Goal: Task Accomplishment & Management: Use online tool/utility

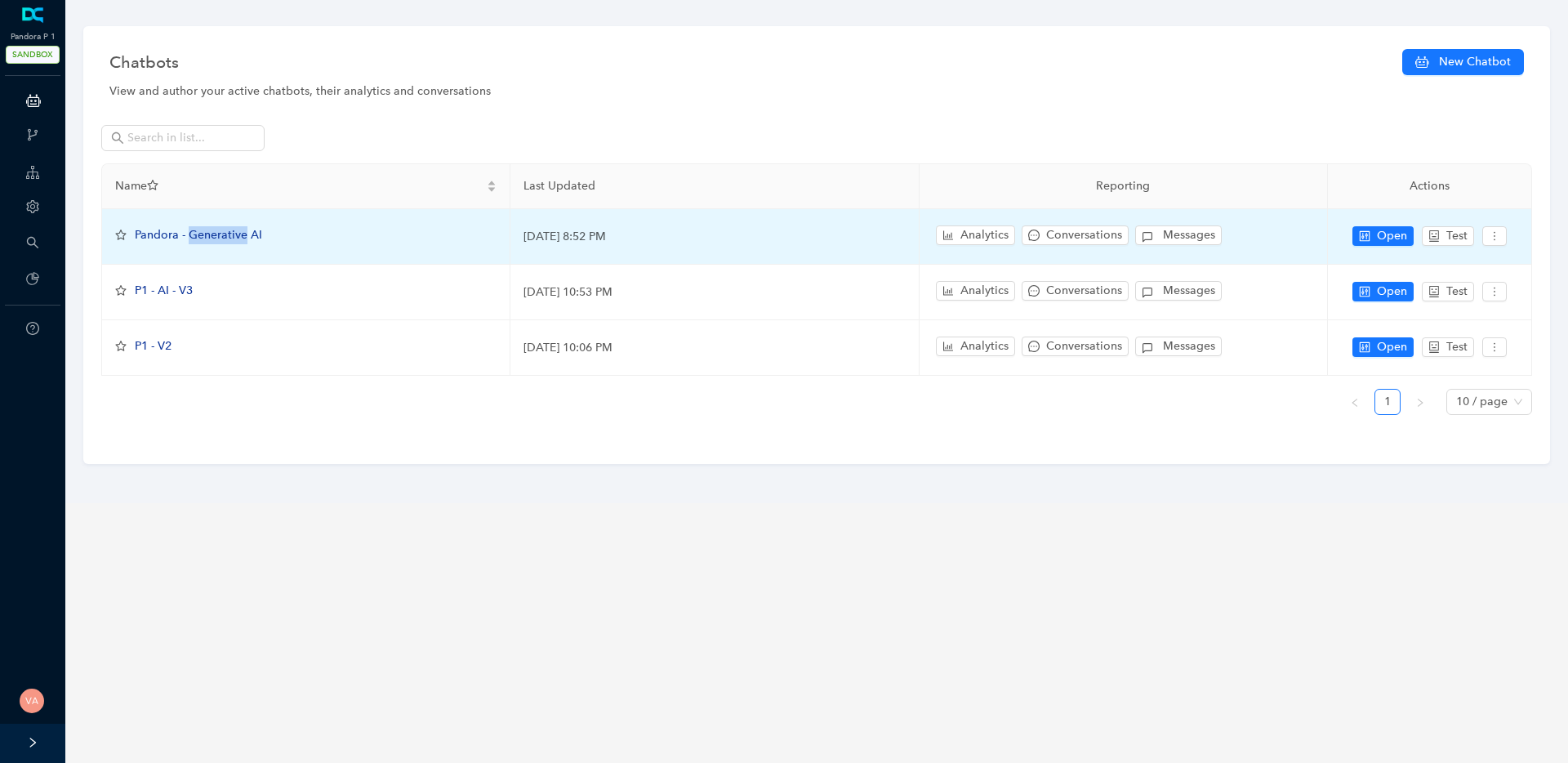
click at [215, 238] on span "Pandora - Generative AI" at bounding box center [199, 235] width 128 height 14
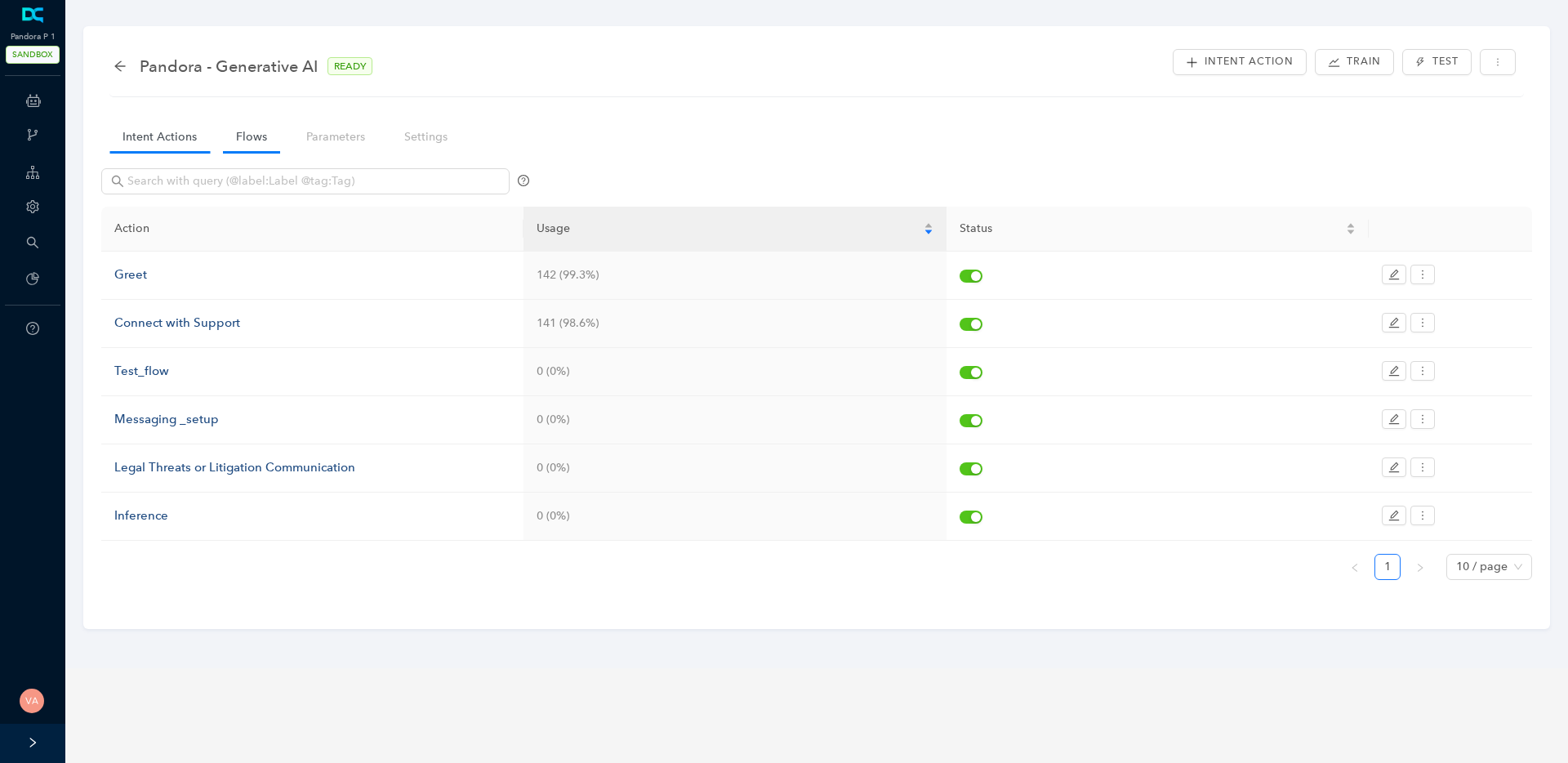
click at [233, 134] on link "Flows" at bounding box center [251, 136] width 57 height 30
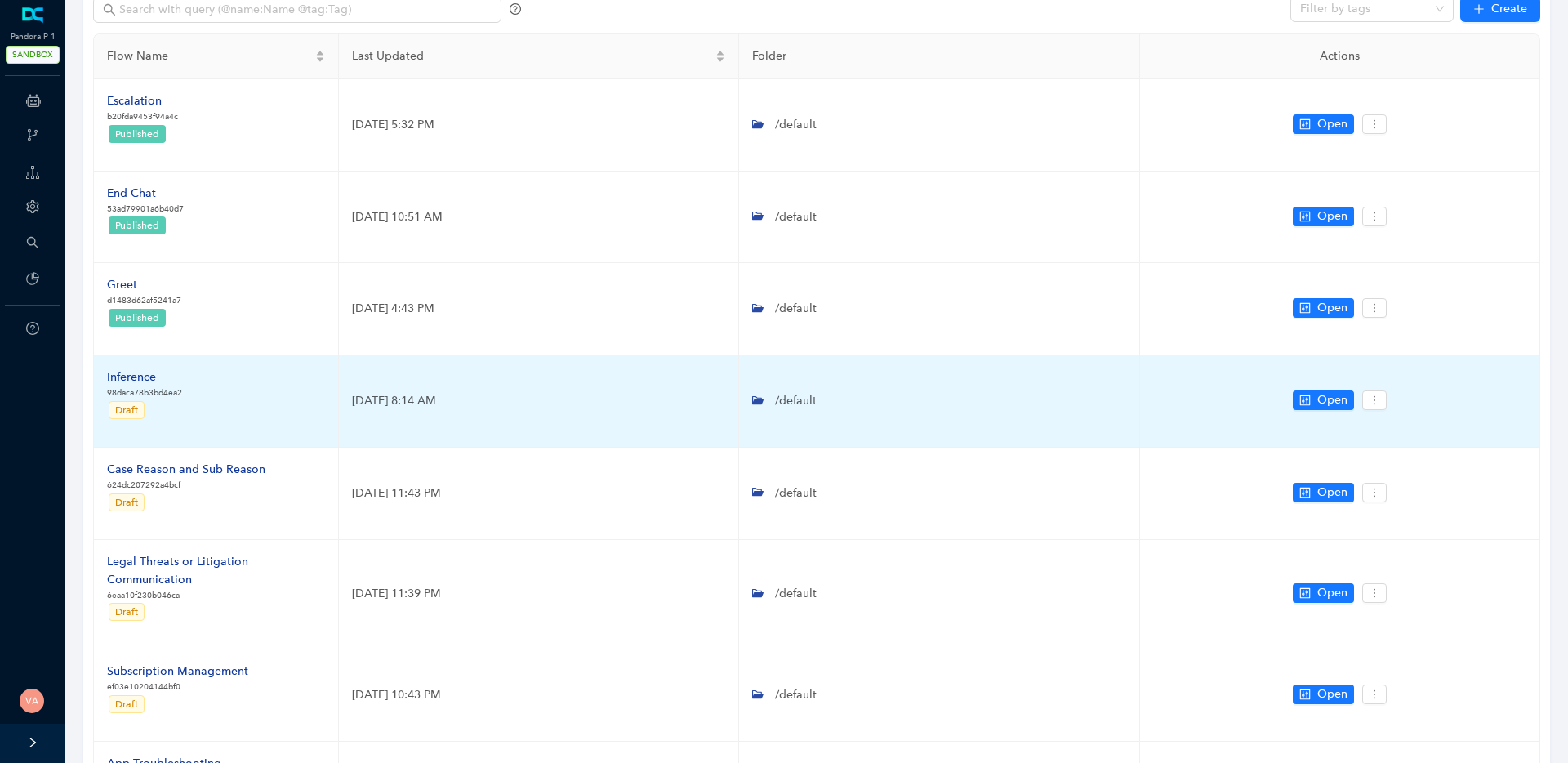
scroll to position [211, 0]
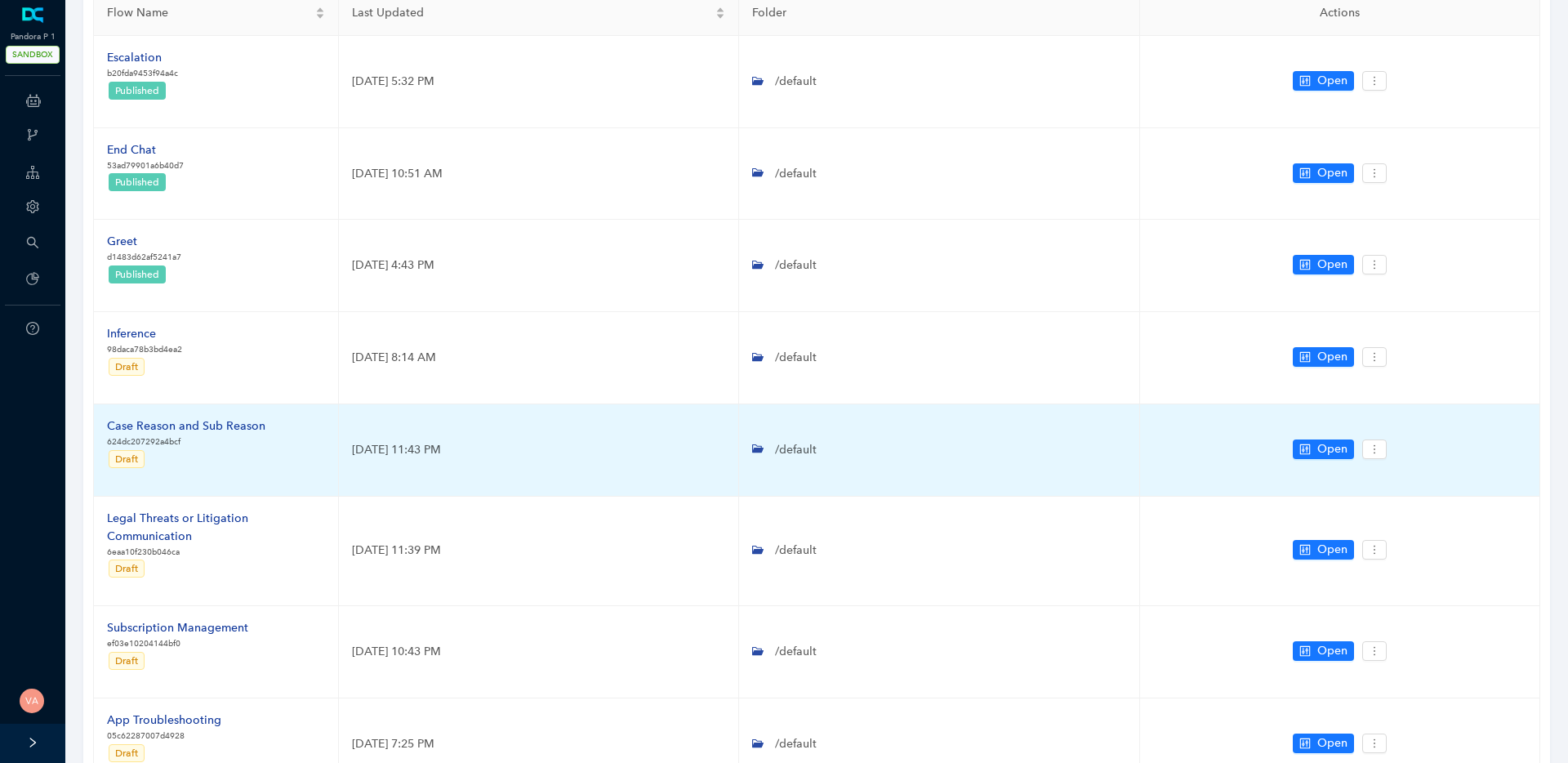
click at [205, 426] on div "Case Reason and Sub Reason" at bounding box center [186, 427] width 159 height 18
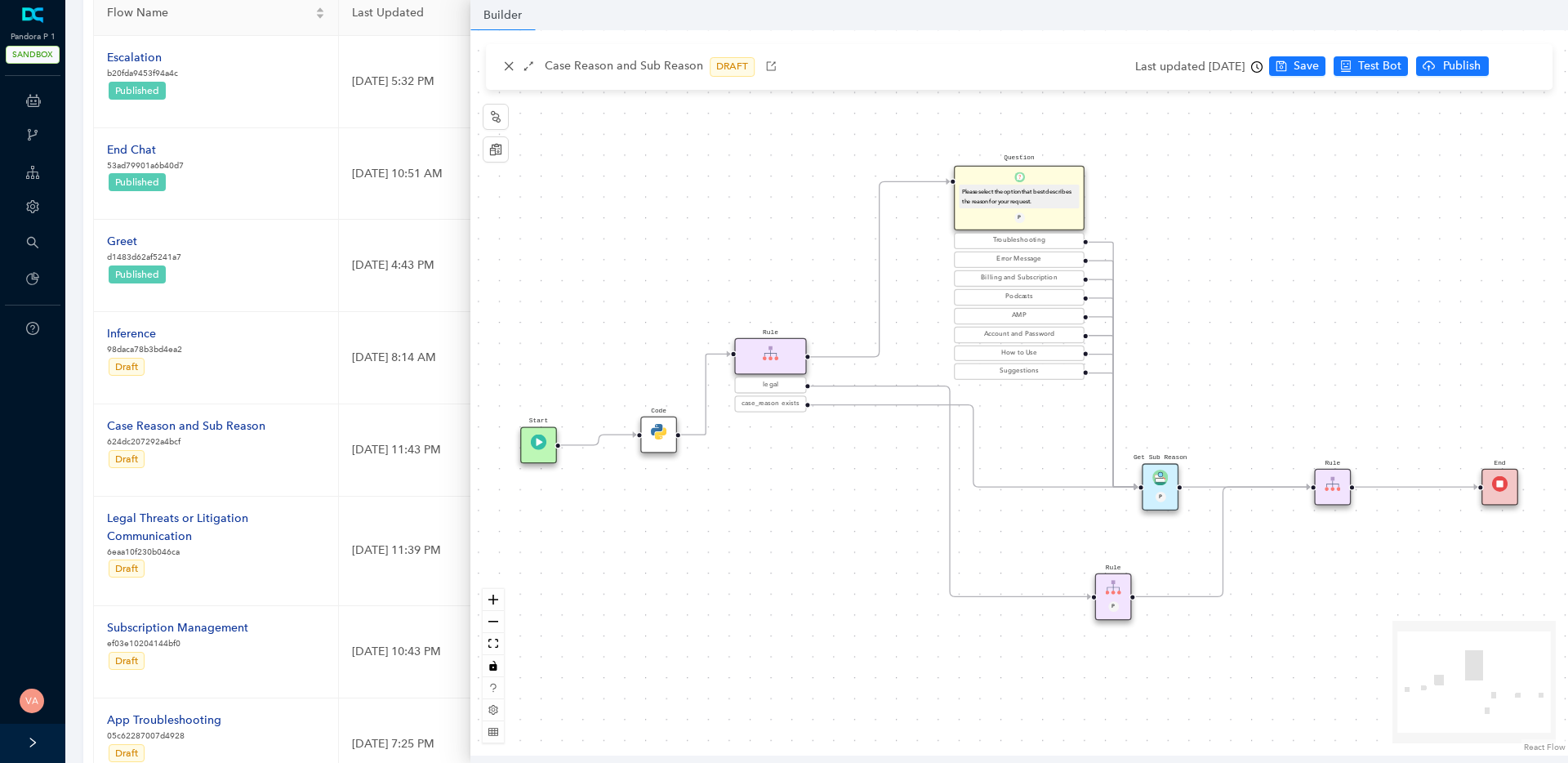
click at [669, 429] on div "Code" at bounding box center [659, 435] width 36 height 37
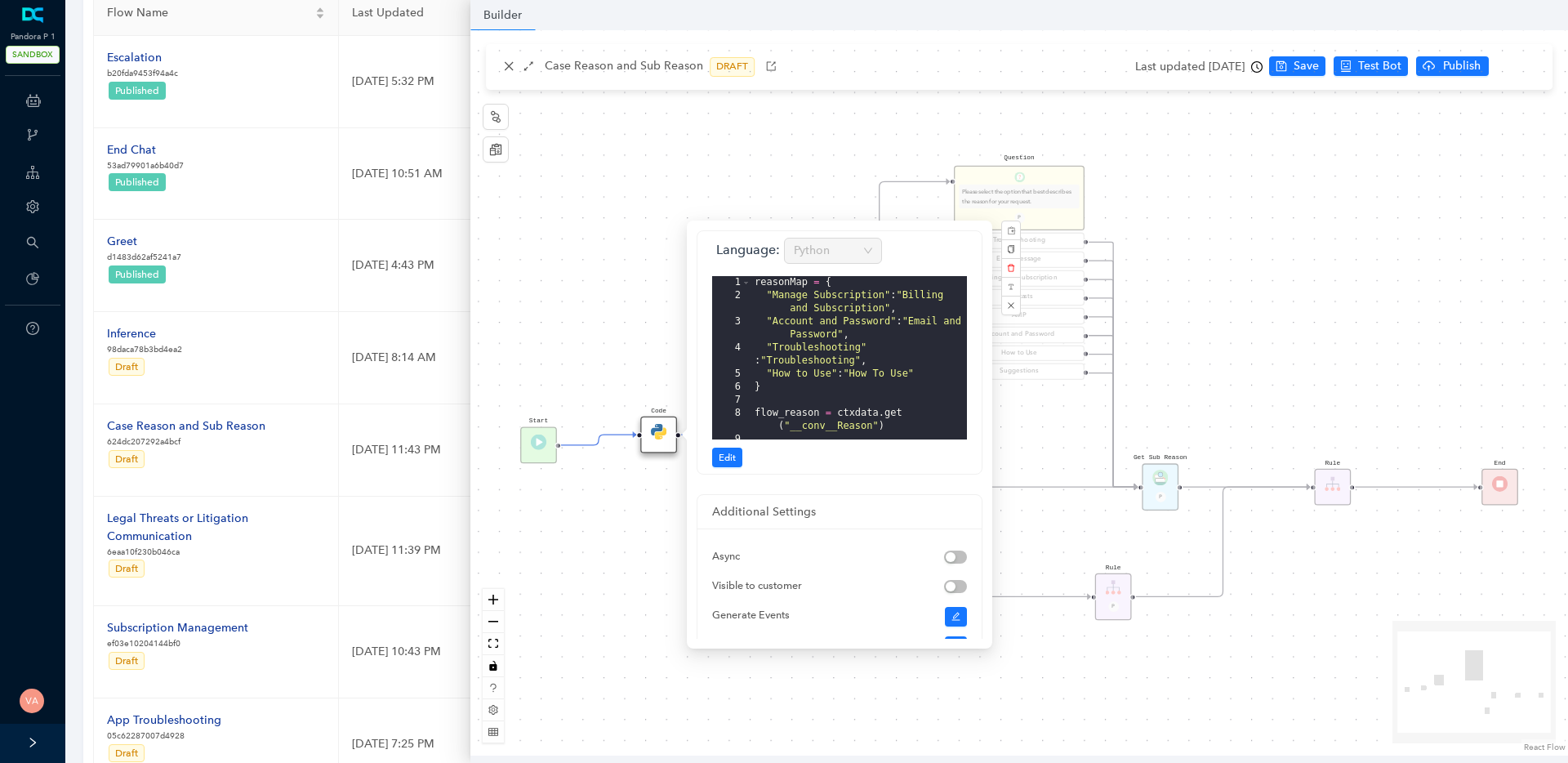
click at [595, 653] on div "Start End Question Please select the option that best describes the reason for …" at bounding box center [1020, 392] width 1098 height 726
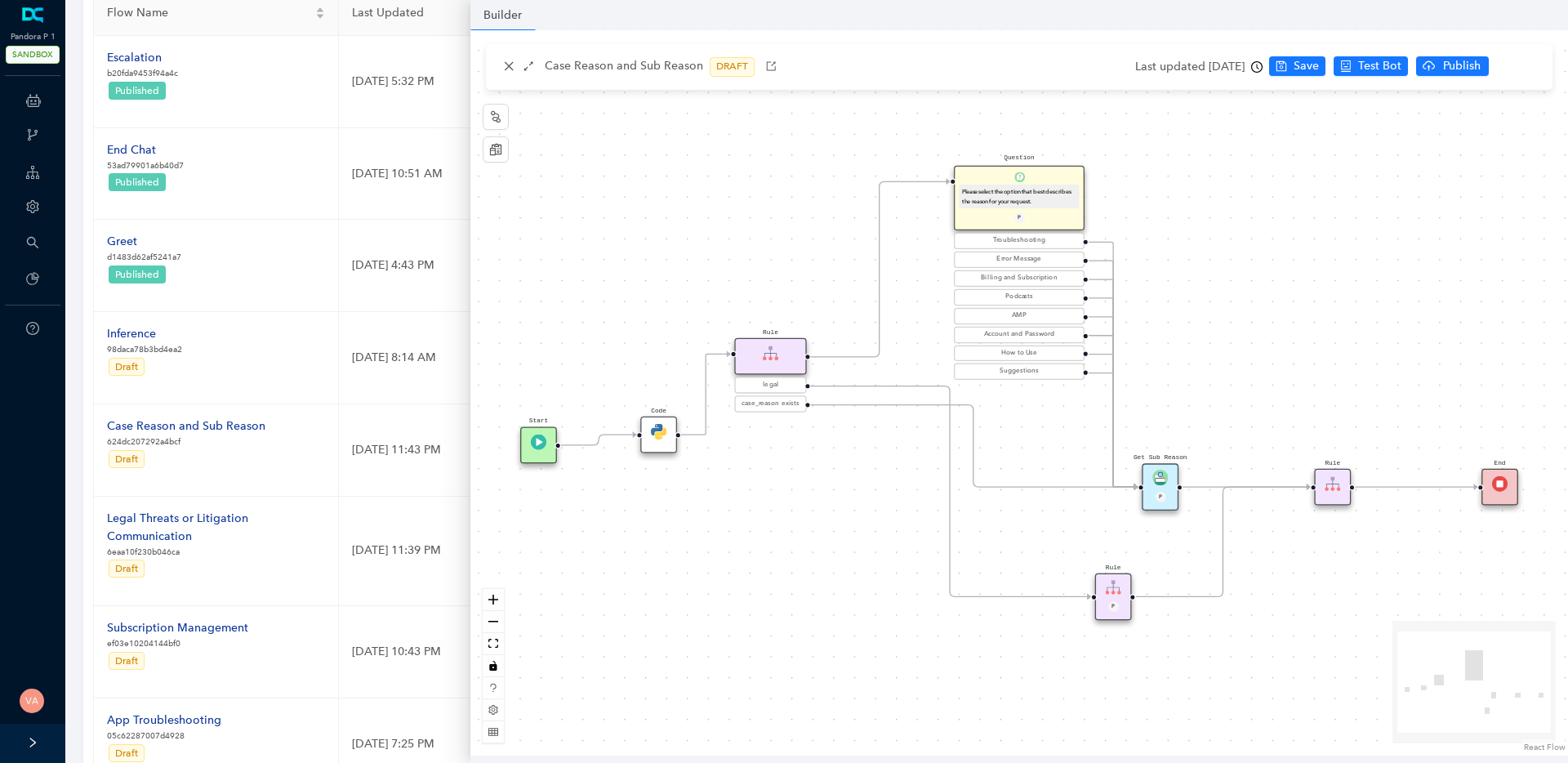
click at [626, 237] on div "Start End Question Please select the option that best describes the reason for …" at bounding box center [1020, 392] width 1098 height 726
click at [493, 148] on icon "reconciliation" at bounding box center [495, 149] width 12 height 12
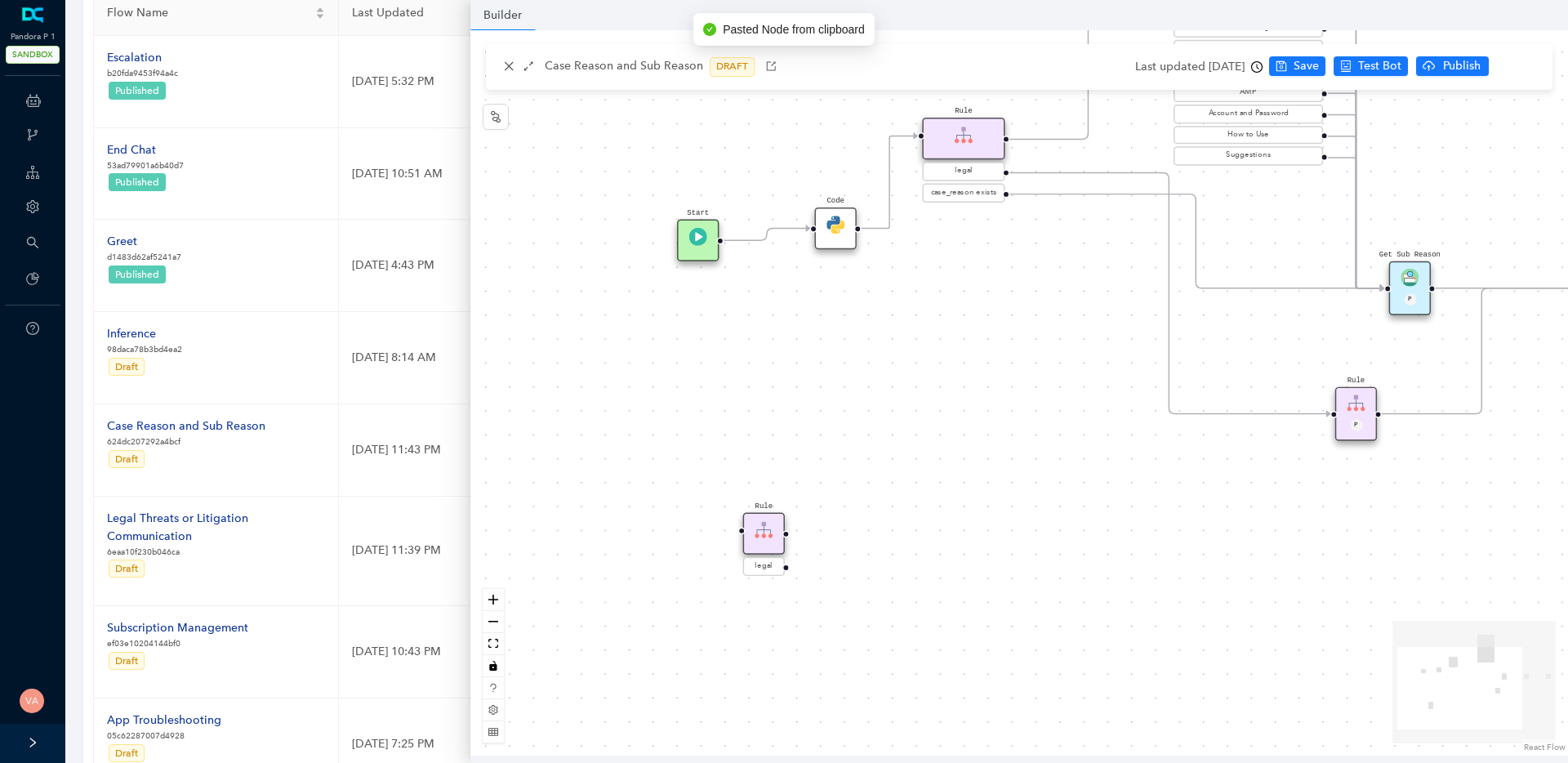
drag, startPoint x: 800, startPoint y: 588, endPoint x: 794, endPoint y: 565, distance: 23.8
click at [785, 565] on div "Rule legal" at bounding box center [764, 546] width 42 height 66
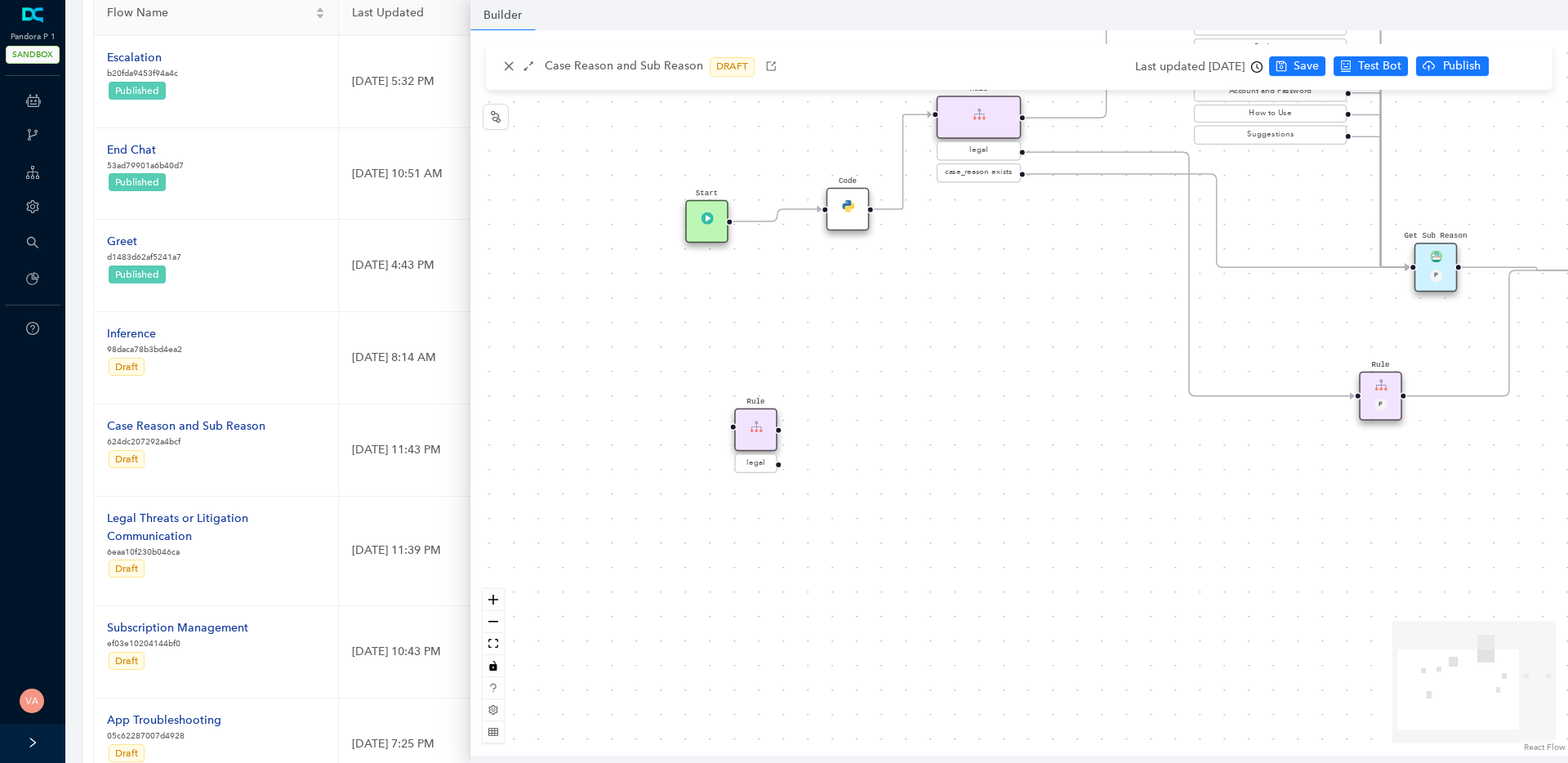
drag, startPoint x: 778, startPoint y: 525, endPoint x: 759, endPoint y: 437, distance: 90.0
click at [759, 437] on div "Rule" at bounding box center [755, 430] width 43 height 43
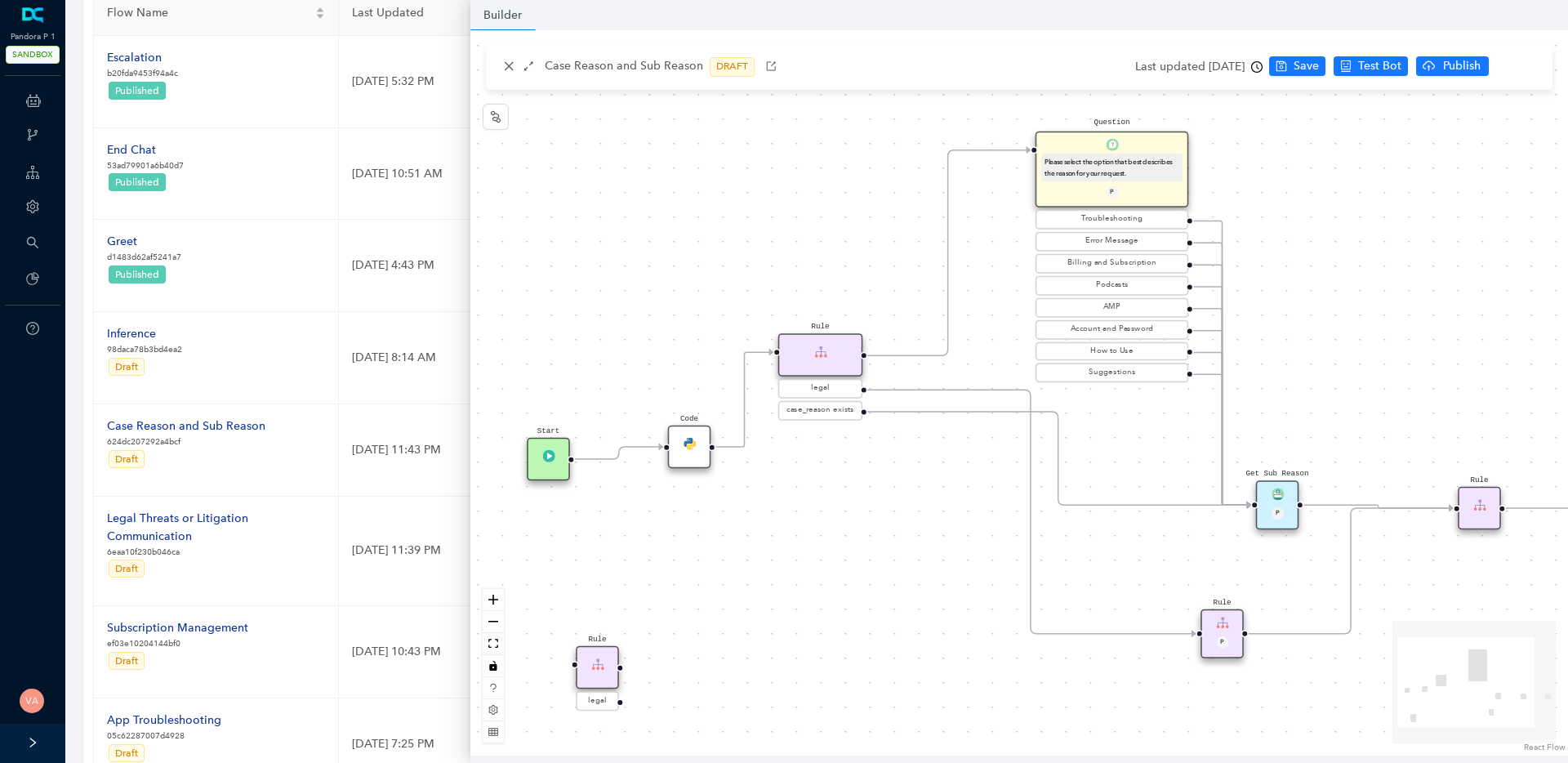
drag, startPoint x: 982, startPoint y: 330, endPoint x: 825, endPoint y: 568, distance: 285.1
click at [825, 568] on div "Rule legal Start End Question Please select the option that best describes the …" at bounding box center [1020, 392] width 1098 height 726
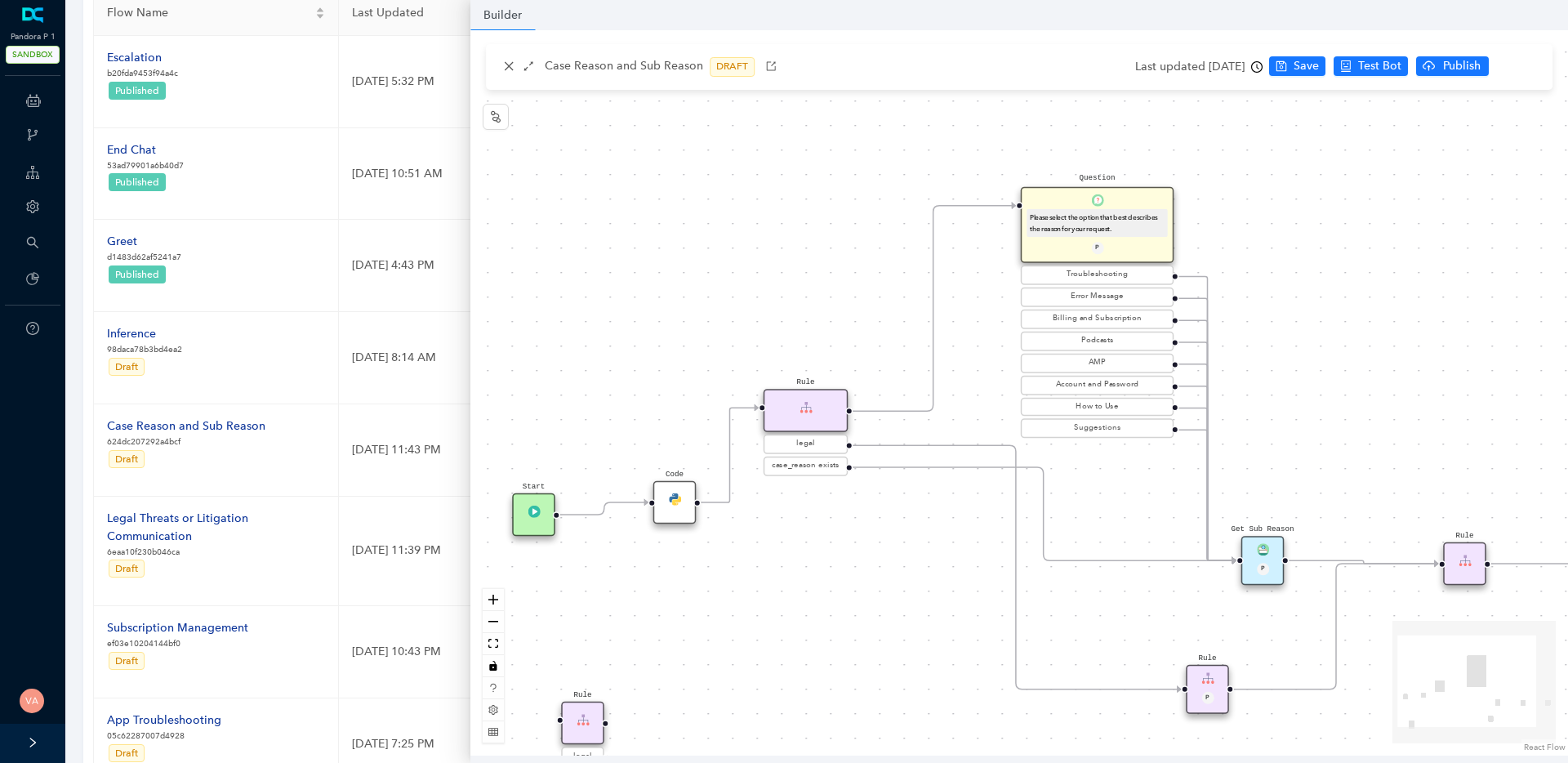
drag, startPoint x: 919, startPoint y: 501, endPoint x: 903, endPoint y: 557, distance: 58.2
click at [903, 557] on div "Rule legal Start End Question Please select the option that best describes the …" at bounding box center [1020, 392] width 1098 height 726
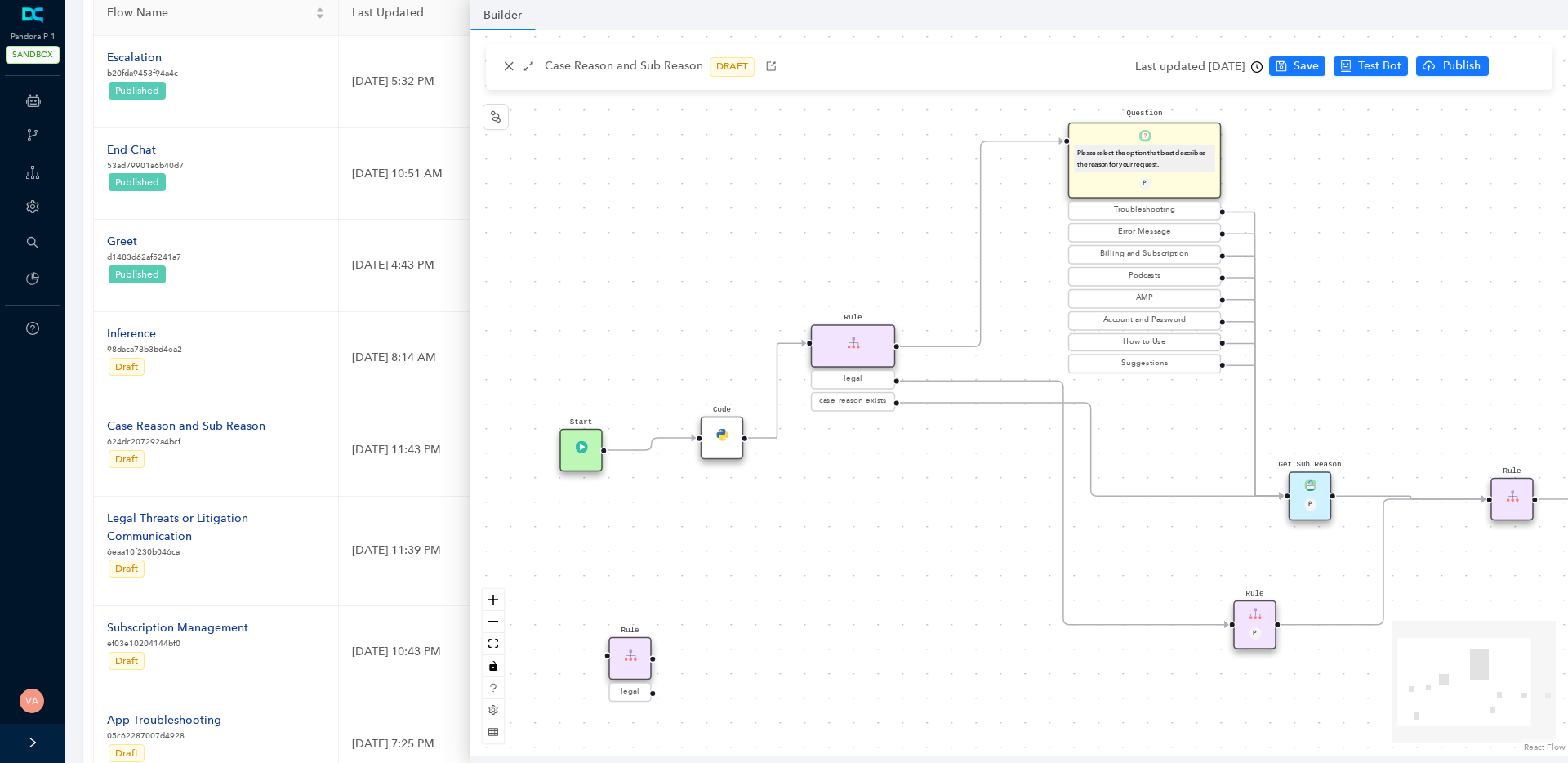
drag, startPoint x: 837, startPoint y: 600, endPoint x: 885, endPoint y: 536, distance: 80.0
click at [885, 536] on div "Rule legal Start End Question Please select the option that best describes the …" at bounding box center [1020, 392] width 1098 height 726
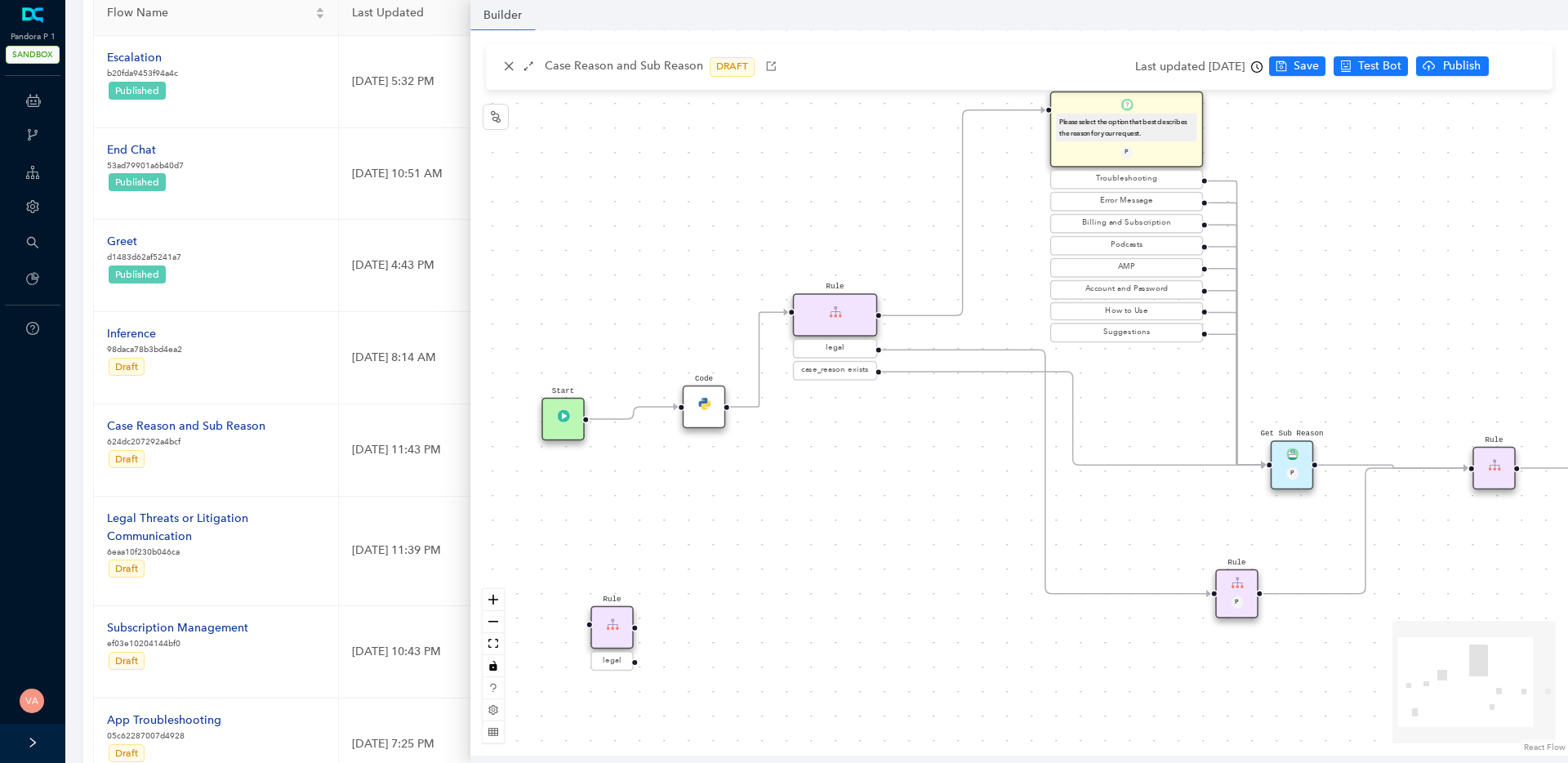
drag, startPoint x: 1178, startPoint y: 561, endPoint x: 1159, endPoint y: 530, distance: 36.4
click at [1159, 530] on div "Rule legal Start End Question Please select the option that best describes the …" at bounding box center [1020, 392] width 1098 height 726
drag, startPoint x: 824, startPoint y: 314, endPoint x: 829, endPoint y: 373, distance: 59.2
click at [829, 373] on div "Rule" at bounding box center [836, 370] width 85 height 43
drag, startPoint x: 636, startPoint y: 663, endPoint x: 1224, endPoint y: 607, distance: 590.7
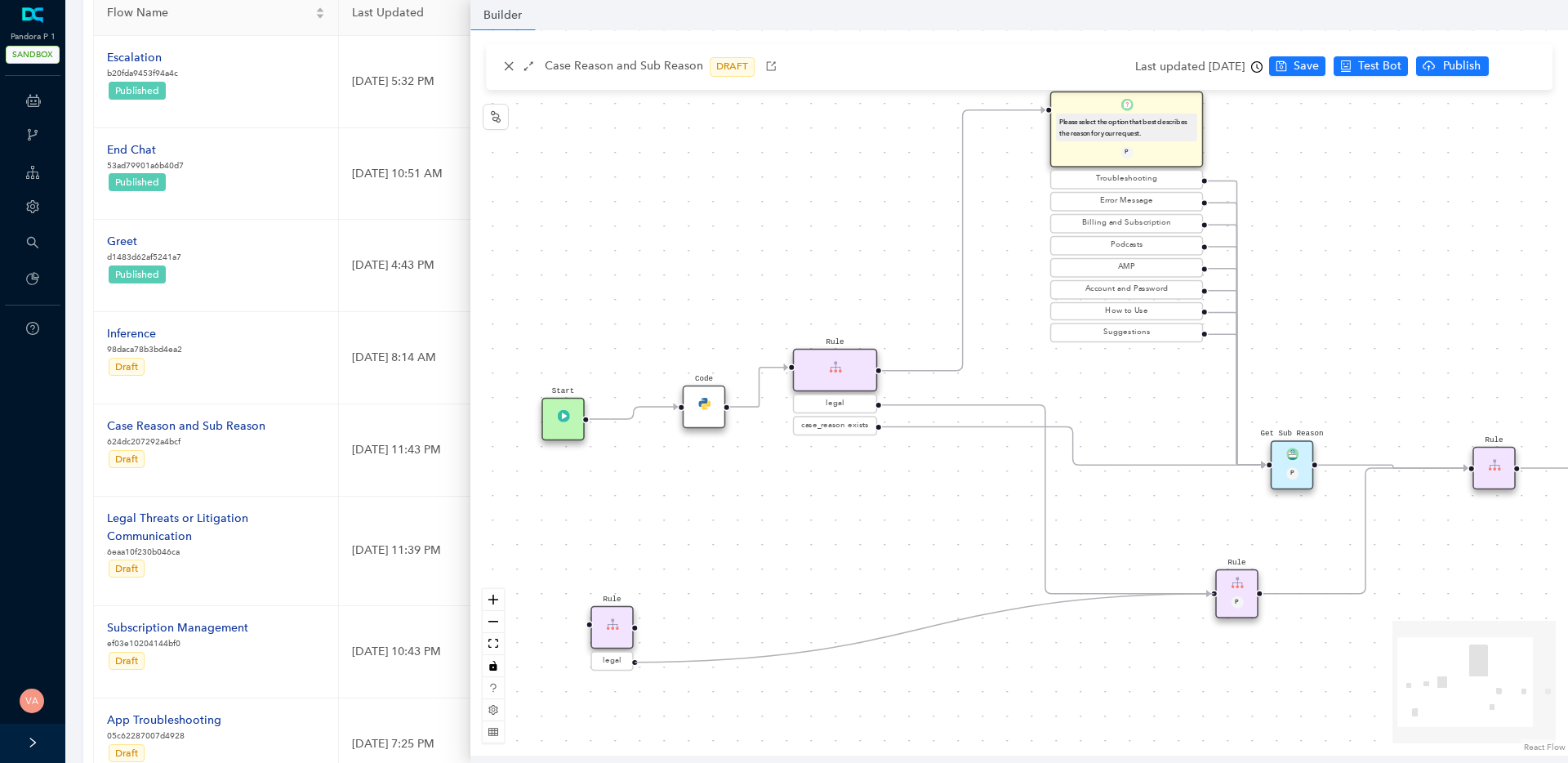
click at [1224, 607] on div "Rule legal Start End Question Please select the option that best describes the …" at bounding box center [1266, 746] width 1646 height 1089
click at [738, 529] on div "Rule legal Start End Question Please select the option that best describes the …" at bounding box center [1020, 392] width 1098 height 726
click at [499, 146] on icon "reconciliation" at bounding box center [495, 150] width 13 height 13
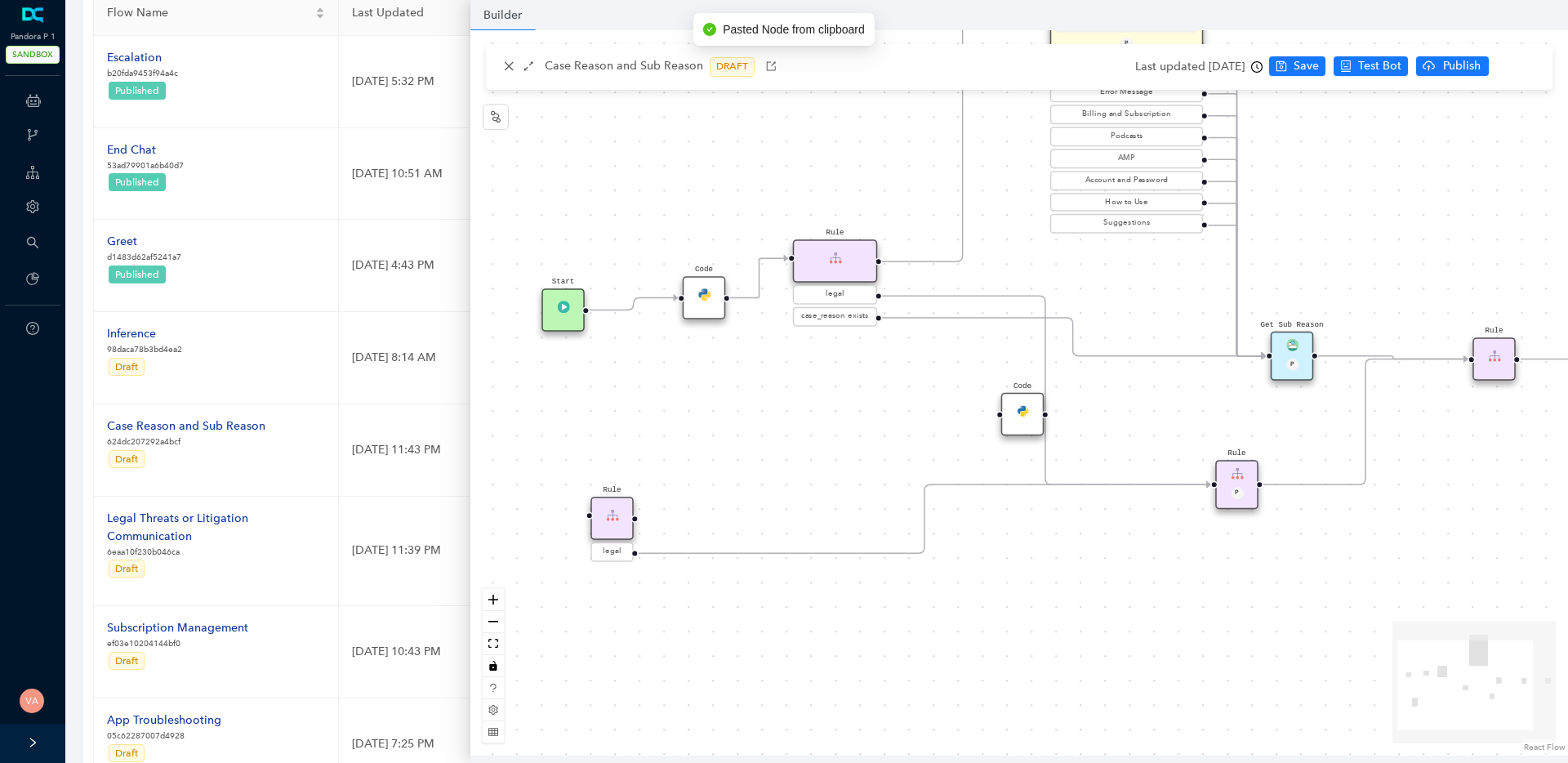
drag, startPoint x: 864, startPoint y: 423, endPoint x: 867, endPoint y: 444, distance: 21.2
click at [867, 444] on div "Code Rule legal Start End Question Please select the option that best describes…" at bounding box center [1020, 392] width 1098 height 726
drag, startPoint x: 599, startPoint y: 525, endPoint x: 615, endPoint y: 685, distance: 160.8
click at [615, 685] on div "Rule" at bounding box center [630, 684] width 43 height 43
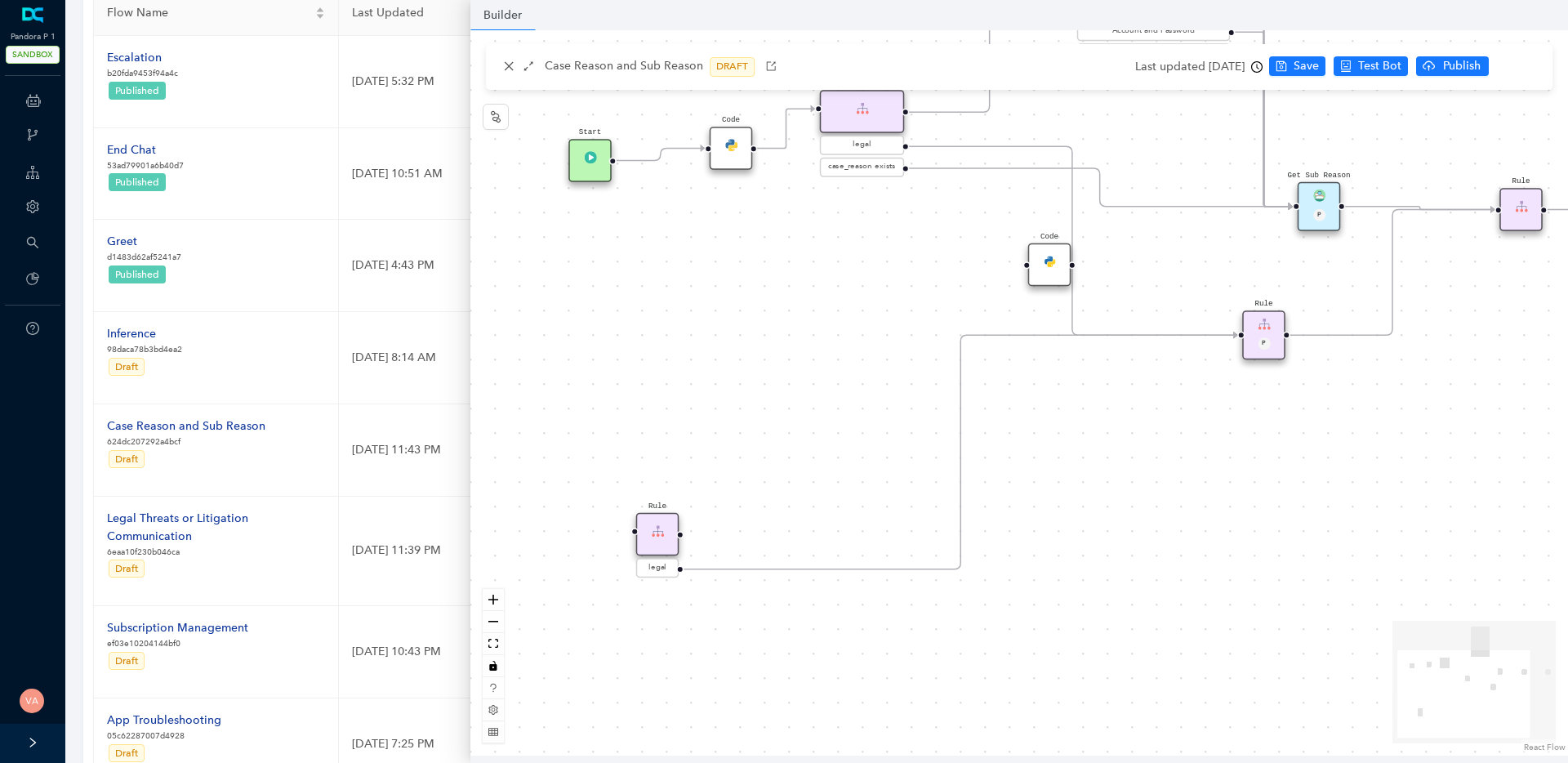
drag, startPoint x: 752, startPoint y: 588, endPoint x: 794, endPoint y: 372, distance: 220.0
click at [794, 374] on div "Code Rule legal Start End Question Please select the option that best describes…" at bounding box center [1020, 392] width 1098 height 726
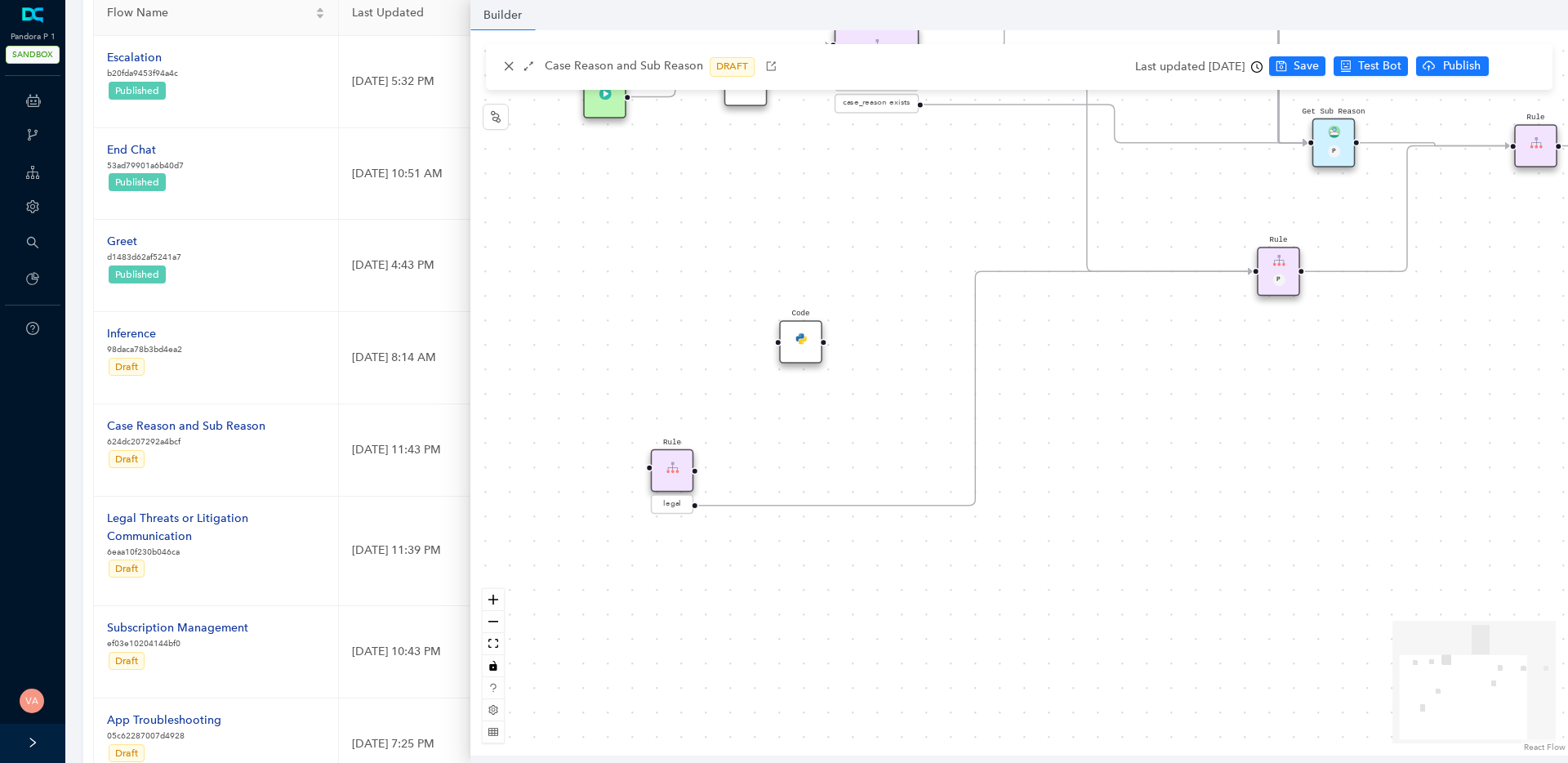
drag, startPoint x: 1059, startPoint y: 208, endPoint x: 786, endPoint y: 339, distance: 302.8
click at [786, 339] on div "Code" at bounding box center [800, 341] width 43 height 43
drag, startPoint x: 698, startPoint y: 470, endPoint x: 777, endPoint y: 339, distance: 153.0
click at [777, 339] on div "Code Rule legal Start End Question Please select the option that best describes…" at bounding box center [1020, 392] width 1098 height 726
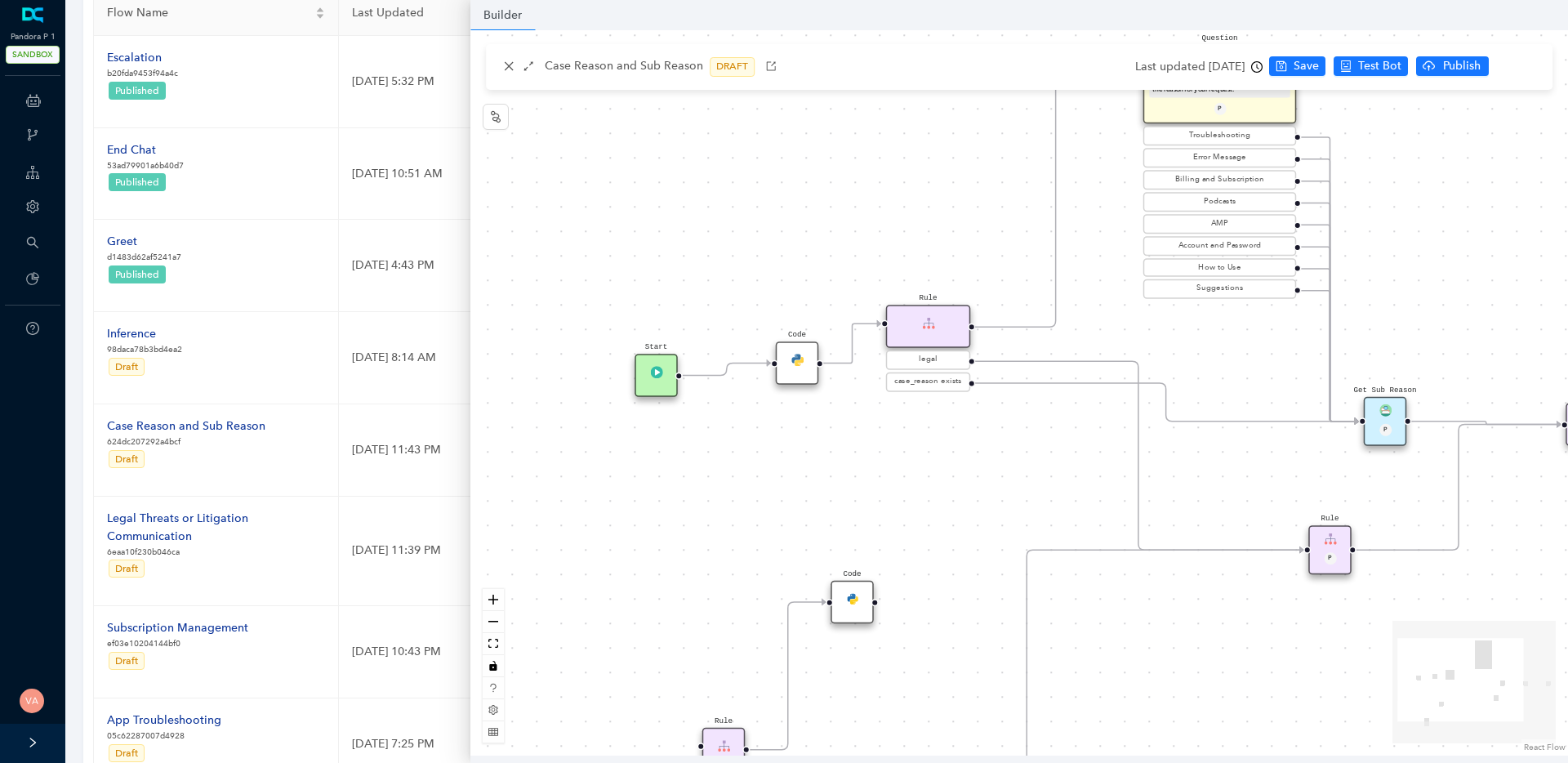
drag, startPoint x: 934, startPoint y: 246, endPoint x: 989, endPoint y: 517, distance: 276.5
click at [989, 517] on div "Code Rule legal Start End Question Please select the option that best describes…" at bounding box center [1020, 392] width 1098 height 726
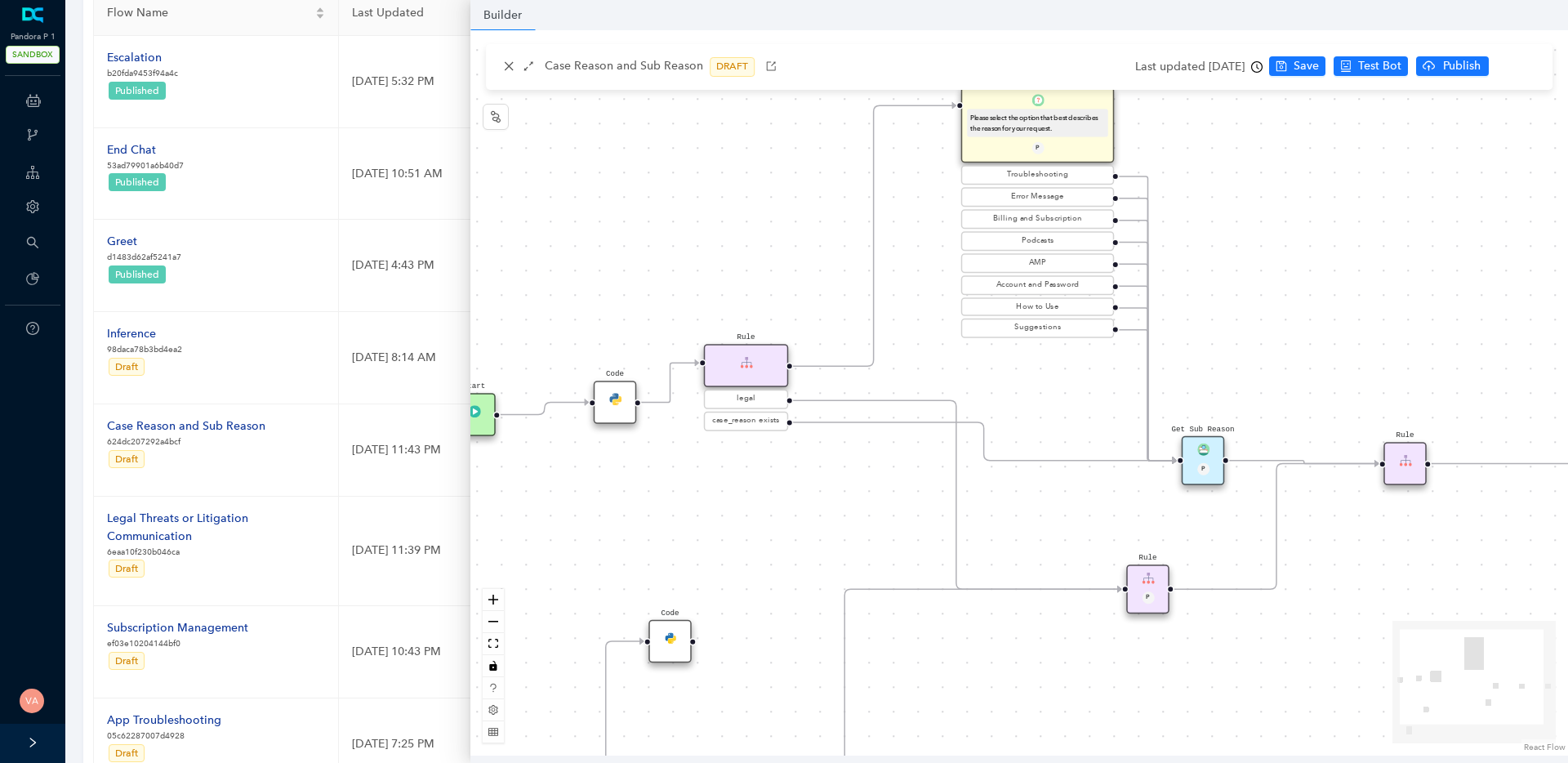
drag, startPoint x: 880, startPoint y: 232, endPoint x: 694, endPoint y: 277, distance: 191.4
click at [694, 277] on div "Code Rule legal Start End Question Please select the option that best describes…" at bounding box center [1020, 392] width 1098 height 726
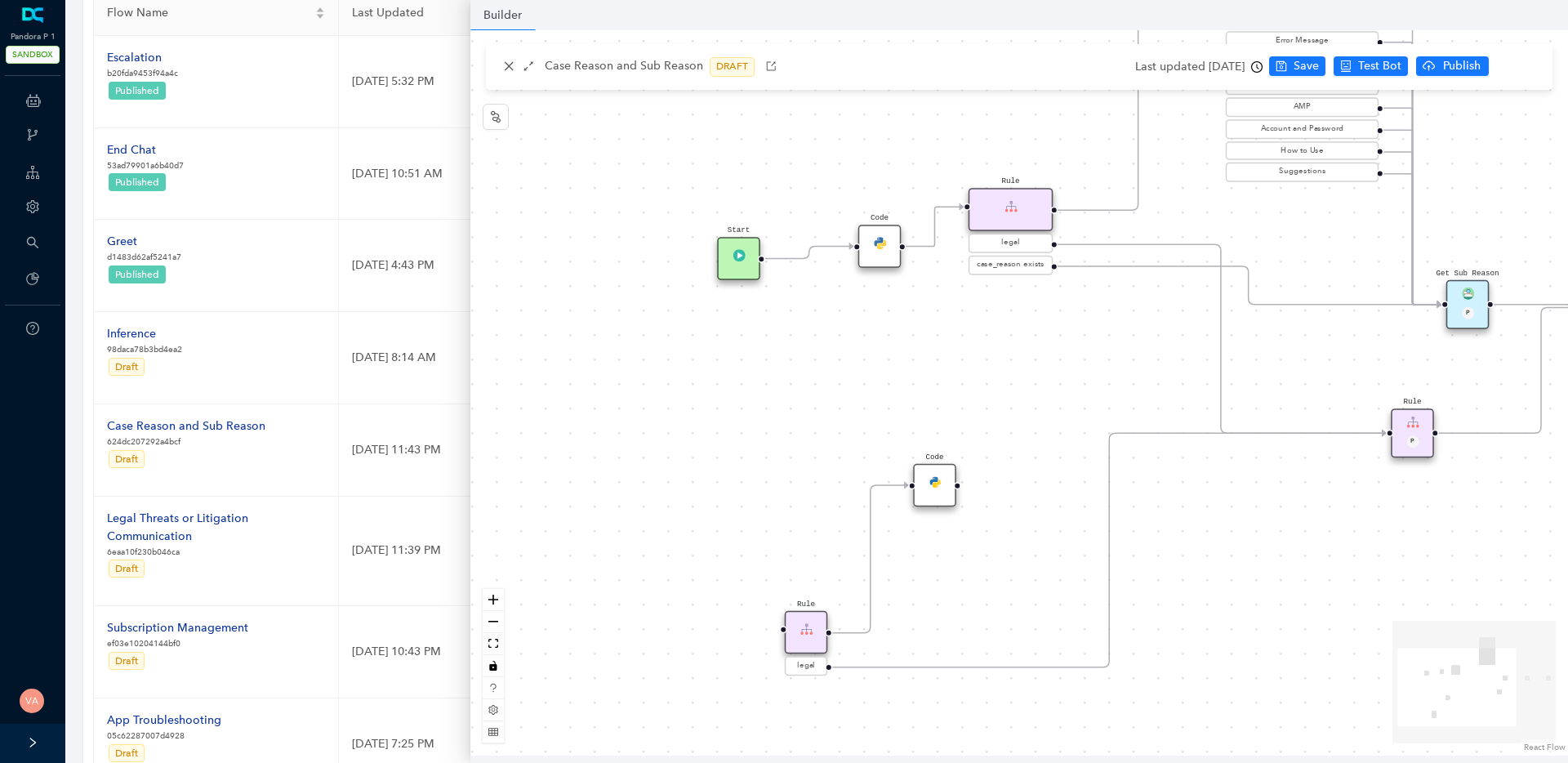
drag, startPoint x: 758, startPoint y: 563, endPoint x: 1023, endPoint y: 407, distance: 307.5
click at [1023, 407] on div "Code Rule legal Start End Question Please select the option that best describes…" at bounding box center [1020, 392] width 1098 height 726
drag, startPoint x: 828, startPoint y: 246, endPoint x: 781, endPoint y: 642, distance: 398.8
drag, startPoint x: 742, startPoint y: 265, endPoint x: 622, endPoint y: 591, distance: 347.4
click at [622, 591] on div "Start" at bounding box center [622, 577] width 43 height 43
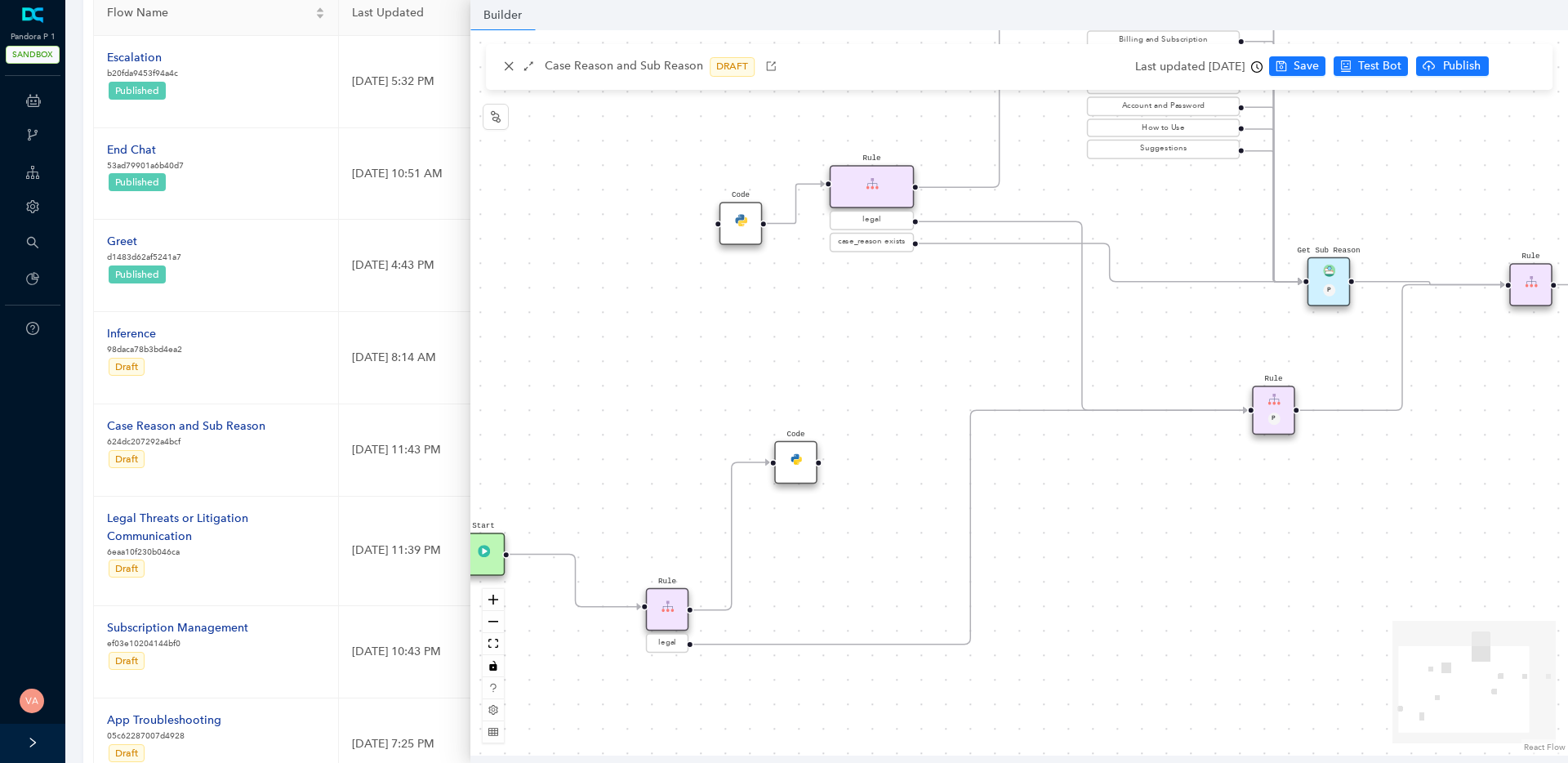
drag, startPoint x: 986, startPoint y: 588, endPoint x: 847, endPoint y: 565, distance: 140.9
click at [847, 565] on div "Code Rule legal Start End Question Please select the option that best describes…" at bounding box center [1020, 392] width 1098 height 726
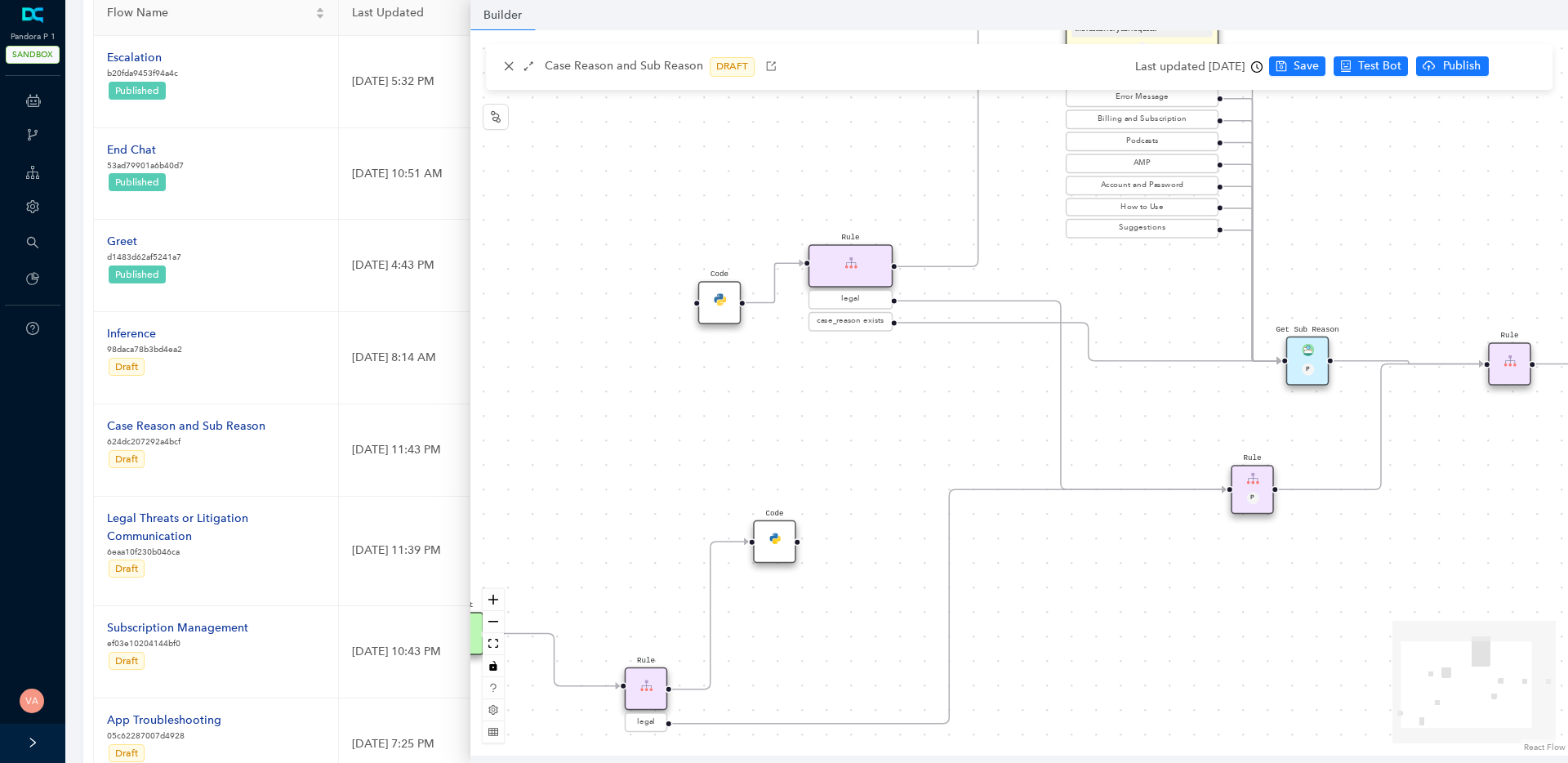
drag, startPoint x: 1258, startPoint y: 594, endPoint x: 1237, endPoint y: 674, distance: 82.7
click at [1237, 674] on div "Code Rule legal Start End Question Please select the option that best describes…" at bounding box center [1020, 392] width 1098 height 726
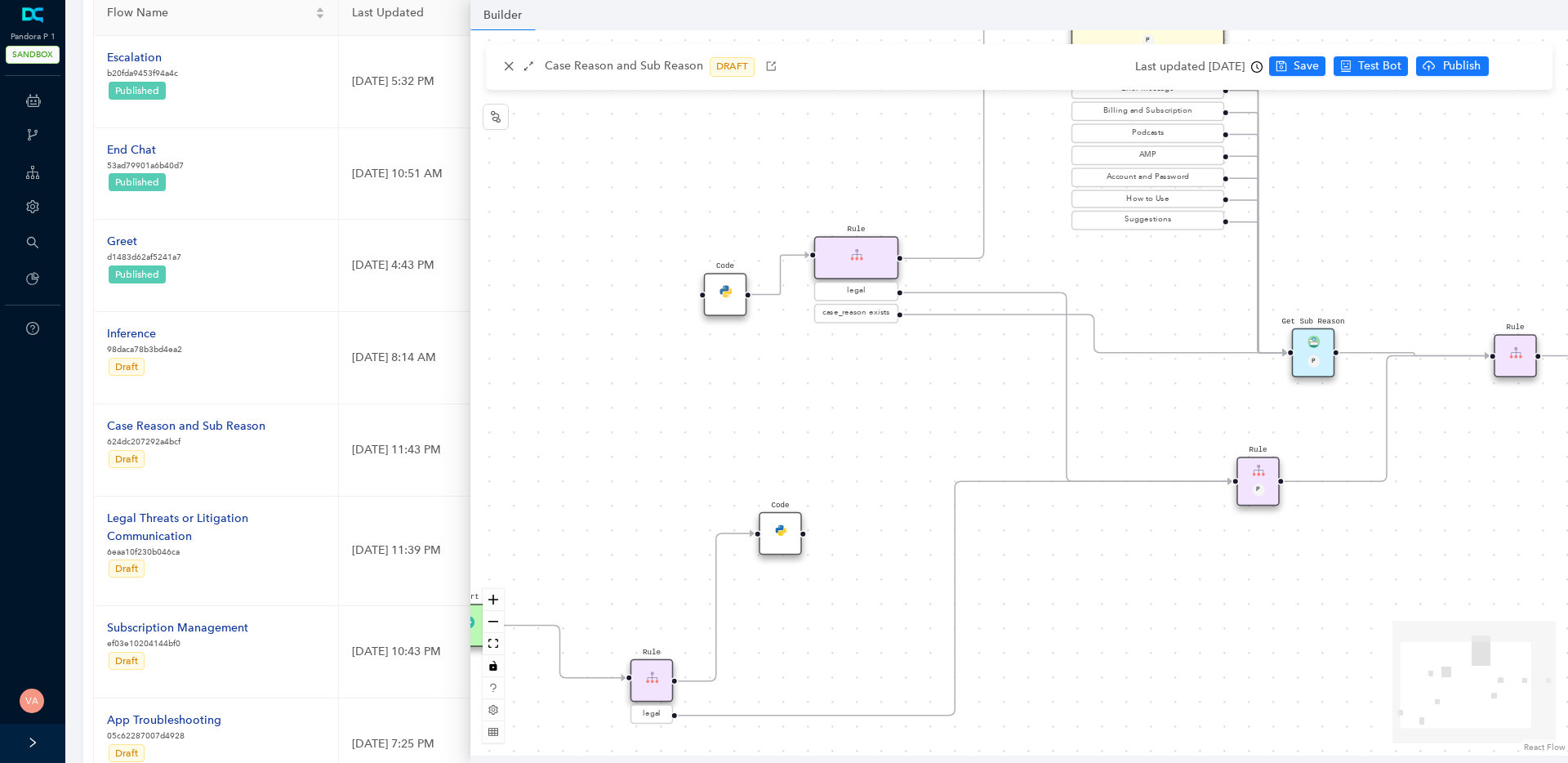
drag, startPoint x: 842, startPoint y: 444, endPoint x: 848, endPoint y: 436, distance: 10.0
click at [848, 436] on div "Code Rule legal Start End Question Please select the option that best describes…" at bounding box center [1020, 392] width 1098 height 726
click at [1167, 645] on div "Code Rule legal Start End Question Please select the option that best describes…" at bounding box center [1020, 392] width 1098 height 726
click at [1175, 614] on div "Code Rule legal Start End Question Please select the option that best describes…" at bounding box center [1020, 392] width 1098 height 726
drag, startPoint x: 1256, startPoint y: 466, endPoint x: 1045, endPoint y: 685, distance: 304.1
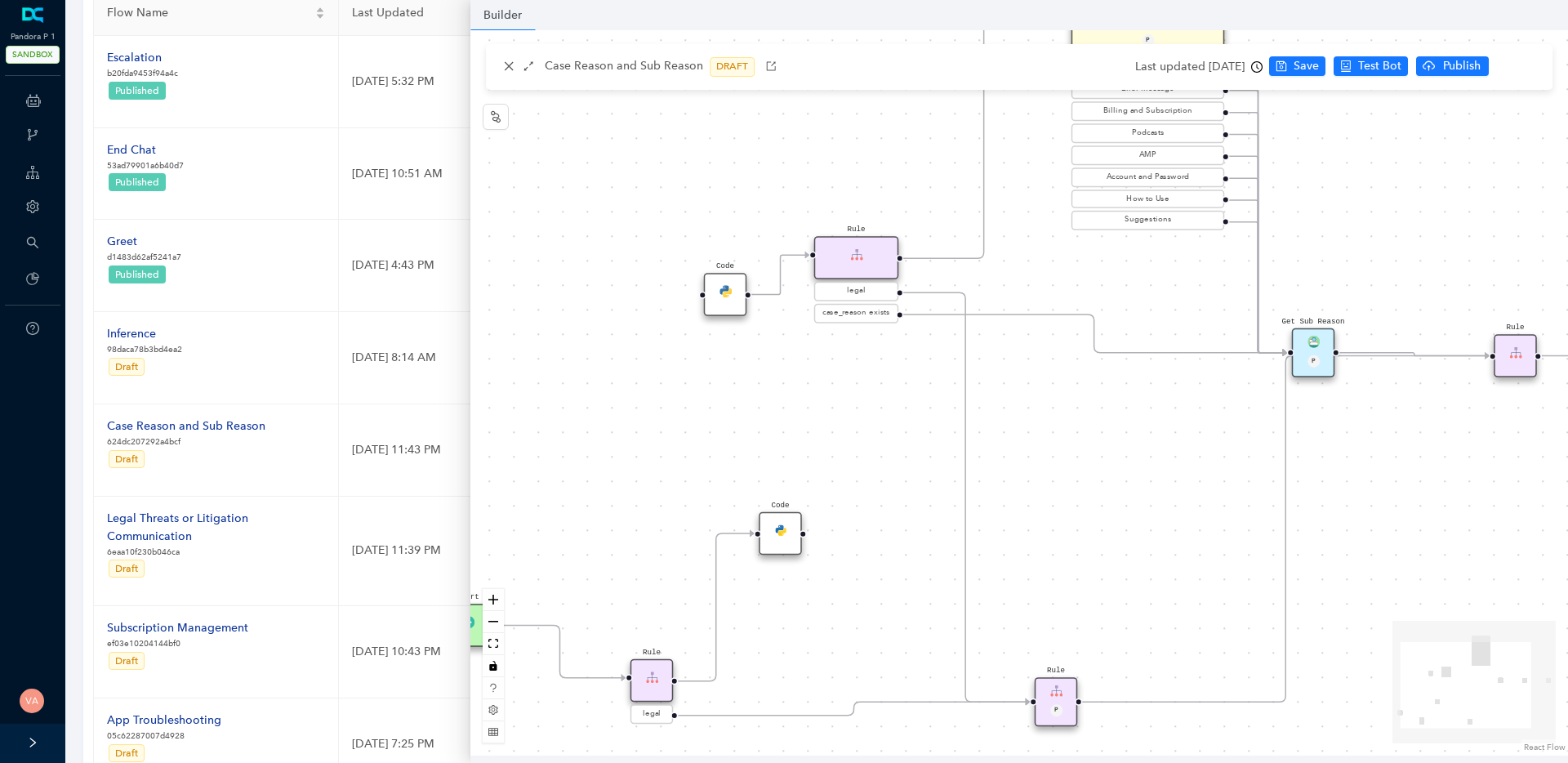
click at [1045, 685] on div "Rule P" at bounding box center [1056, 702] width 43 height 49
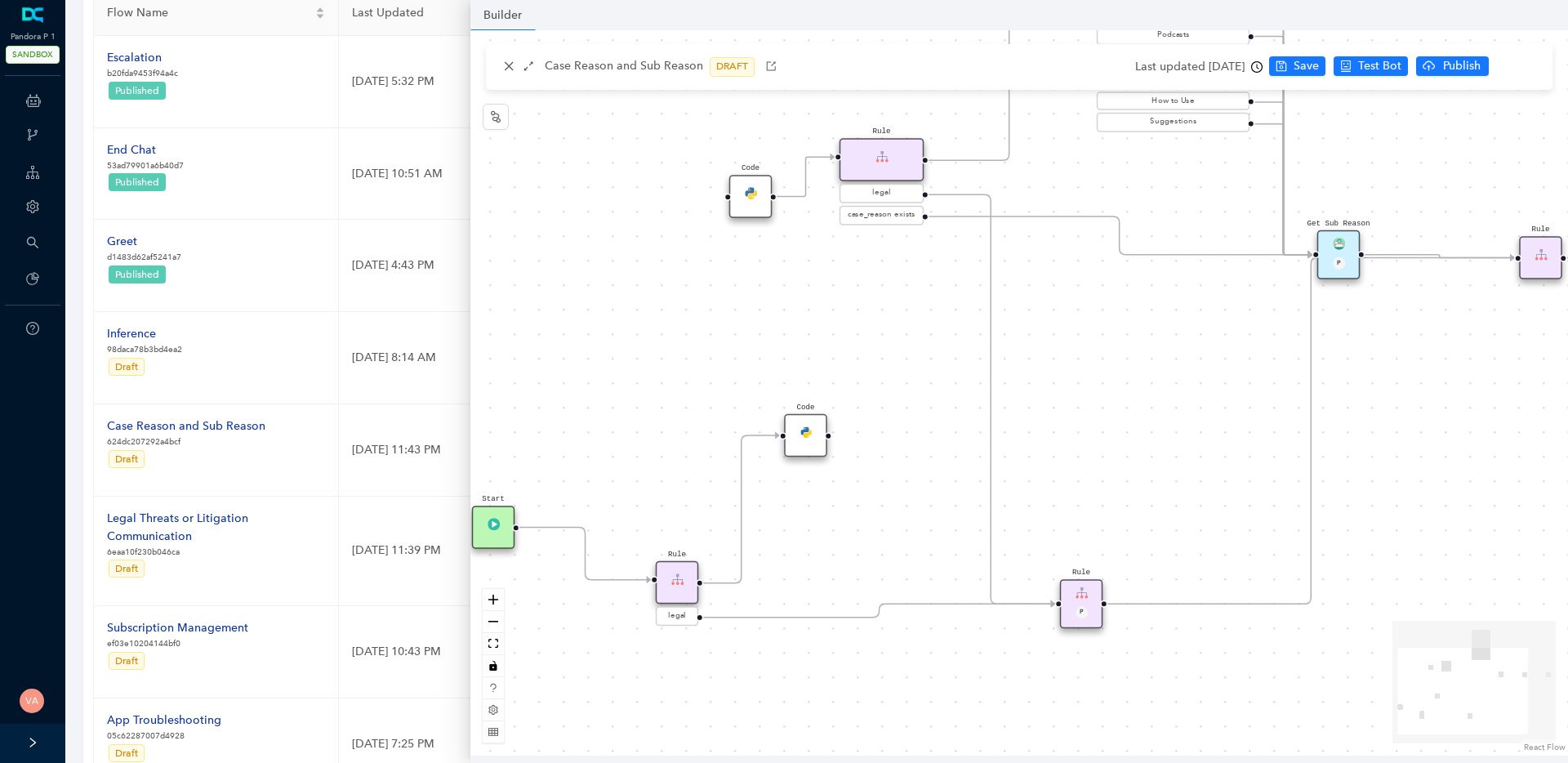
drag, startPoint x: 1061, startPoint y: 578, endPoint x: 1098, endPoint y: 467, distance: 117.0
click at [1098, 467] on div "Code Rule legal Start End Question Please select the option that best describes…" at bounding box center [1020, 392] width 1098 height 726
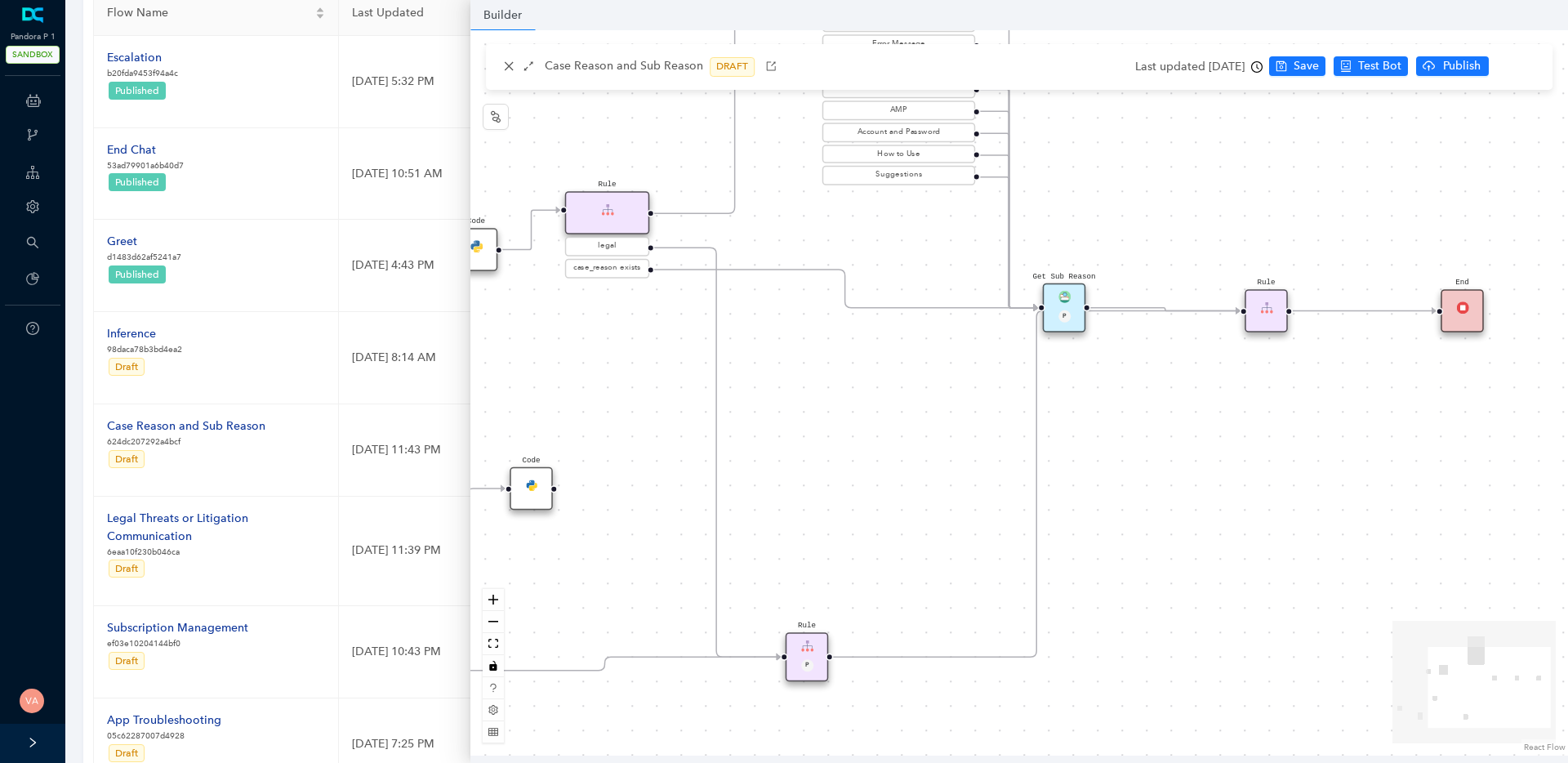
drag, startPoint x: 1204, startPoint y: 448, endPoint x: 919, endPoint y: 513, distance: 292.3
click at [919, 513] on div "Code Rule legal Start End Question Please select the option that best describes…" at bounding box center [1020, 392] width 1098 height 726
drag, startPoint x: 1276, startPoint y: 307, endPoint x: 1306, endPoint y: 498, distance: 193.3
click at [1306, 498] on div "Rule" at bounding box center [1303, 507] width 43 height 43
drag, startPoint x: 552, startPoint y: 489, endPoint x: 1266, endPoint y: 510, distance: 714.3
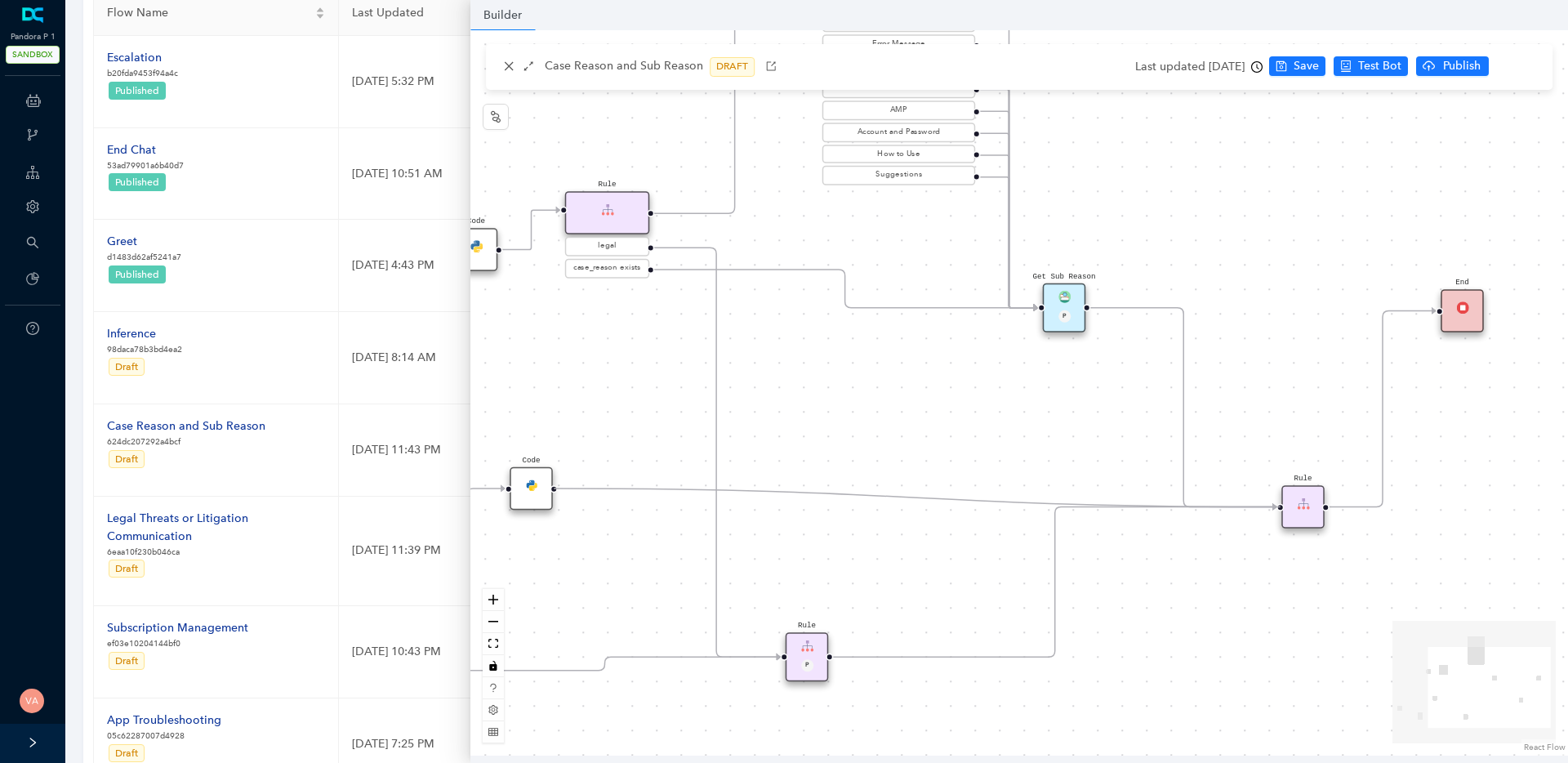
click at [1266, 510] on div "Code Rule legal Start End Question Please select the option that best describes…" at bounding box center [1038, 588] width 1646 height 1089
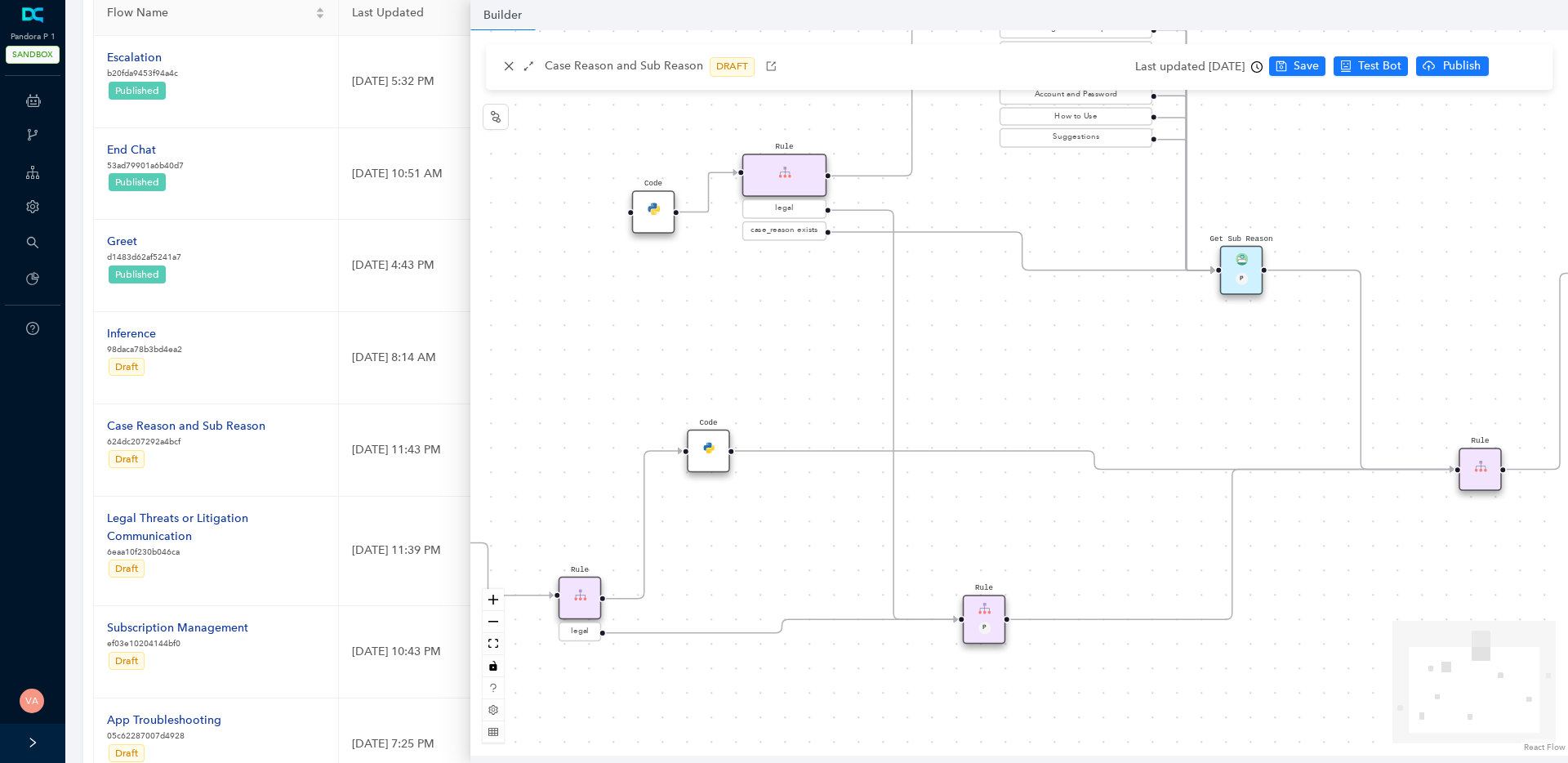
drag, startPoint x: 1146, startPoint y: 604, endPoint x: 1324, endPoint y: 567, distance: 181.8
click at [1324, 567] on div "Code Rule legal Start End Question Please select the option that best describes…" at bounding box center [1020, 392] width 1098 height 726
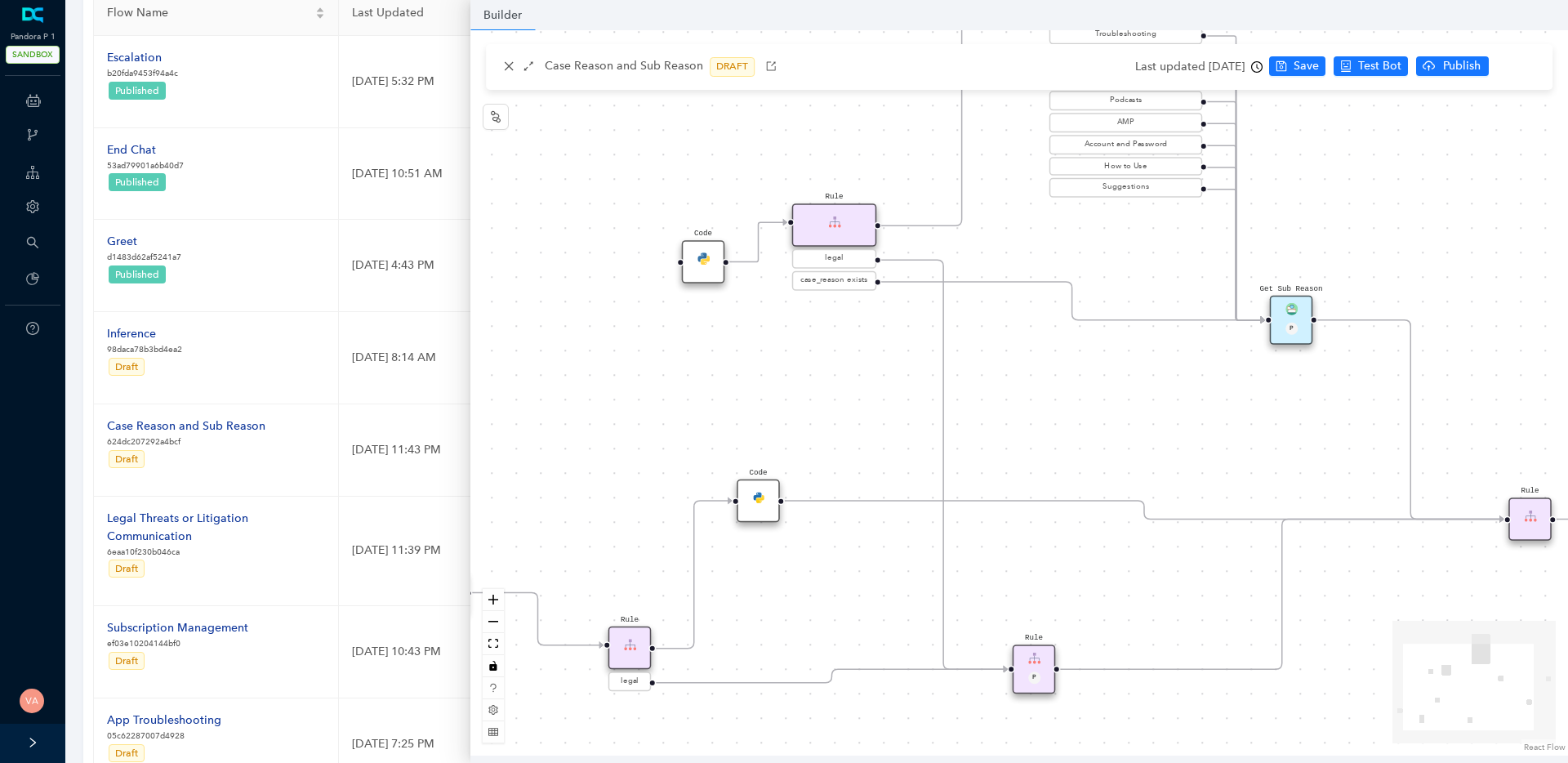
drag, startPoint x: 1023, startPoint y: 357, endPoint x: 1074, endPoint y: 407, distance: 71.4
click at [1074, 407] on div "Code Rule legal Start End Question Please select the option that best describes…" at bounding box center [1020, 392] width 1098 height 726
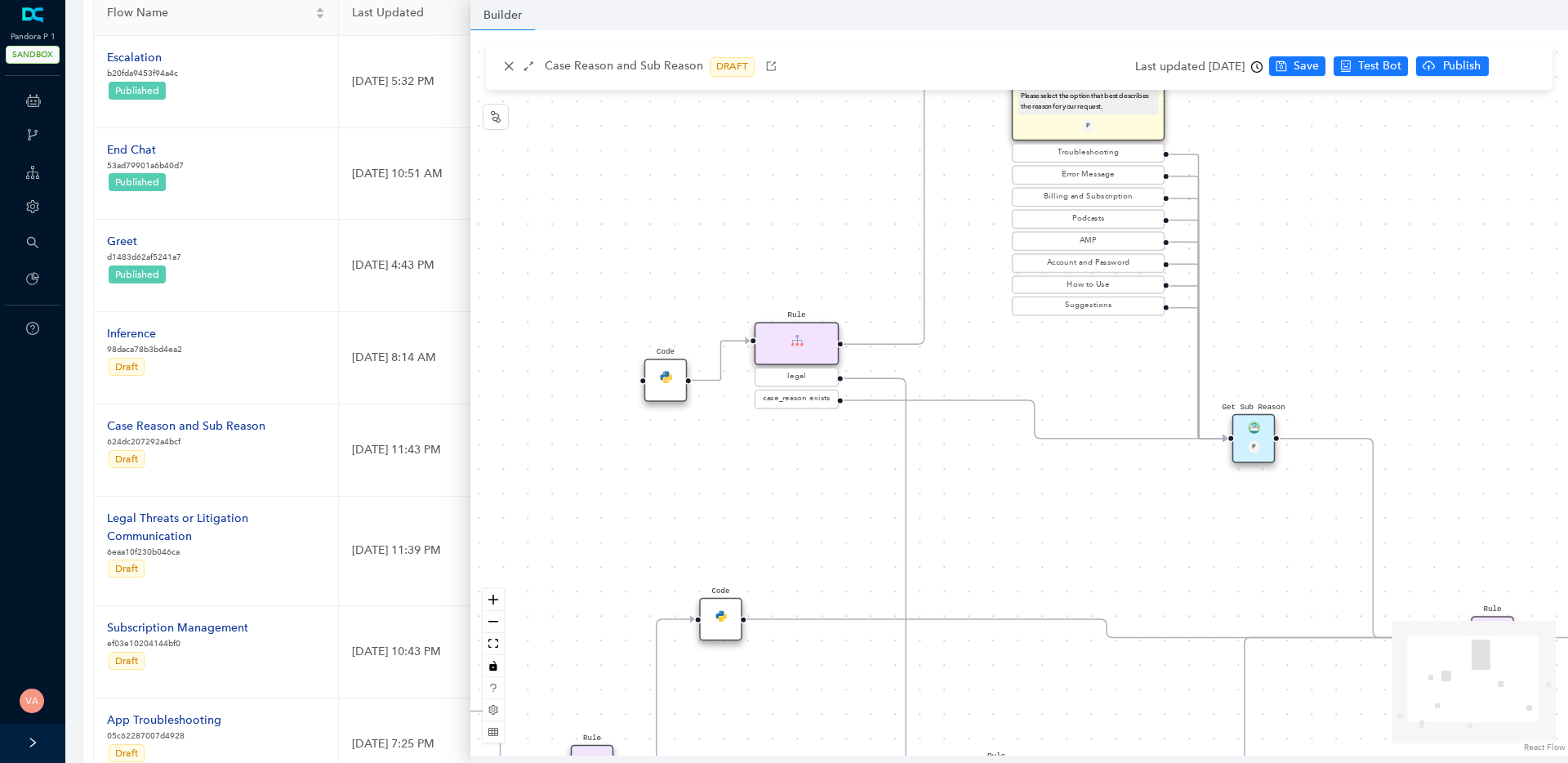
drag, startPoint x: 1083, startPoint y: 429, endPoint x: 1044, endPoint y: 548, distance: 125.2
click at [1044, 548] on div "Code Rule legal Start End Question Please select the option that best describes…" at bounding box center [1020, 392] width 1098 height 726
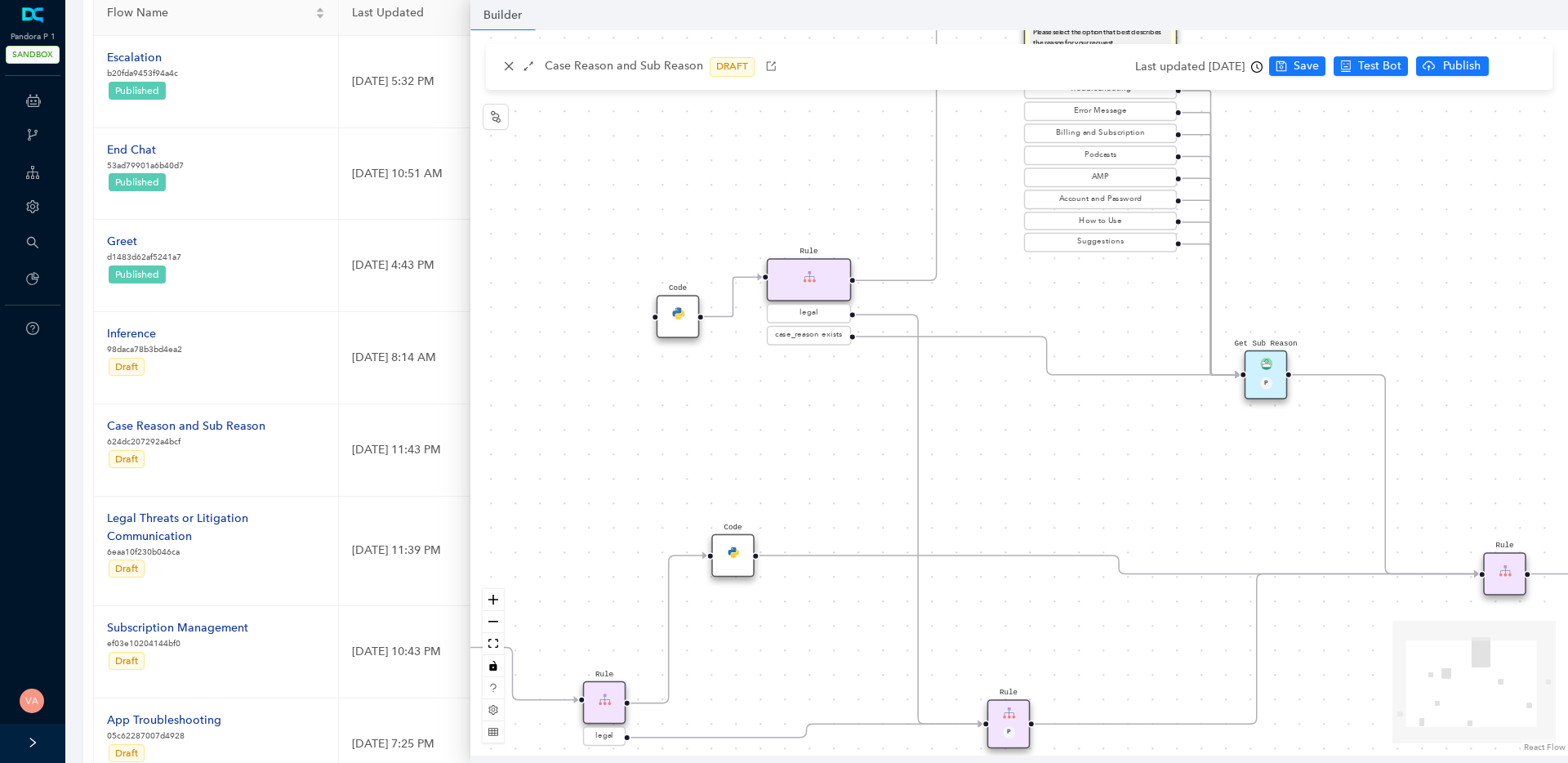
drag, startPoint x: 730, startPoint y: 482, endPoint x: 742, endPoint y: 413, distance: 70.0
click at [742, 413] on div "Code Rule legal Start End Question Please select the option that best describes…" at bounding box center [1020, 392] width 1098 height 726
click at [812, 285] on div "Rule" at bounding box center [810, 275] width 85 height 43
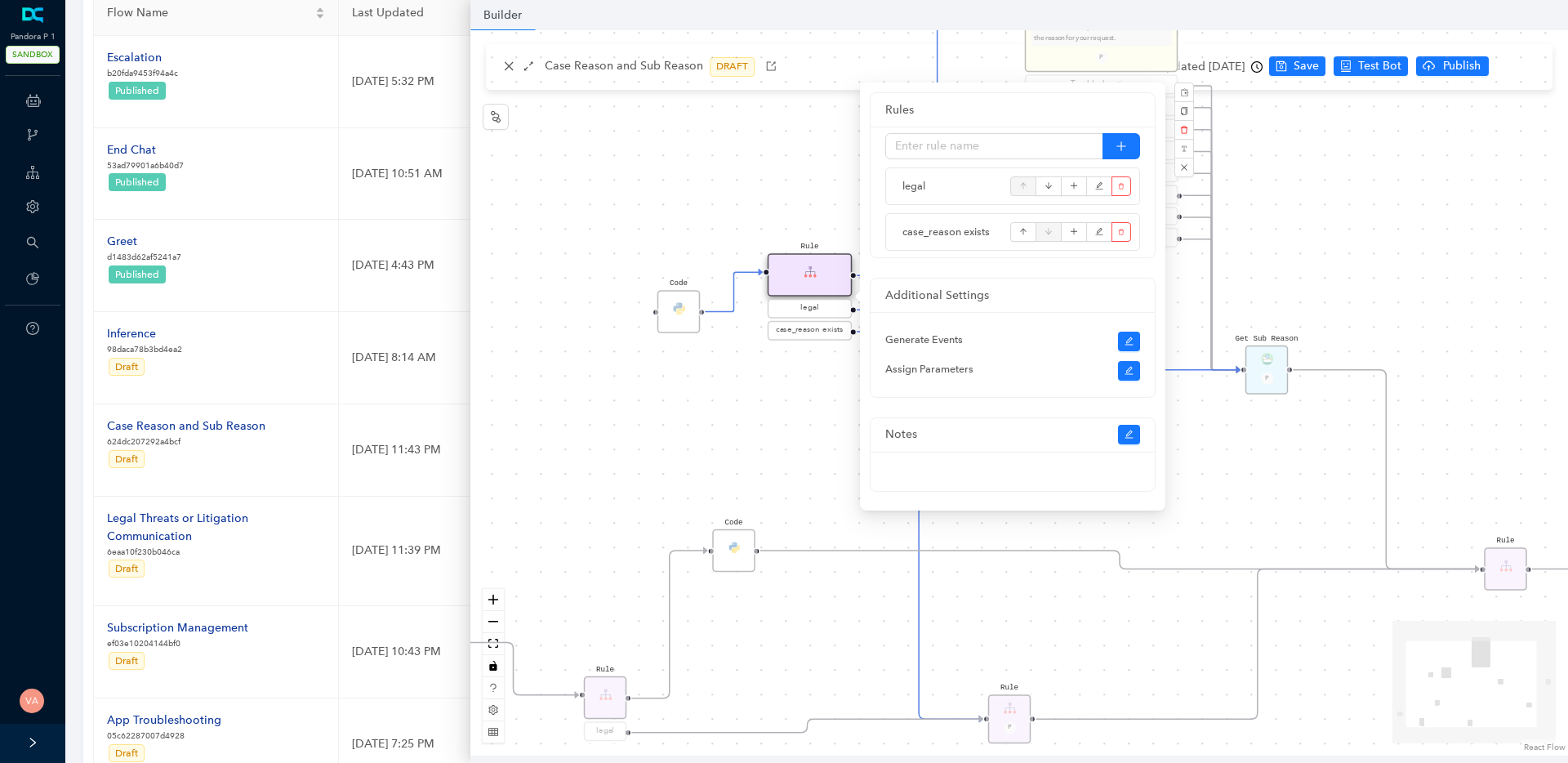
click at [720, 170] on div "Code Rule legal Start End Question Please select the option that best describes…" at bounding box center [1020, 392] width 1098 height 726
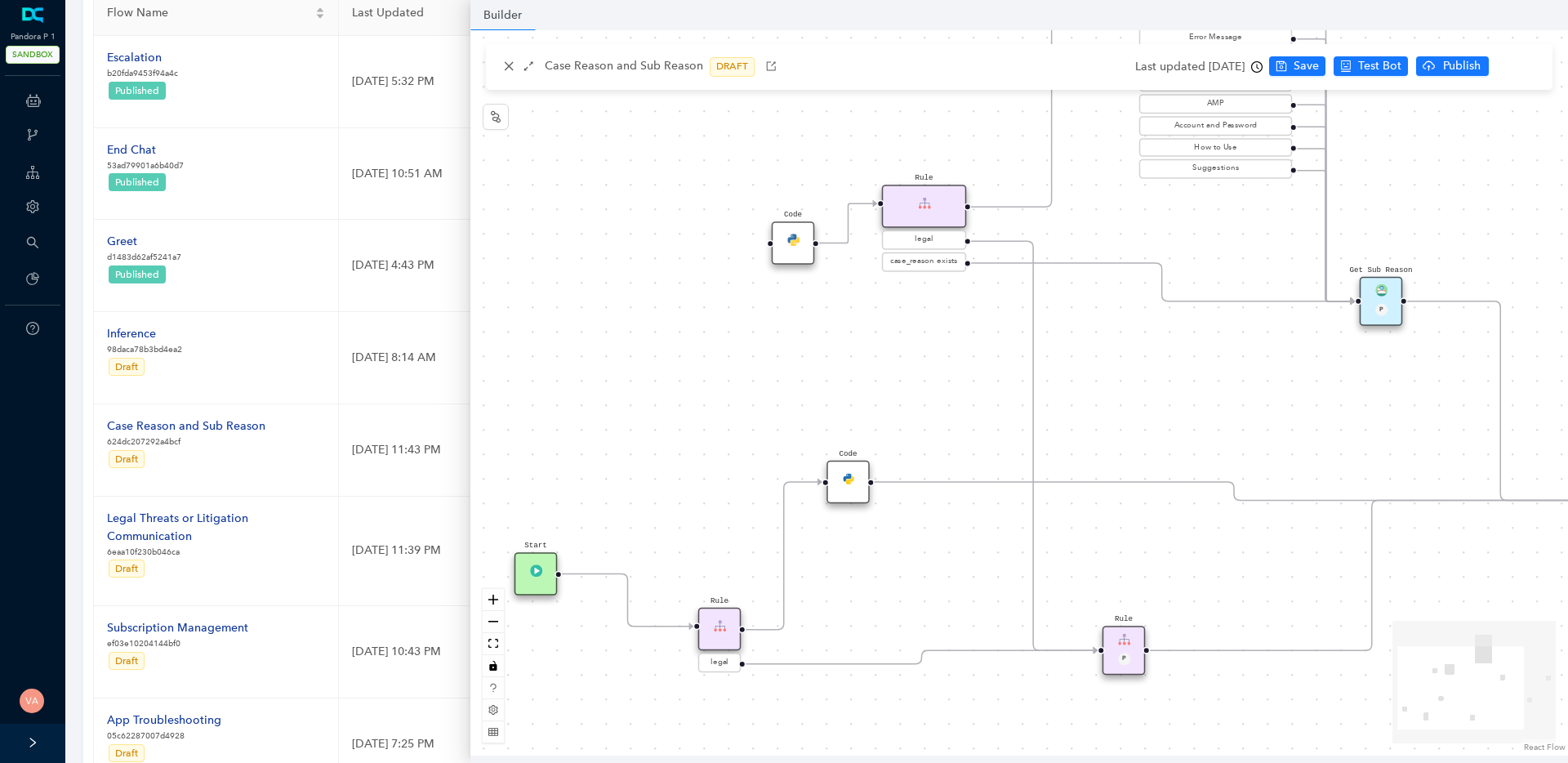
drag, startPoint x: 780, startPoint y: 457, endPoint x: 895, endPoint y: 388, distance: 134.1
click at [895, 388] on div "Code Rule legal Start End Question Please select the option that best describes…" at bounding box center [1020, 392] width 1098 height 726
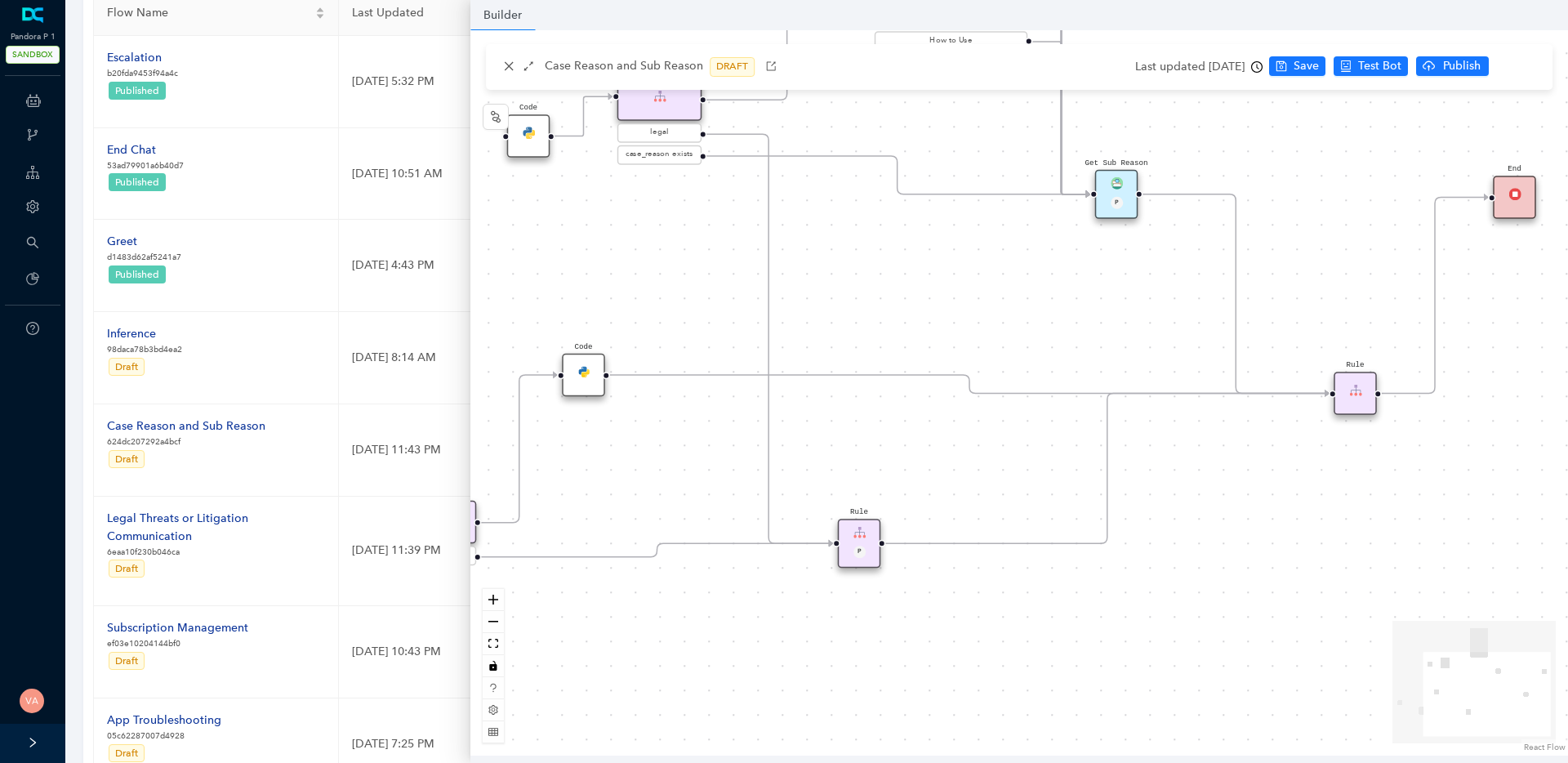
drag, startPoint x: 900, startPoint y: 382, endPoint x: 636, endPoint y: 275, distance: 284.9
click at [636, 275] on div "Code Rule legal Start End Question Please select the option that best describes…" at bounding box center [1020, 392] width 1098 height 726
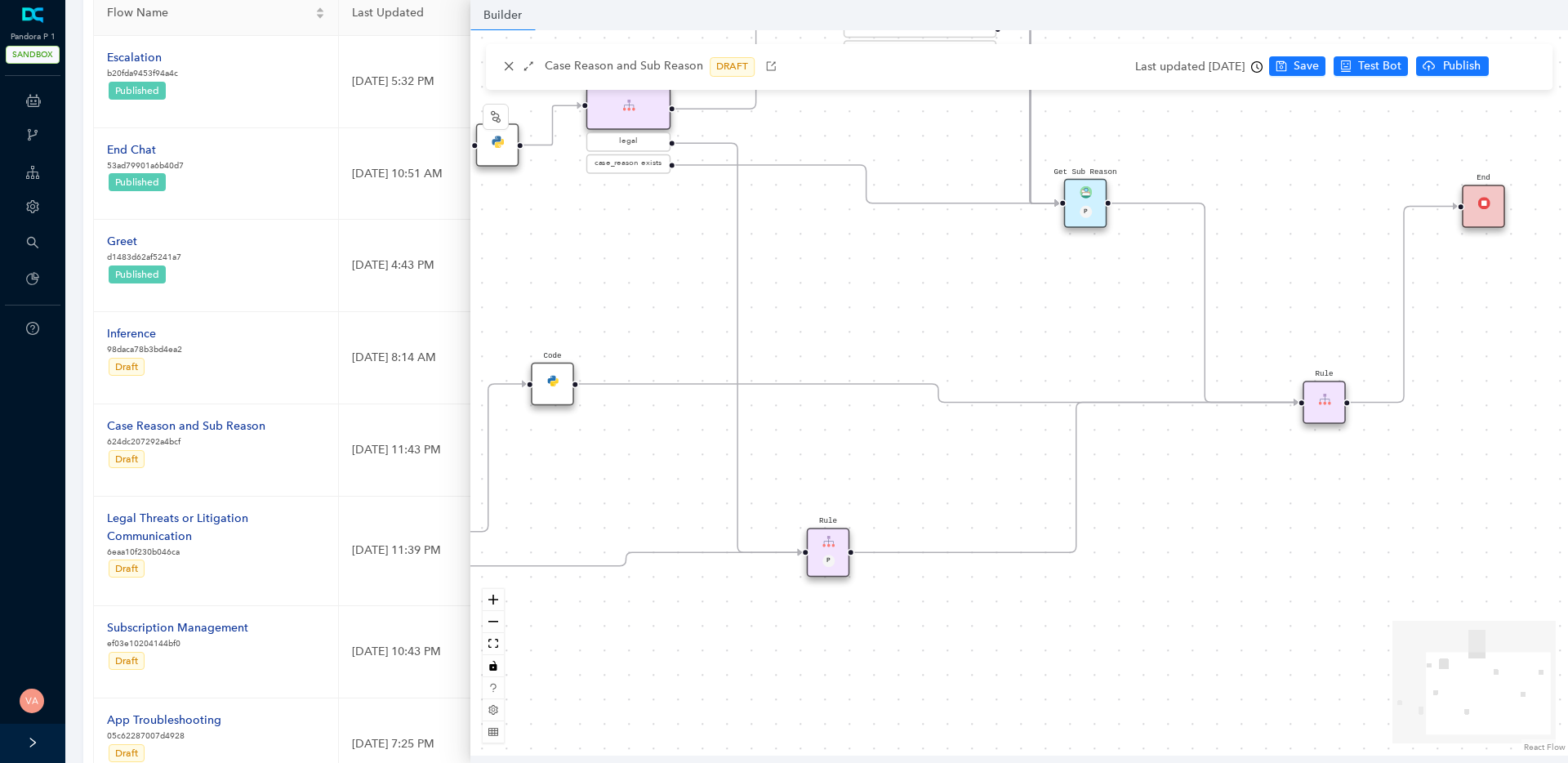
drag, startPoint x: 1015, startPoint y: 323, endPoint x: 984, endPoint y: 332, distance: 32.3
click at [984, 332] on div "Code Rule legal Start End Question Please select the option that best describes…" at bounding box center [1020, 392] width 1098 height 726
click at [1319, 63] on span "Save" at bounding box center [1307, 67] width 26 height 18
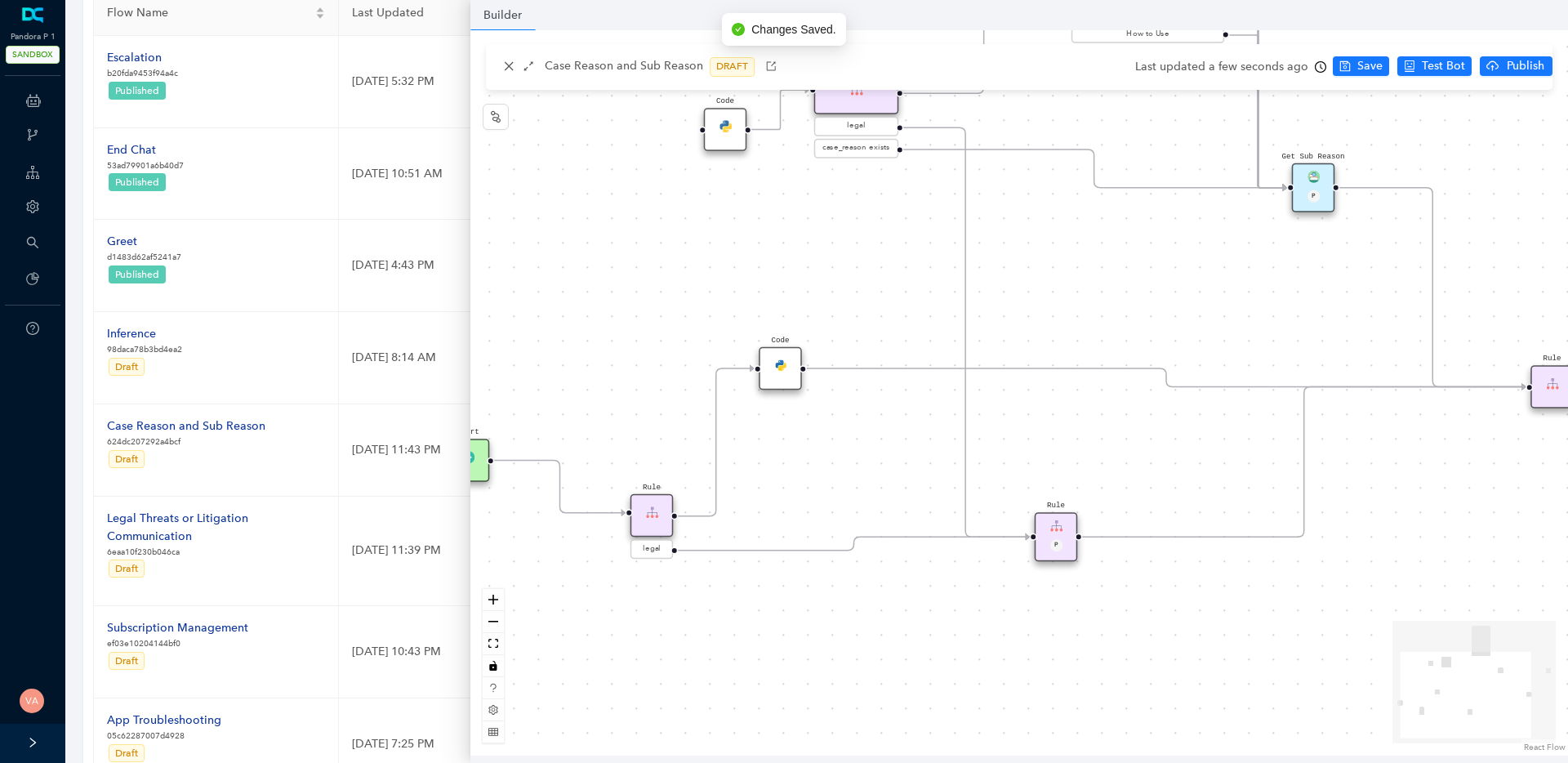
drag, startPoint x: 803, startPoint y: 309, endPoint x: 1031, endPoint y: 294, distance: 228.5
click at [1031, 294] on div "Code Rule legal Start End Question Please select the option that best describes…" at bounding box center [1020, 392] width 1098 height 726
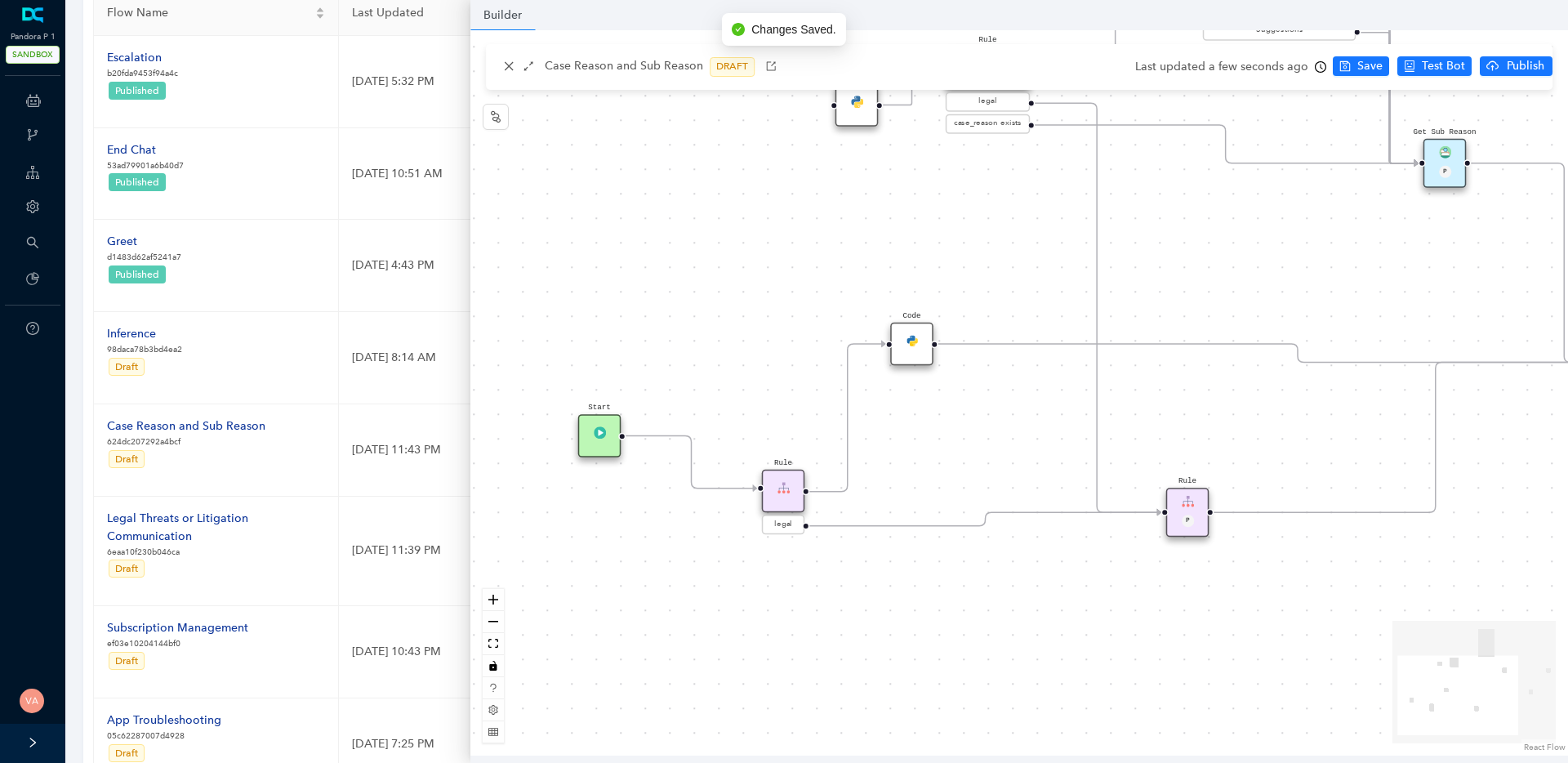
drag, startPoint x: 618, startPoint y: 448, endPoint x: 750, endPoint y: 423, distance: 134.3
click at [750, 423] on div "Code Rule legal Start End Question Please select the option that best describes…" at bounding box center [1020, 392] width 1098 height 726
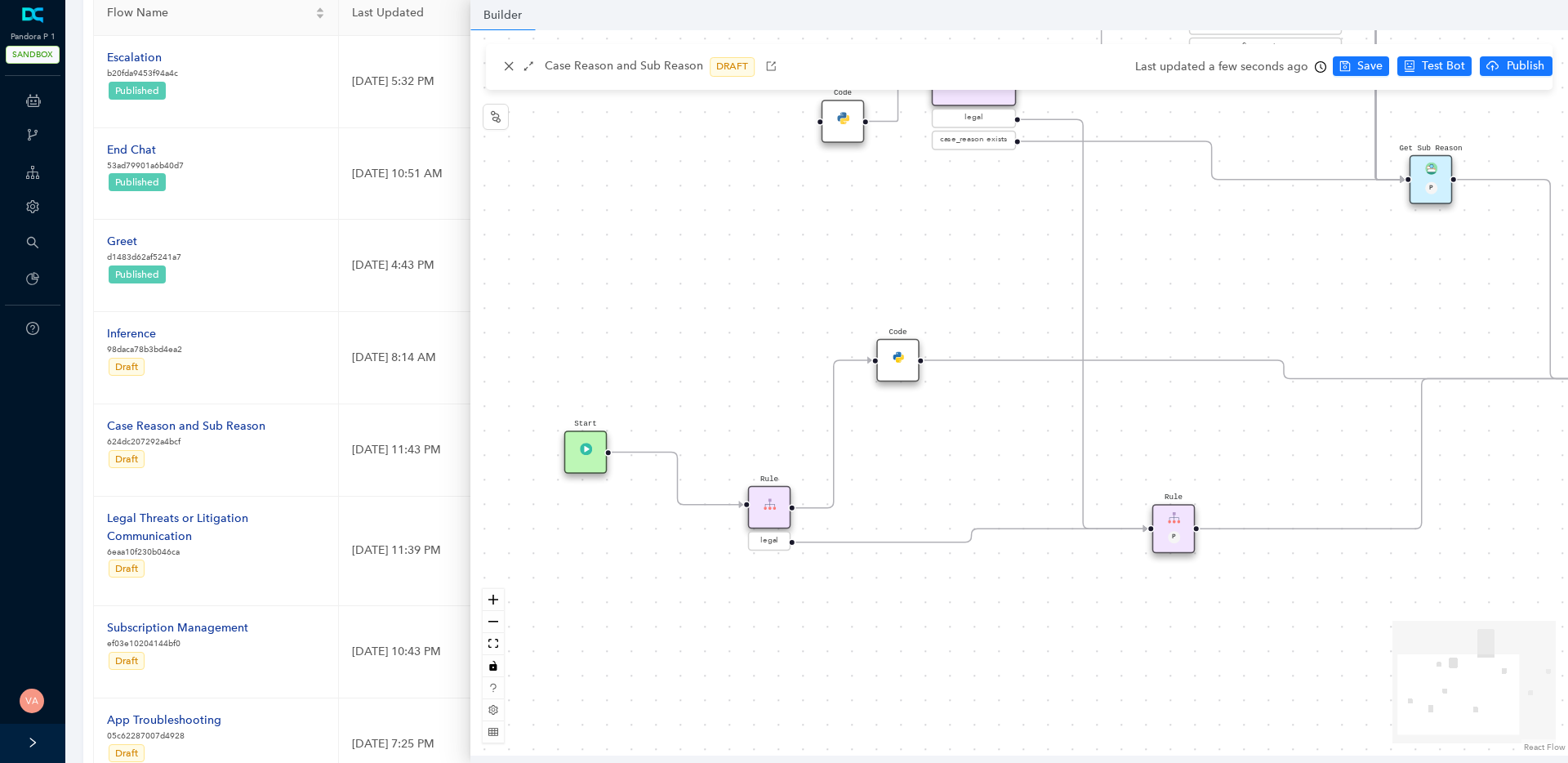
drag, startPoint x: 997, startPoint y: 456, endPoint x: 903, endPoint y: 447, distance: 94.4
click at [982, 473] on div "Code Rule legal Start End Question Please select the option that best describes…" at bounding box center [1020, 392] width 1098 height 726
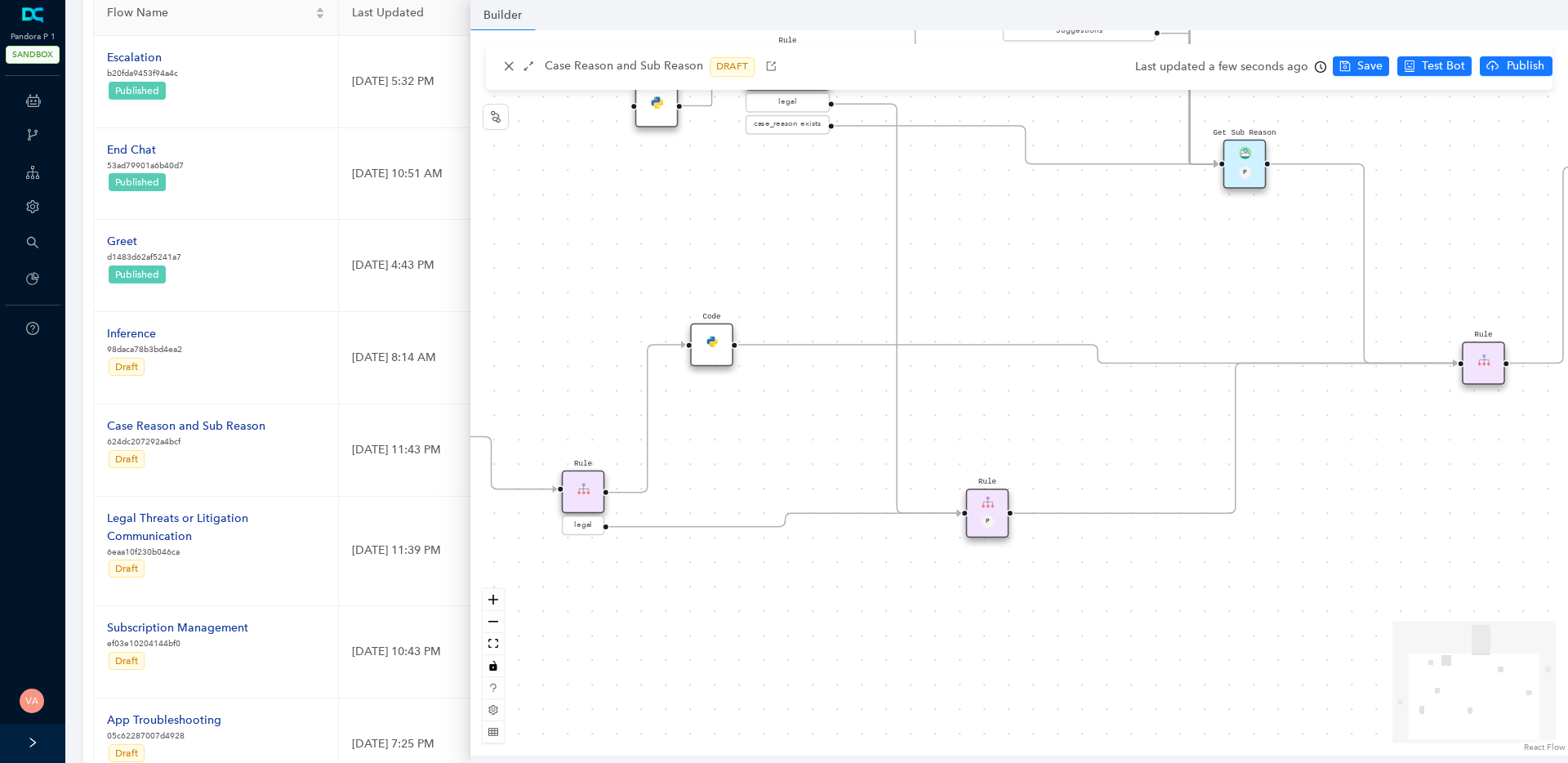
drag, startPoint x: 974, startPoint y: 444, endPoint x: 766, endPoint y: 426, distance: 208.8
click at [766, 426] on div "Code Rule legal Start End Question Please select the option that best describes…" at bounding box center [1020, 392] width 1098 height 726
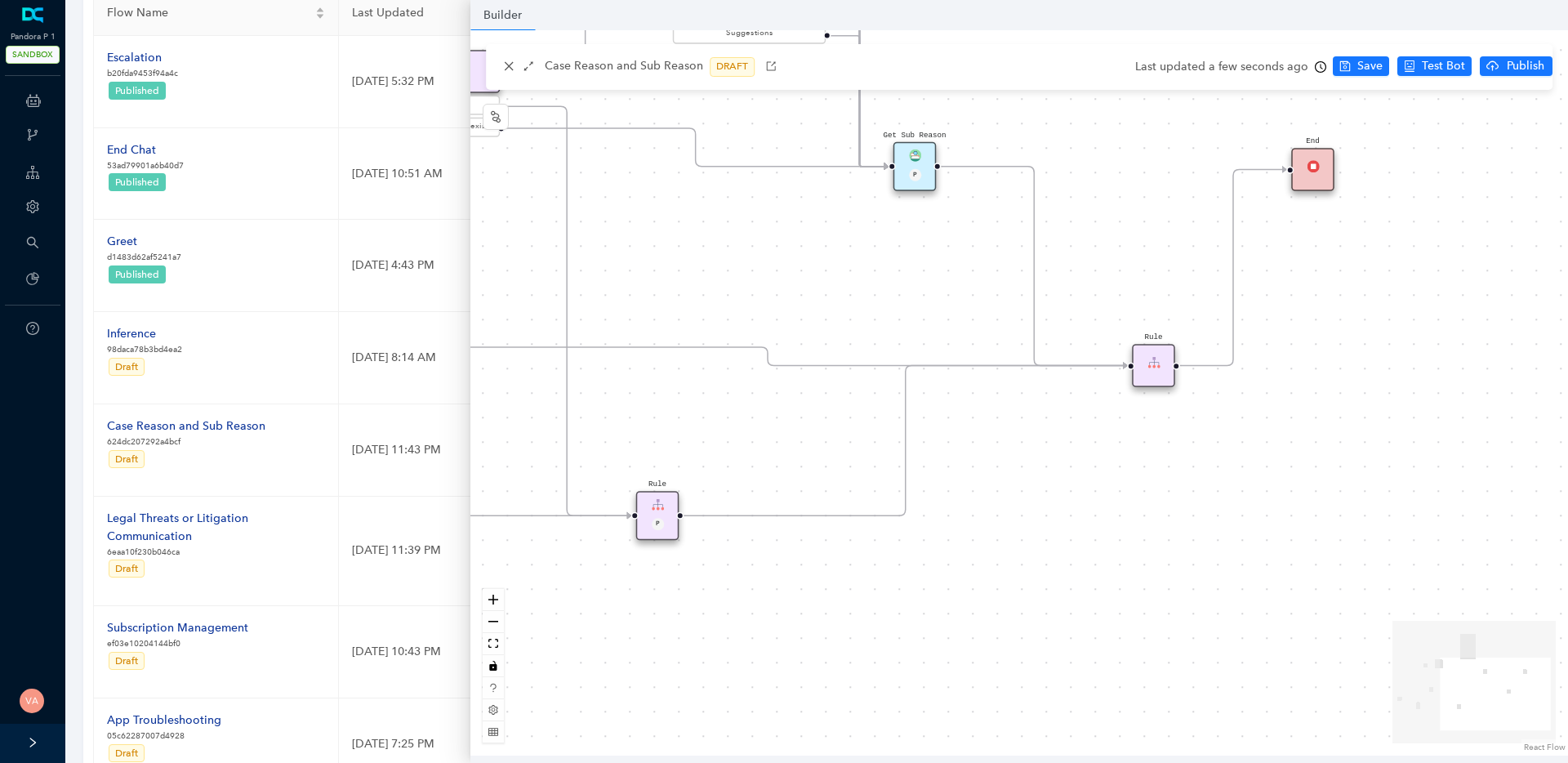
drag, startPoint x: 1120, startPoint y: 428, endPoint x: 813, endPoint y: 433, distance: 307.0
click at [813, 433] on div "Code Rule legal Start End Question Please select the option that best describes…" at bounding box center [1020, 392] width 1098 height 726
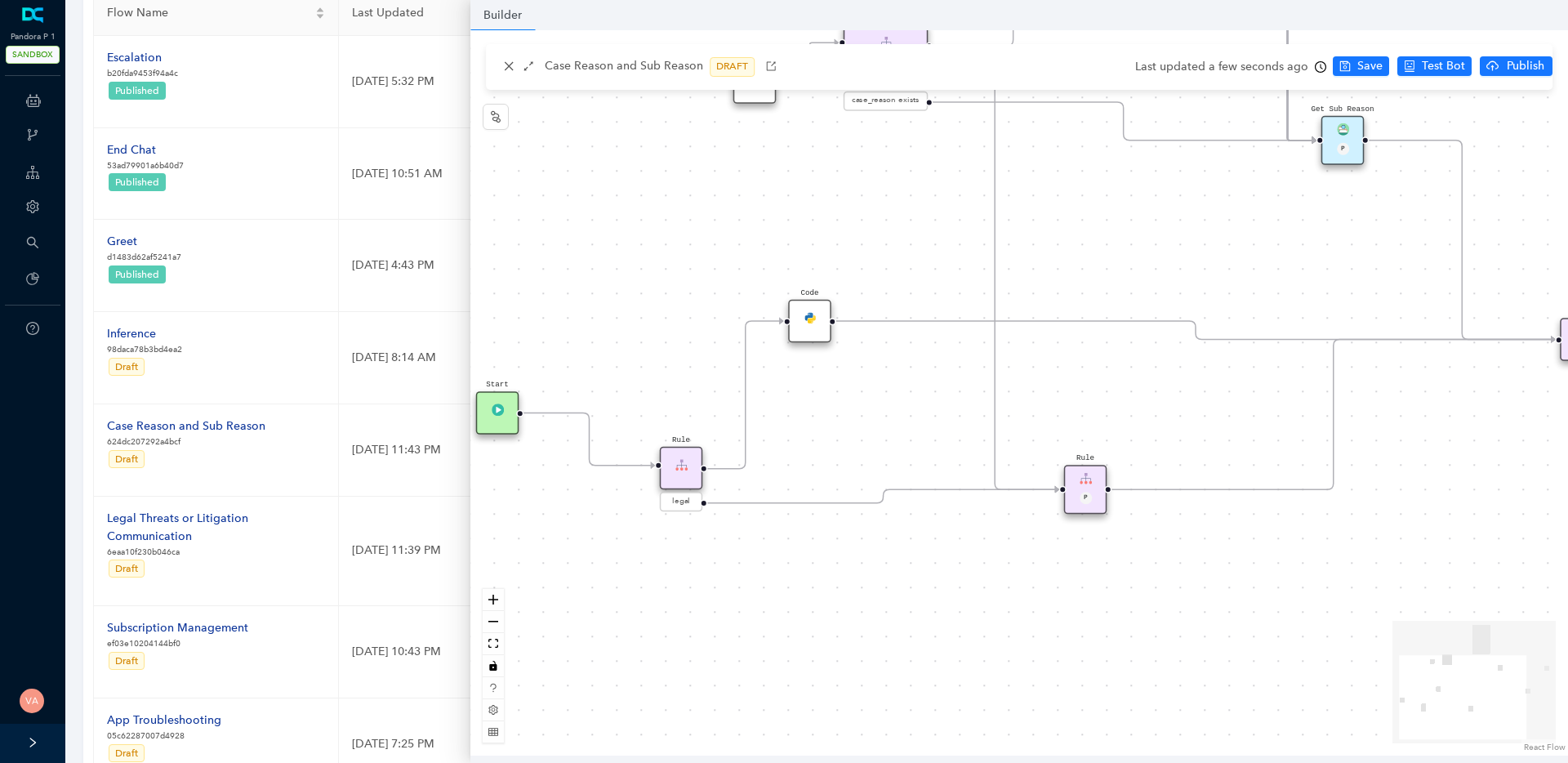
drag, startPoint x: 898, startPoint y: 668, endPoint x: 1325, endPoint y: 642, distance: 427.8
click at [1325, 642] on div "Code Rule legal Start End Question Please select the option that best describes…" at bounding box center [1020, 392] width 1098 height 726
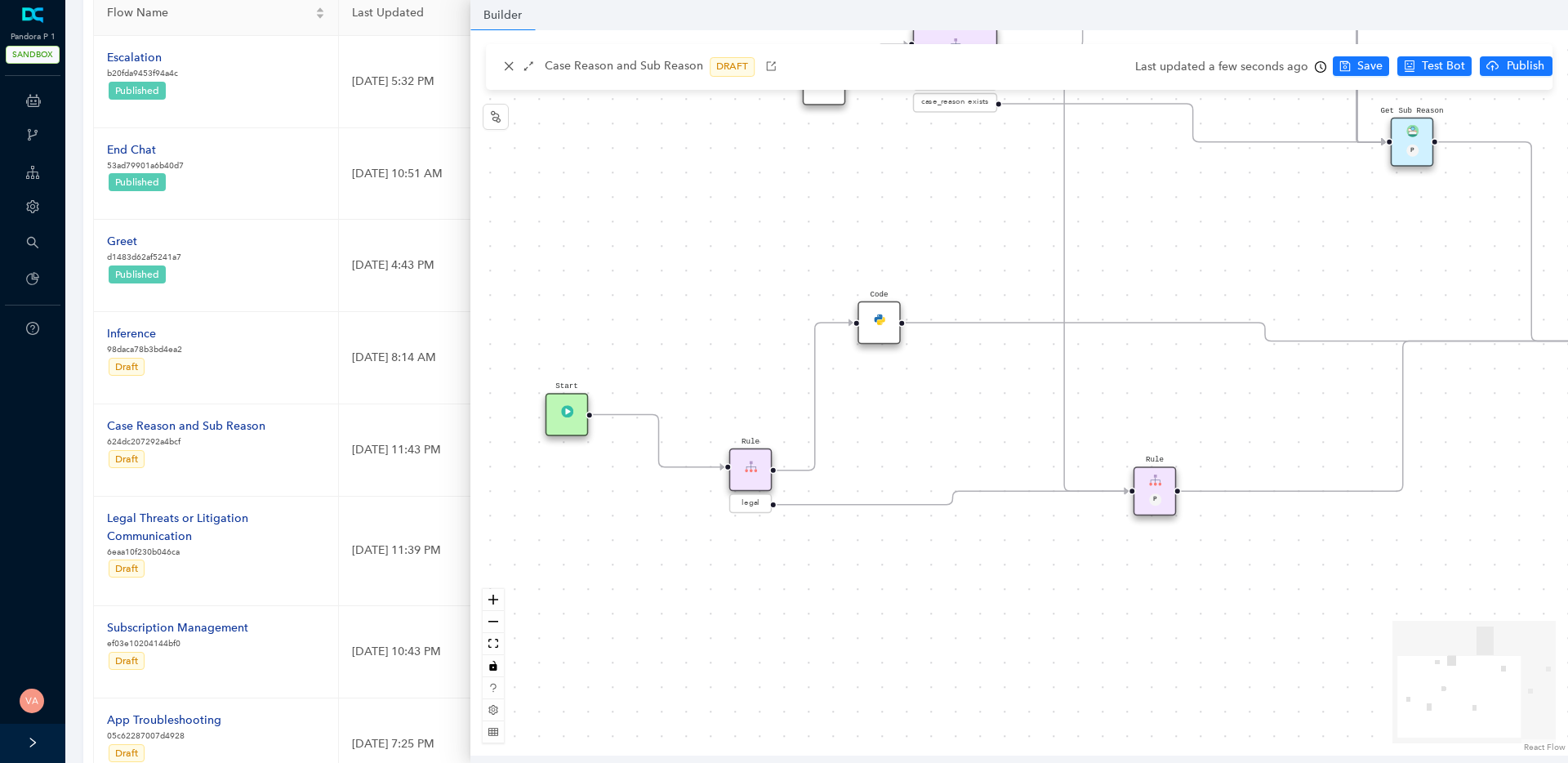
drag, startPoint x: 1015, startPoint y: 608, endPoint x: 1082, endPoint y: 609, distance: 67.0
click at [1082, 609] on div "Code Rule legal Start End Question Please select the option that best describes…" at bounding box center [1020, 392] width 1098 height 726
click at [1366, 66] on span "Save" at bounding box center [1370, 67] width 26 height 18
click at [1506, 68] on span "Publish" at bounding box center [1526, 67] width 41 height 18
click at [1545, 131] on span "Yes" at bounding box center [1546, 131] width 18 height 18
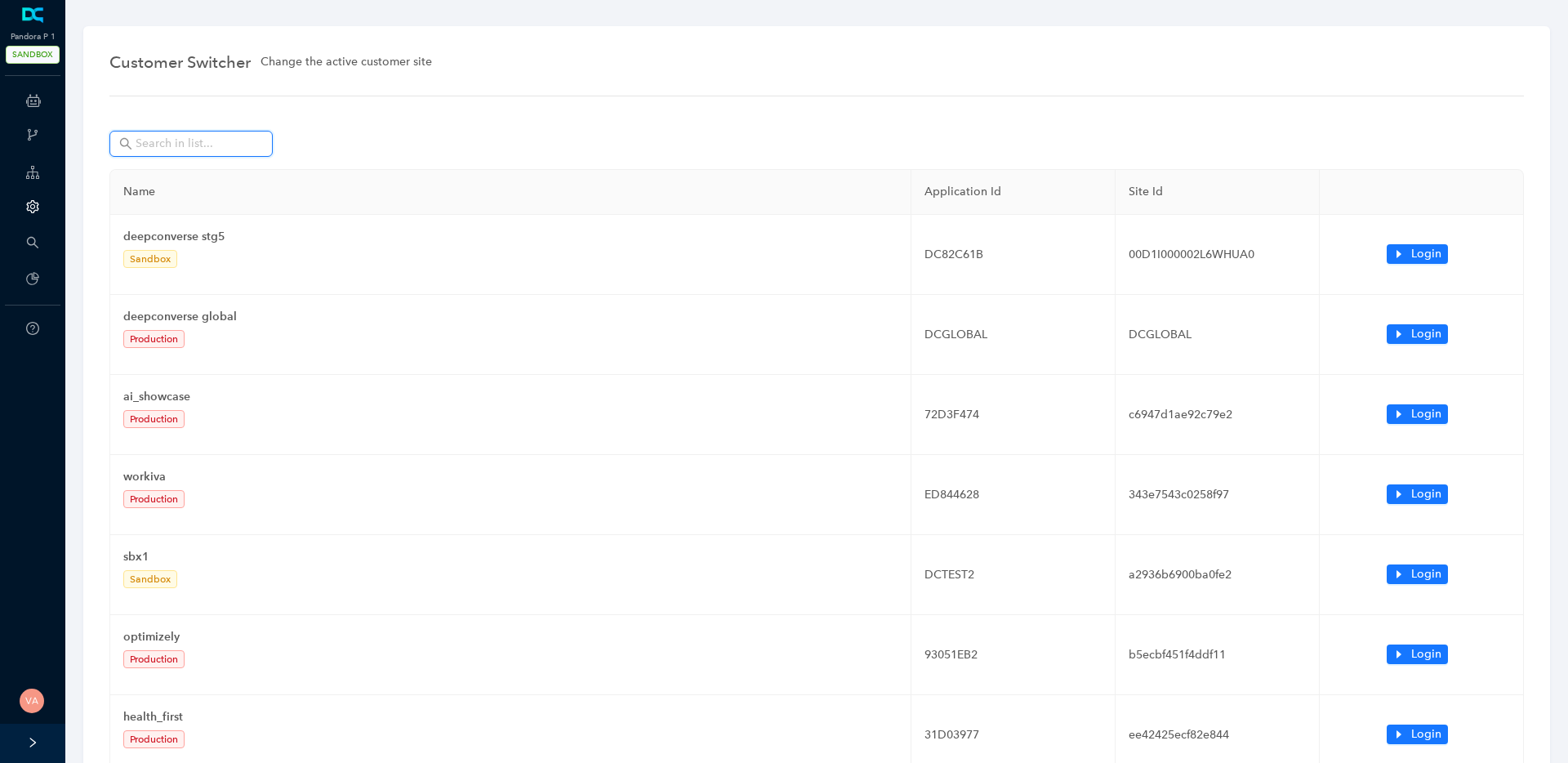
click at [239, 141] on input "text" at bounding box center [192, 144] width 114 height 18
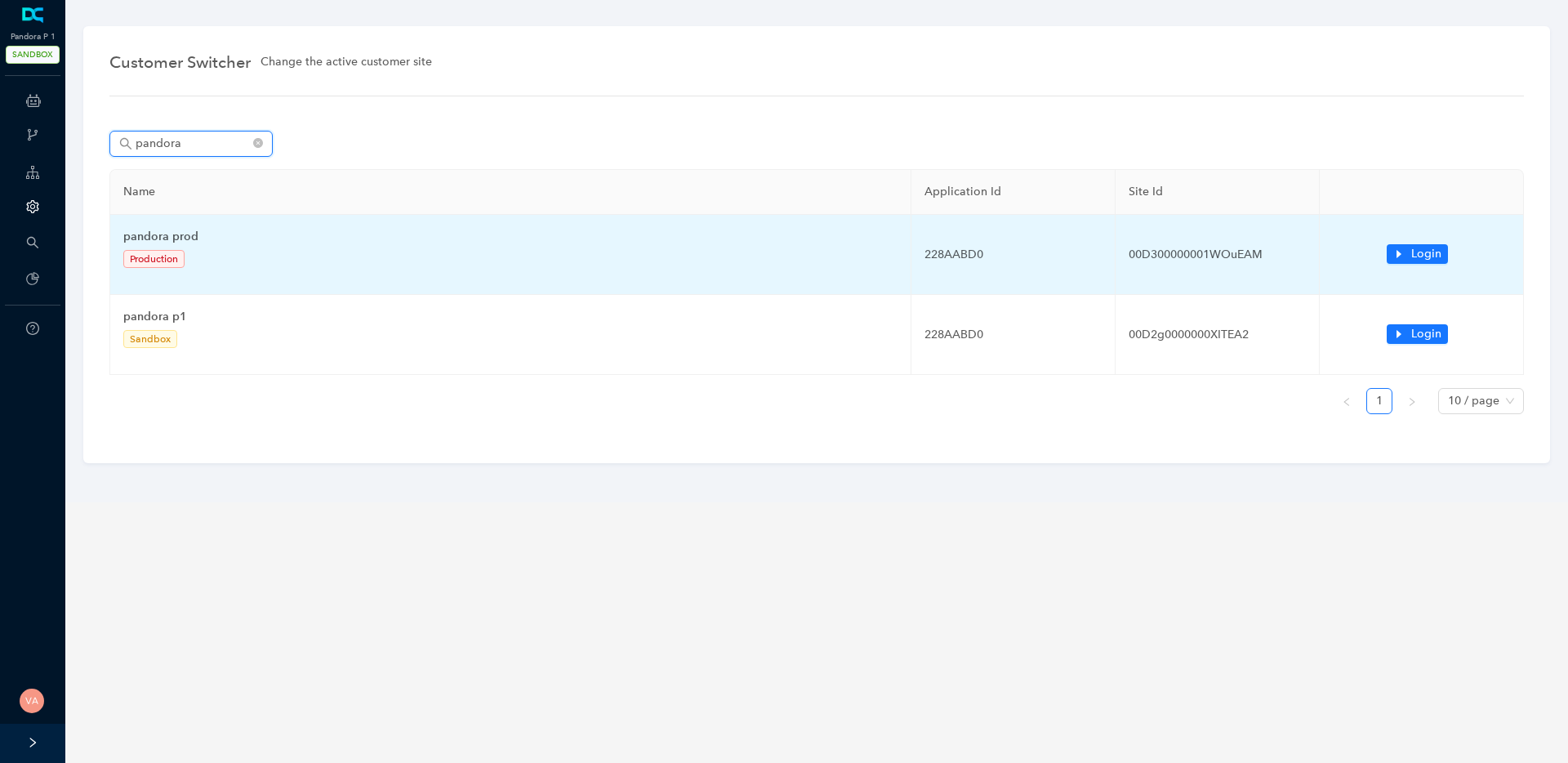
type input "pandora"
click at [176, 235] on b "pandora prod" at bounding box center [161, 236] width 75 height 14
click at [1428, 258] on span "Login" at bounding box center [1427, 255] width 30 height 18
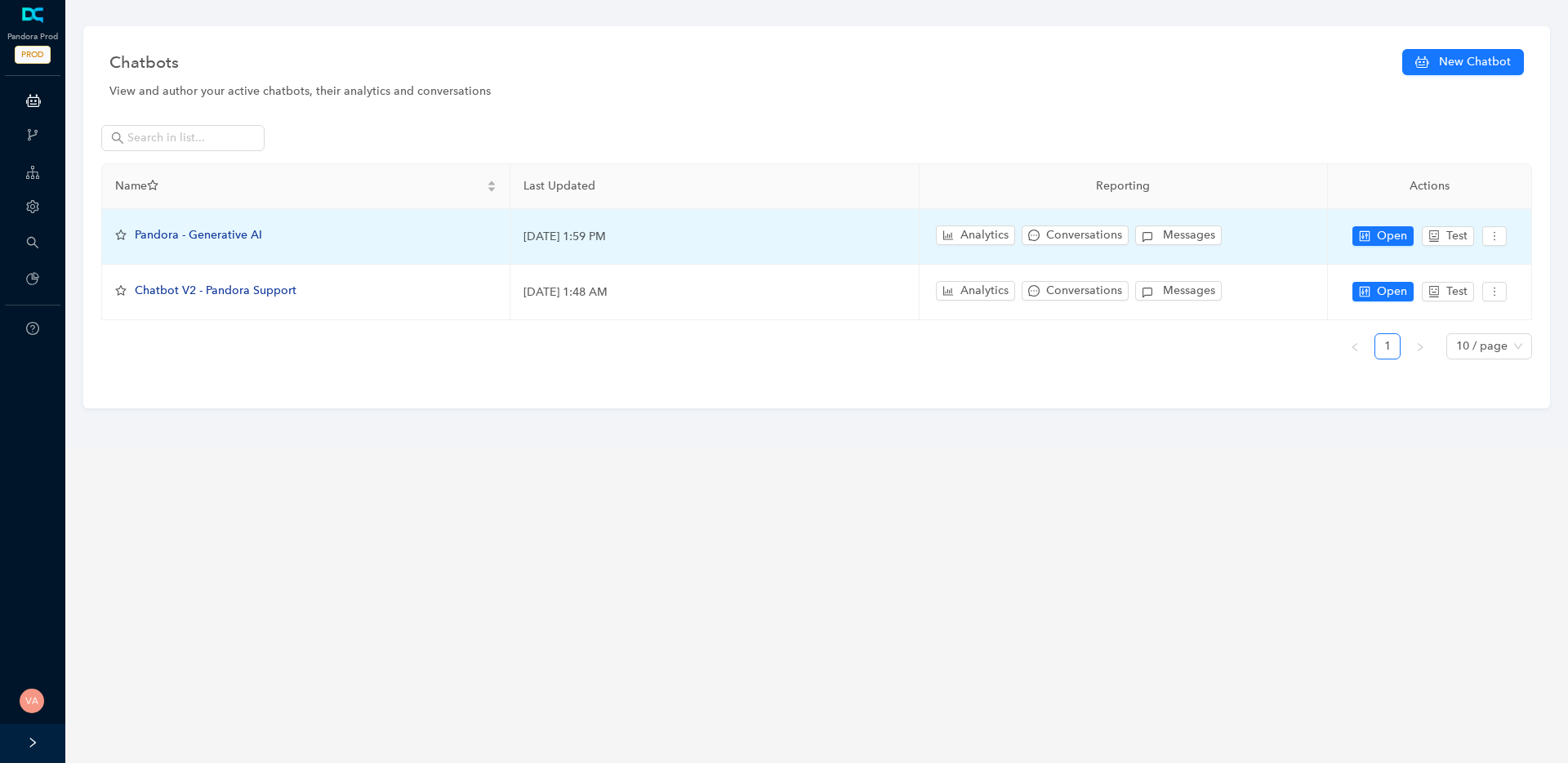
click at [216, 228] on span "Pandora - Generative AI" at bounding box center [199, 235] width 128 height 14
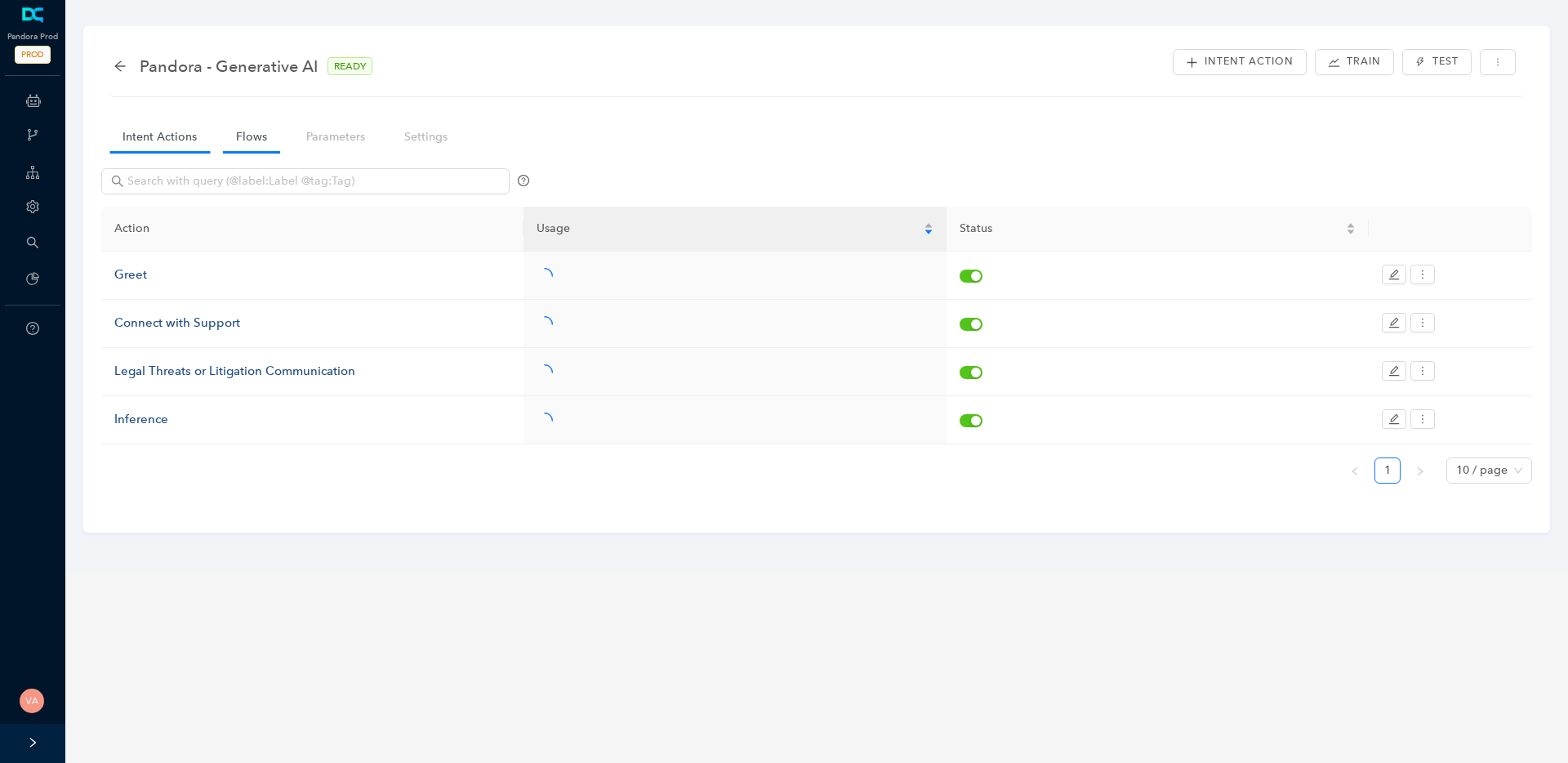
click at [259, 134] on link "Flows" at bounding box center [251, 136] width 57 height 30
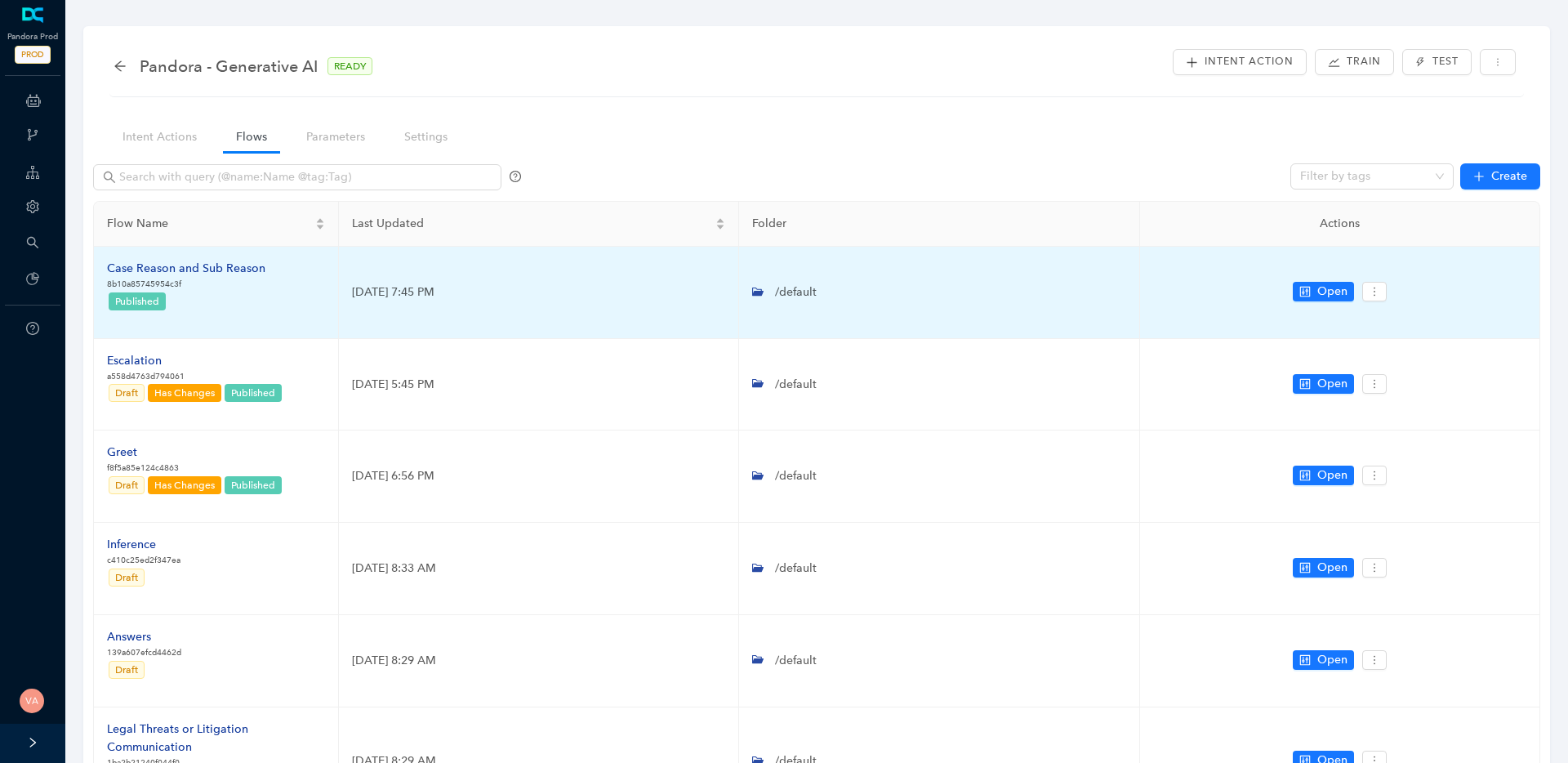
click at [234, 273] on div "Case Reason and Sub Reason" at bounding box center [186, 269] width 159 height 18
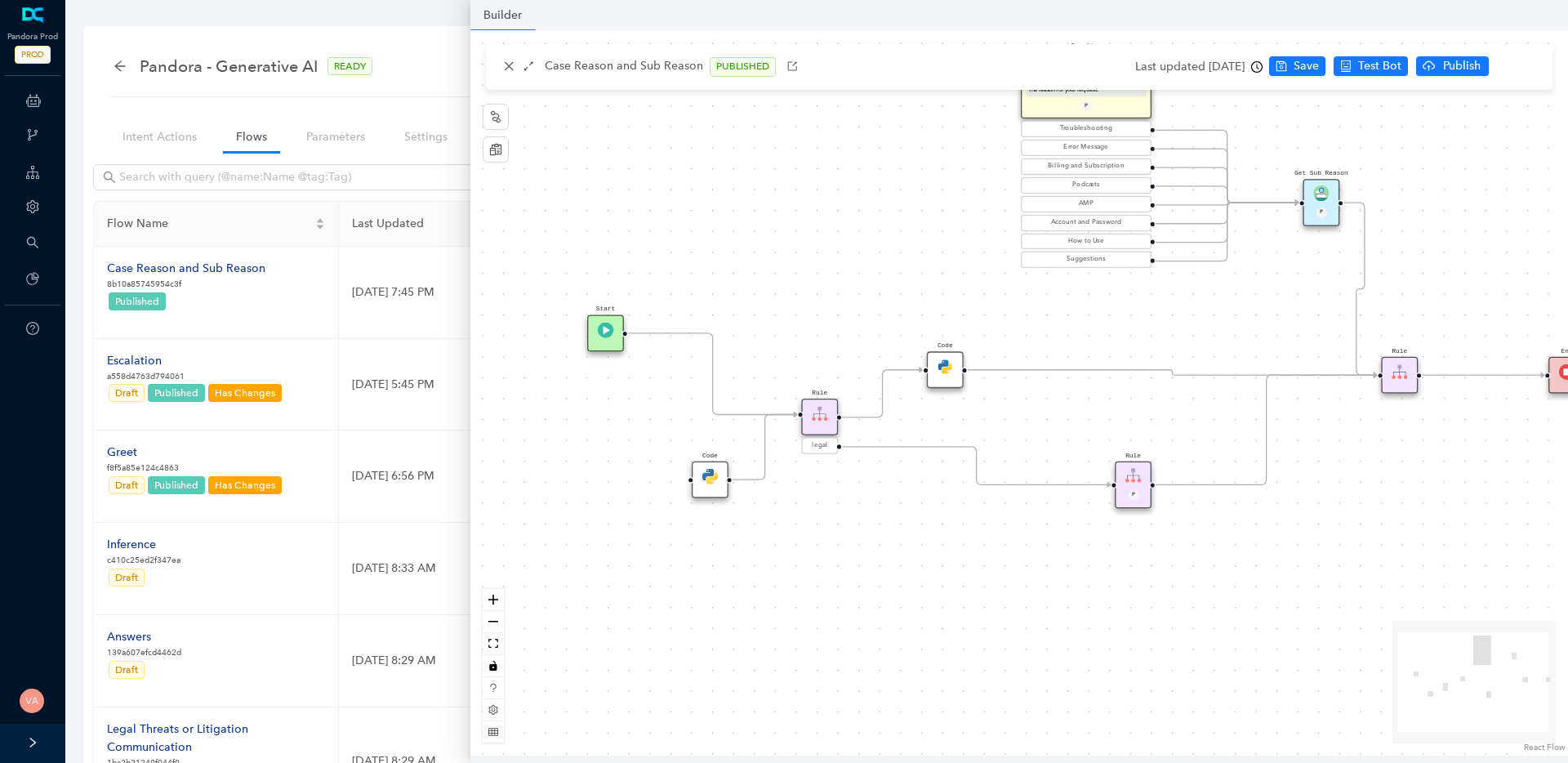
drag, startPoint x: 758, startPoint y: 430, endPoint x: 826, endPoint y: 318, distance: 131.0
click at [826, 318] on div "Start End Question Please select the option that best describes the reason for …" at bounding box center [1020, 392] width 1098 height 726
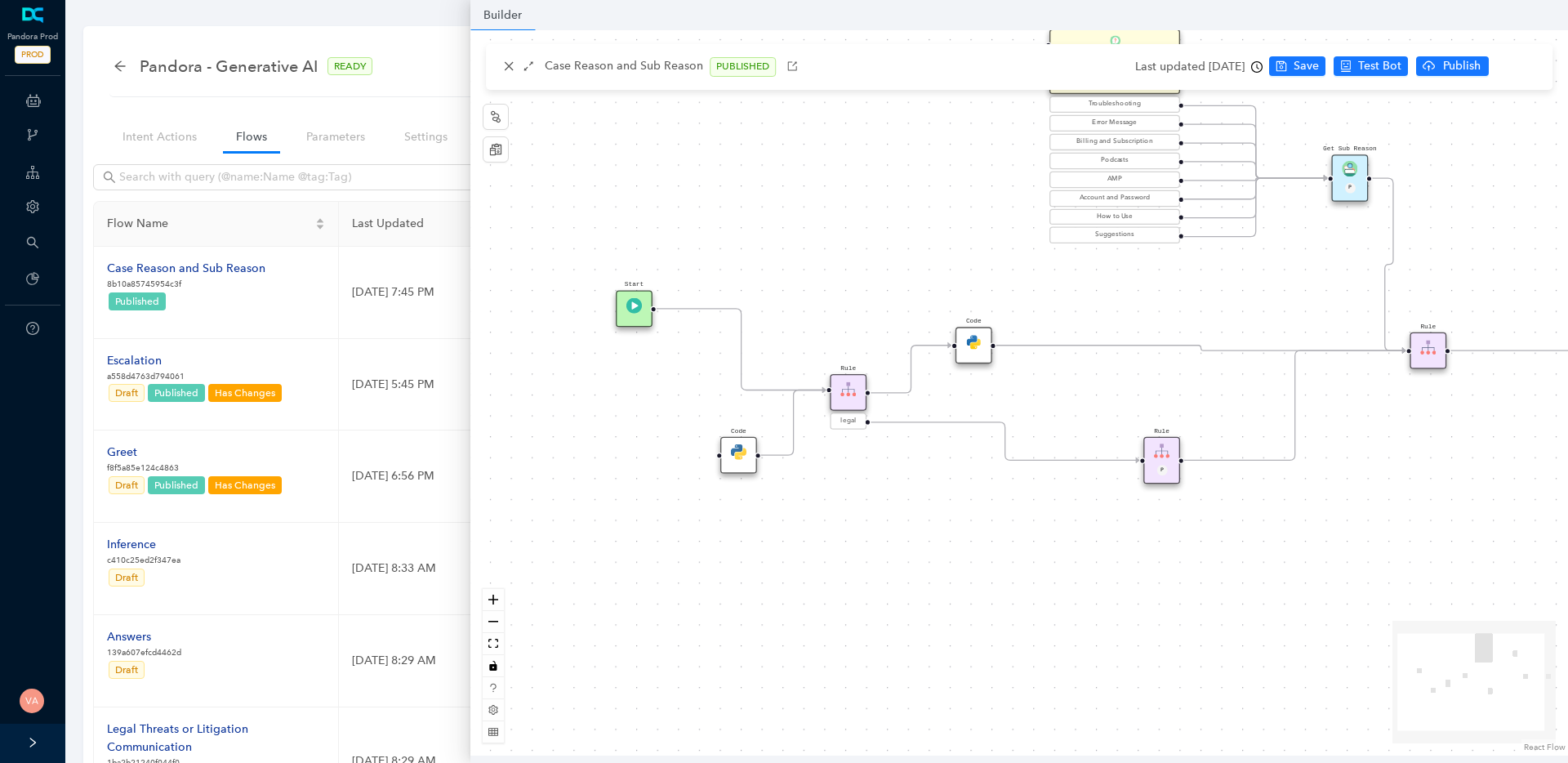
drag, startPoint x: 795, startPoint y: 371, endPoint x: 826, endPoint y: 345, distance: 40.5
click at [826, 345] on div "Start End Question Please select the option that best describes the reason for …" at bounding box center [1020, 392] width 1098 height 726
click at [855, 387] on img at bounding box center [848, 388] width 16 height 16
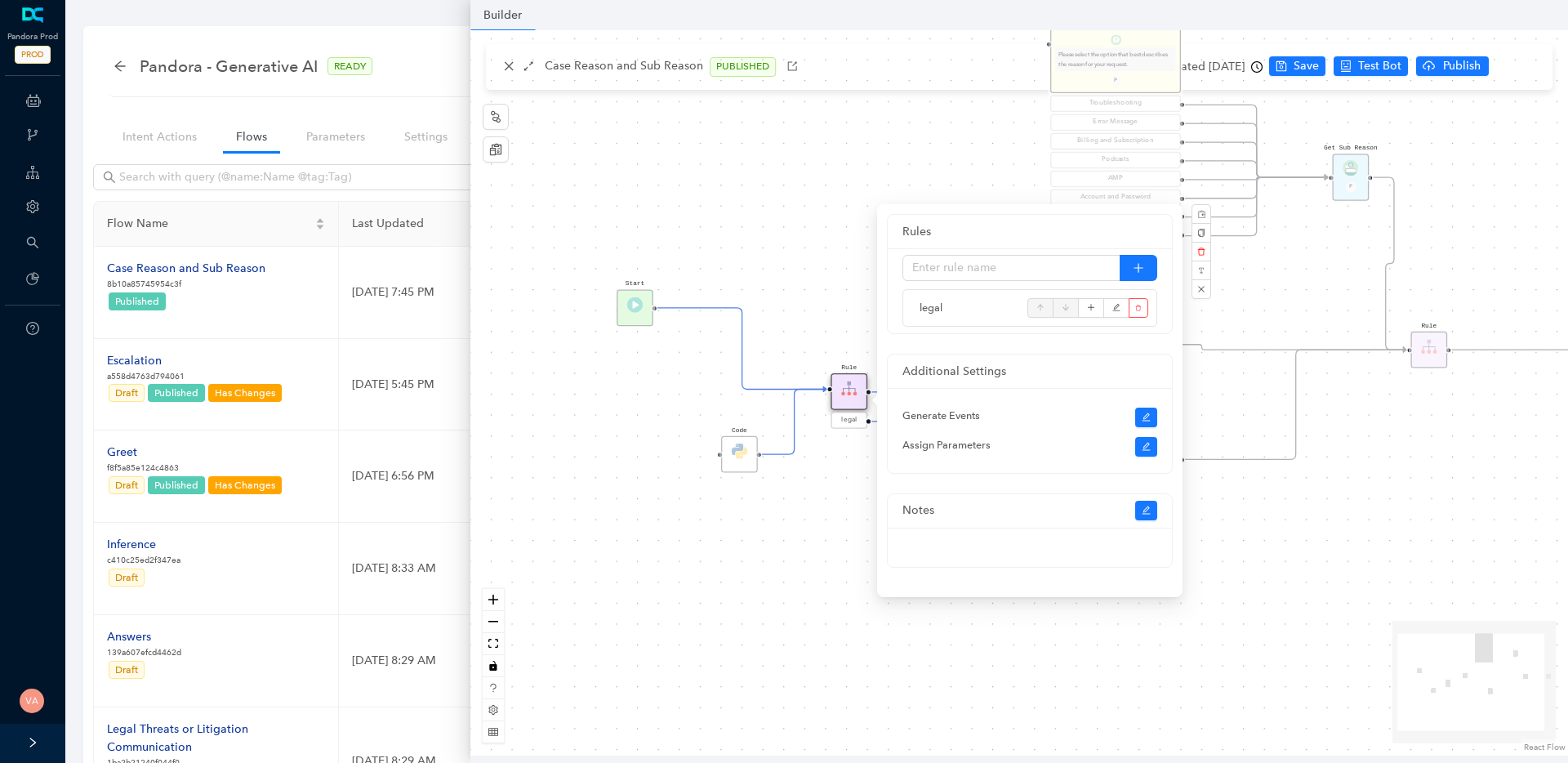
click at [840, 549] on div "Start End Question Please select the option that best describes the reason for …" at bounding box center [1020, 392] width 1098 height 726
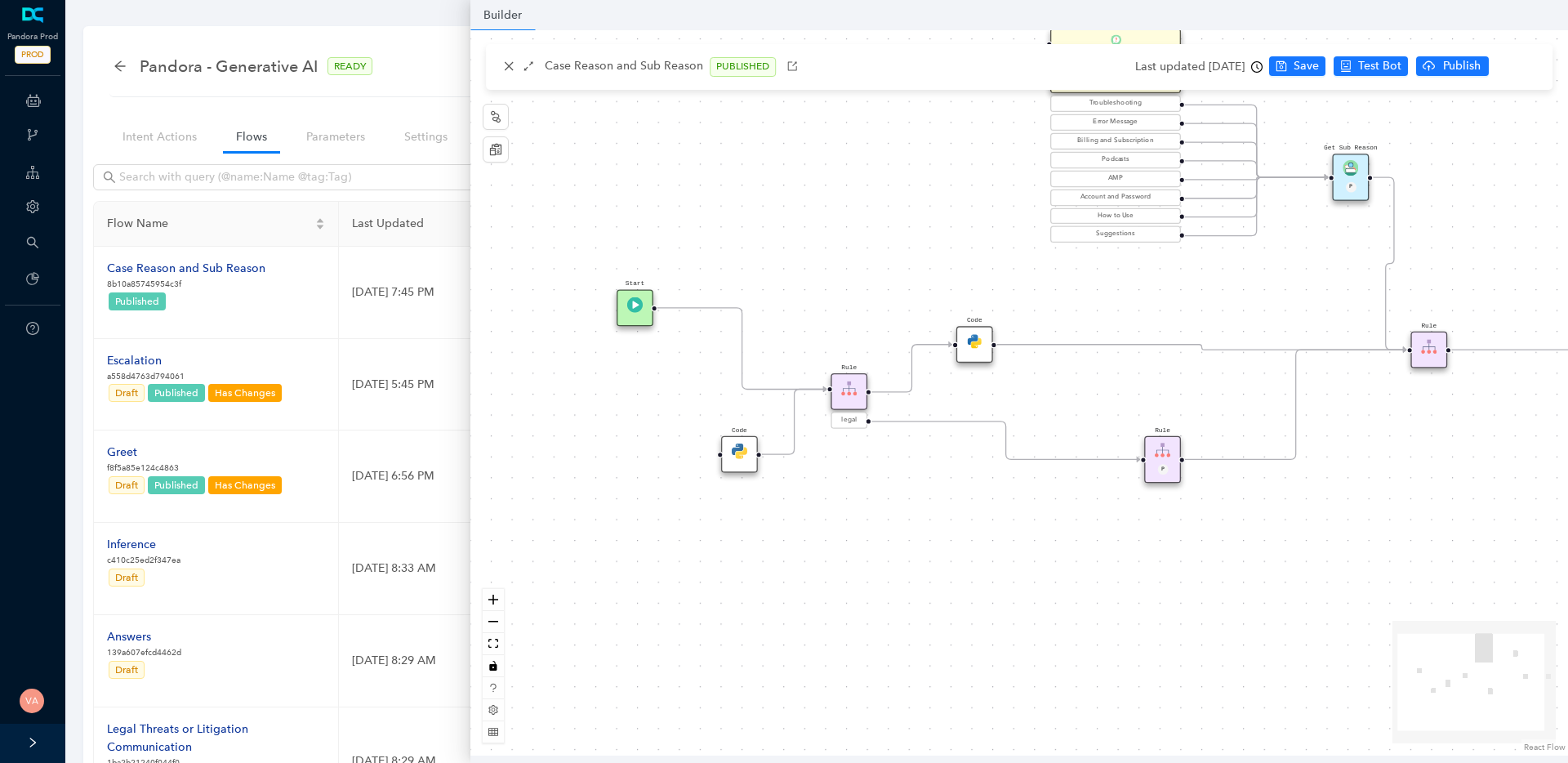
click at [857, 394] on img at bounding box center [848, 388] width 16 height 16
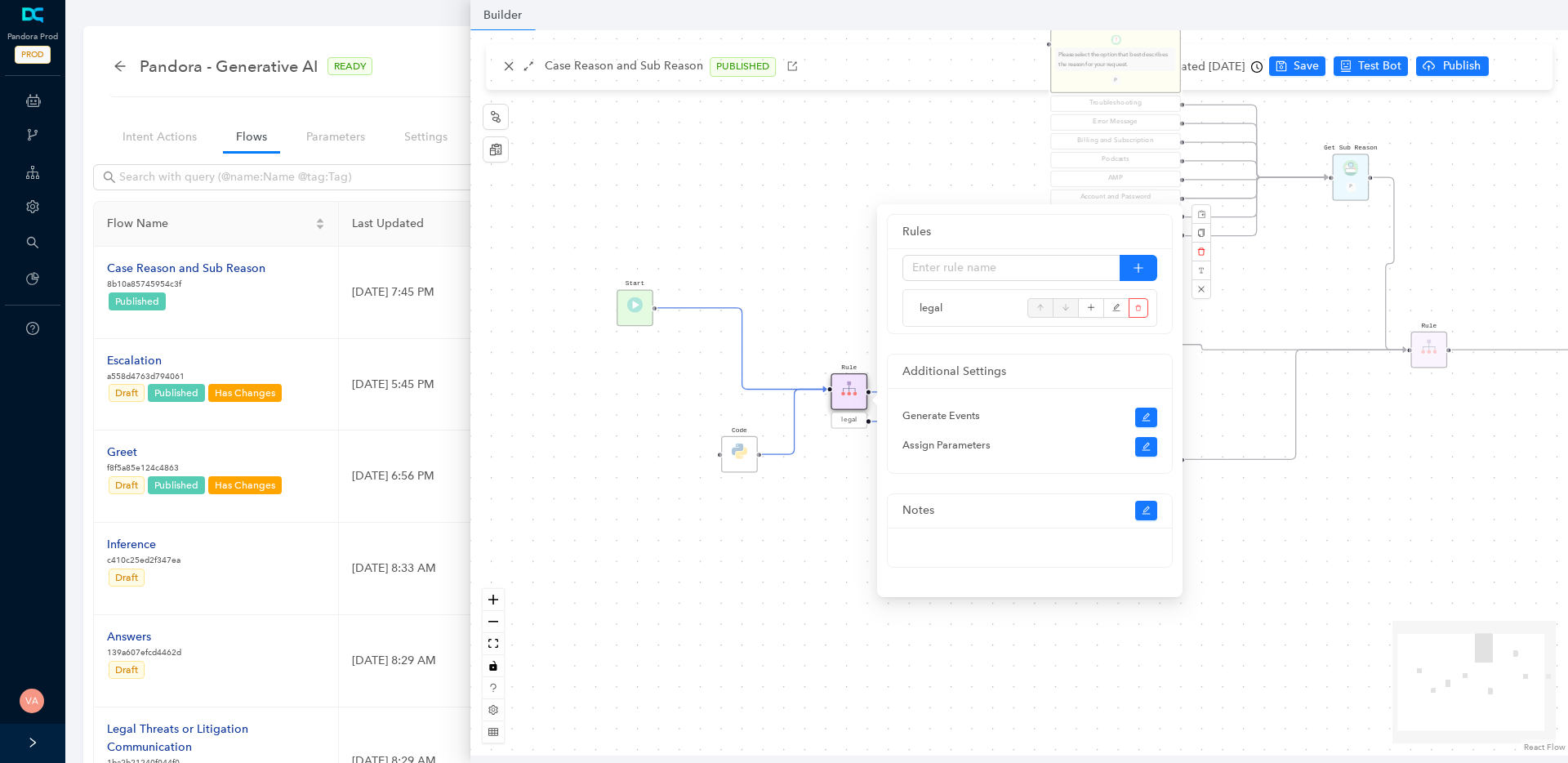
click at [823, 301] on div "Start End Question Please select the option that best describes the reason for …" at bounding box center [1020, 392] width 1098 height 726
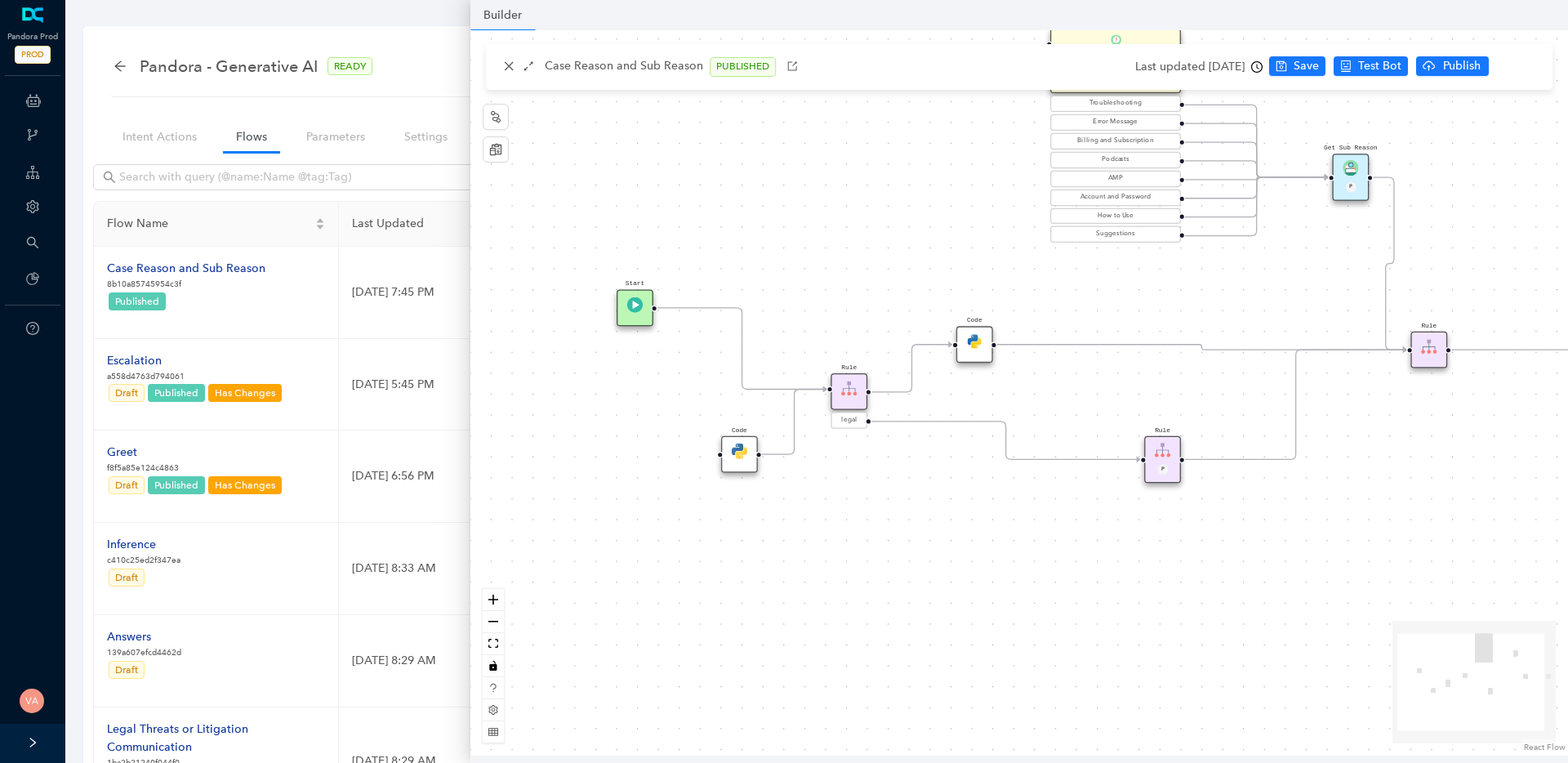
click at [846, 393] on img at bounding box center [848, 388] width 16 height 16
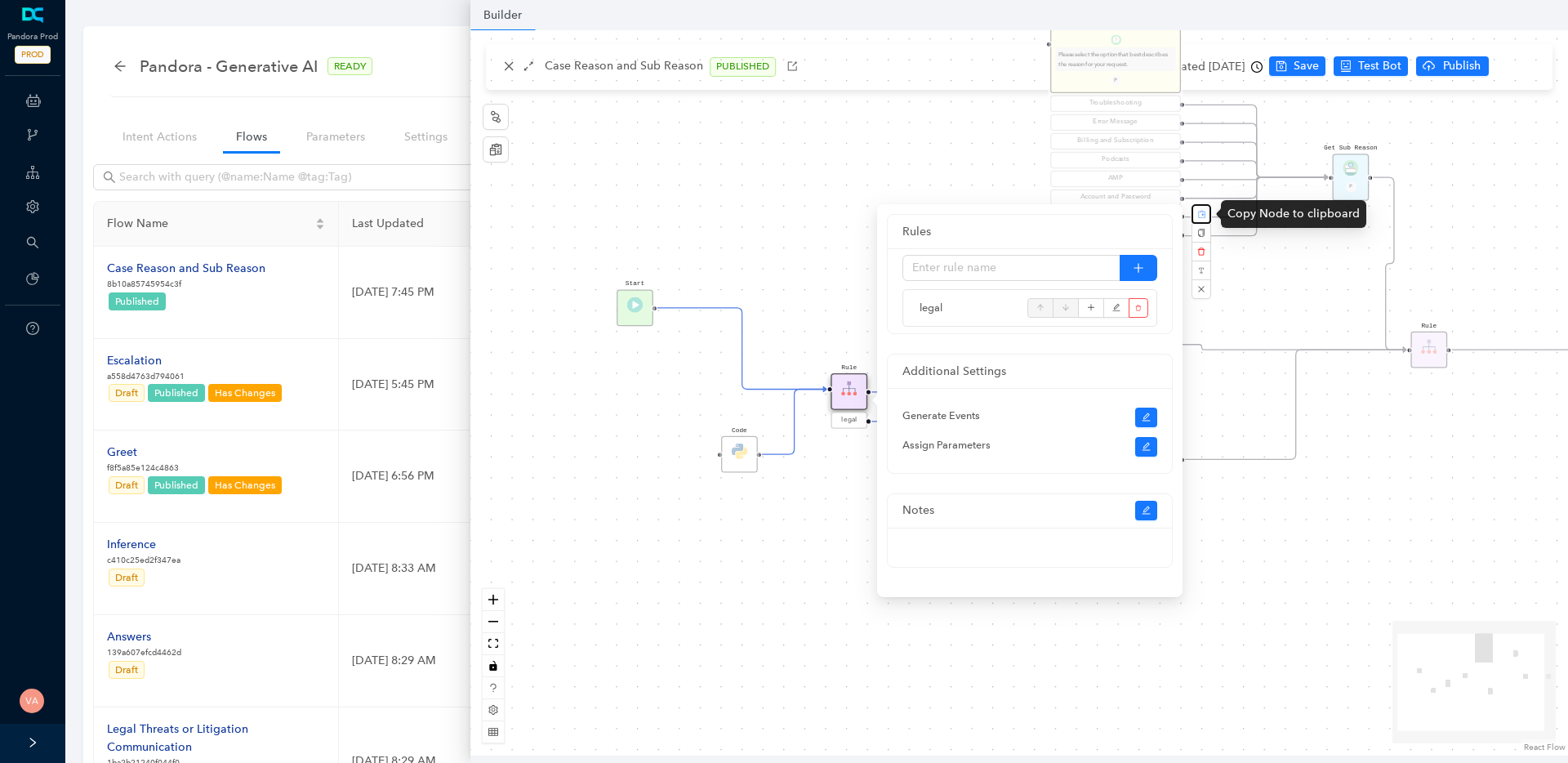
click at [1201, 218] on rect "button" at bounding box center [1202, 214] width 9 height 9
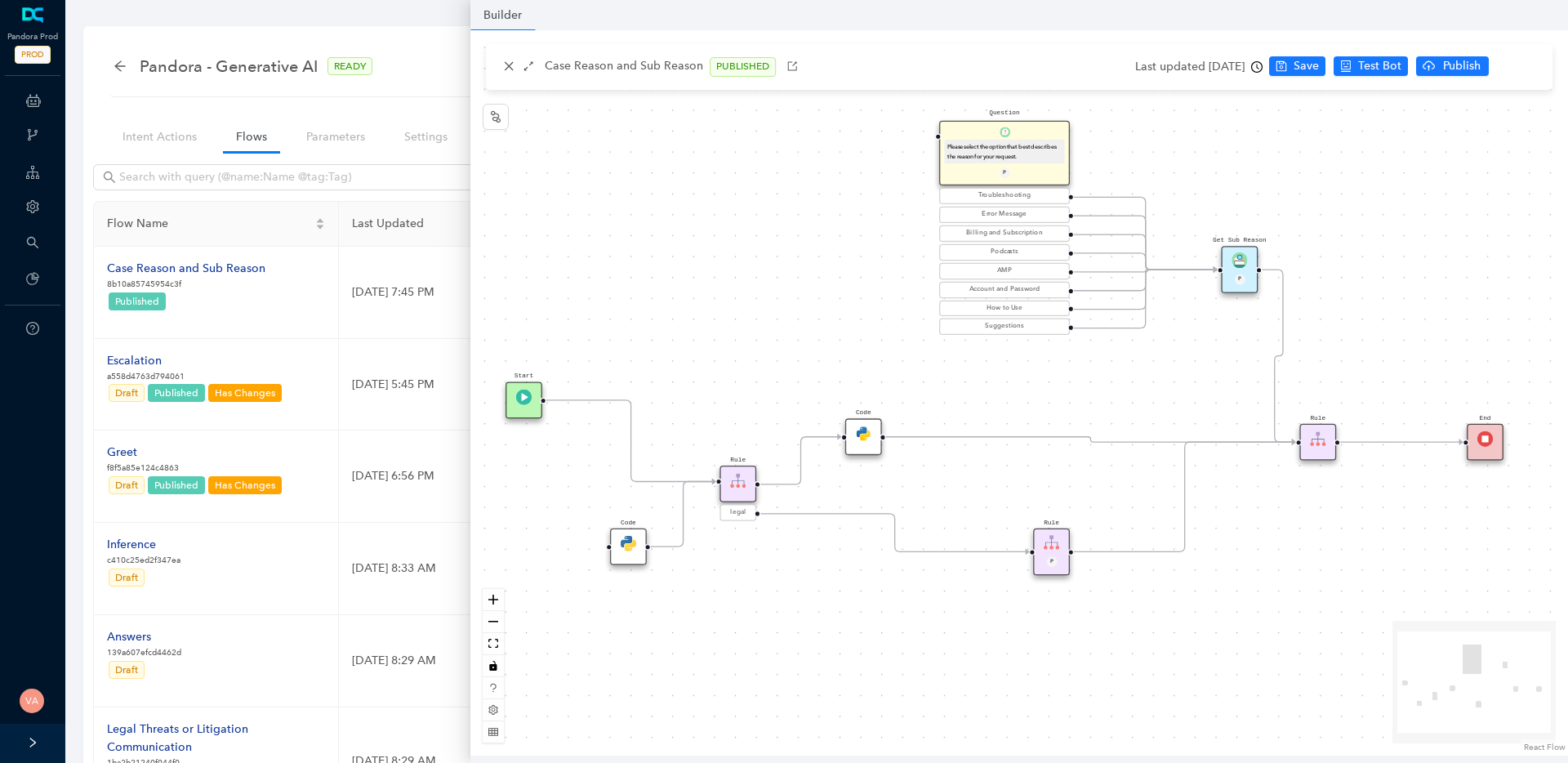
drag, startPoint x: 965, startPoint y: 587, endPoint x: 854, endPoint y: 679, distance: 144.2
click at [854, 679] on div "Start End Question Please select the option that best describes the reason for …" at bounding box center [1020, 392] width 1098 height 726
click at [871, 434] on img at bounding box center [864, 434] width 16 height 16
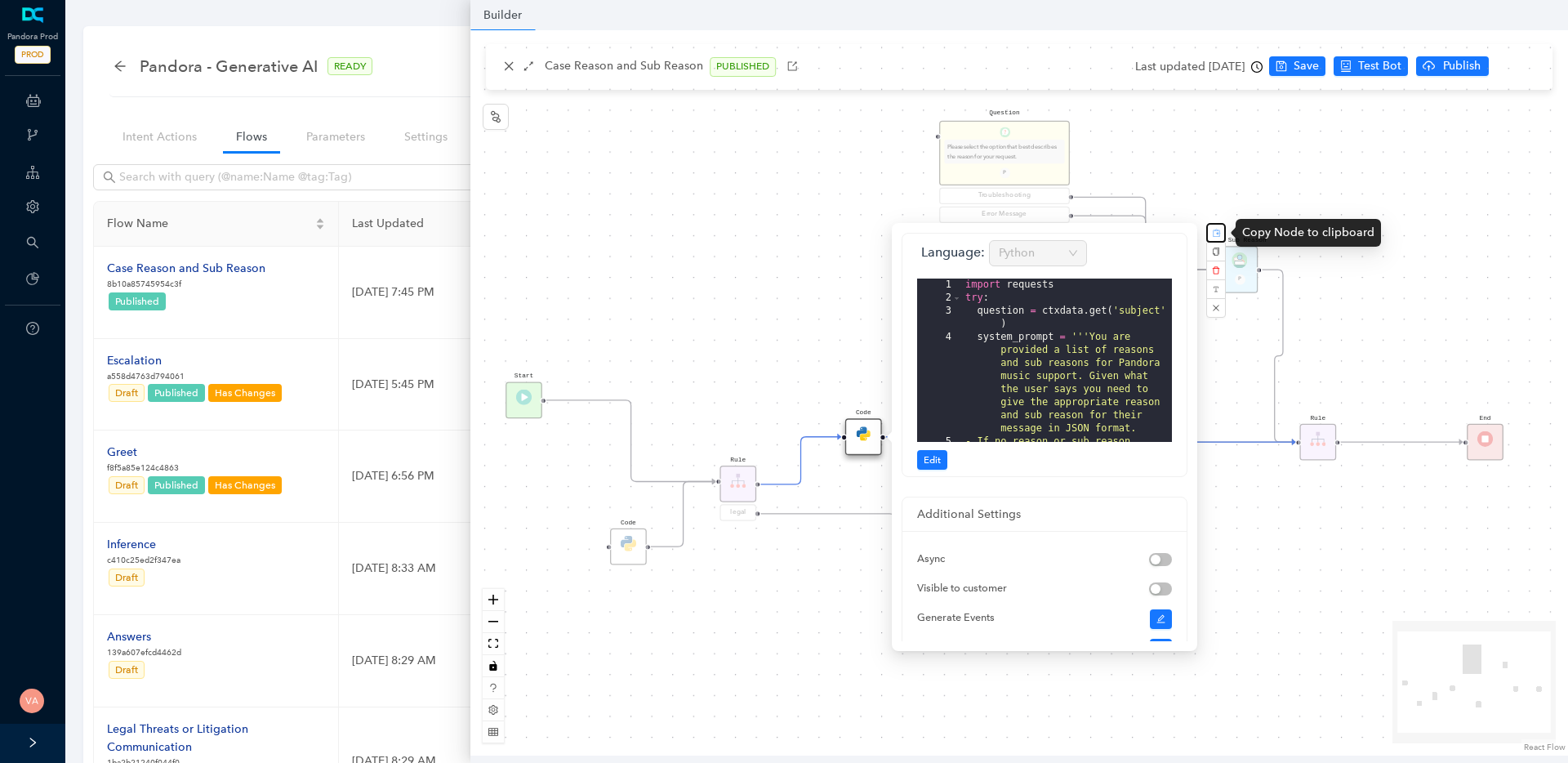
click at [1220, 226] on button "button" at bounding box center [1216, 232] width 19 height 19
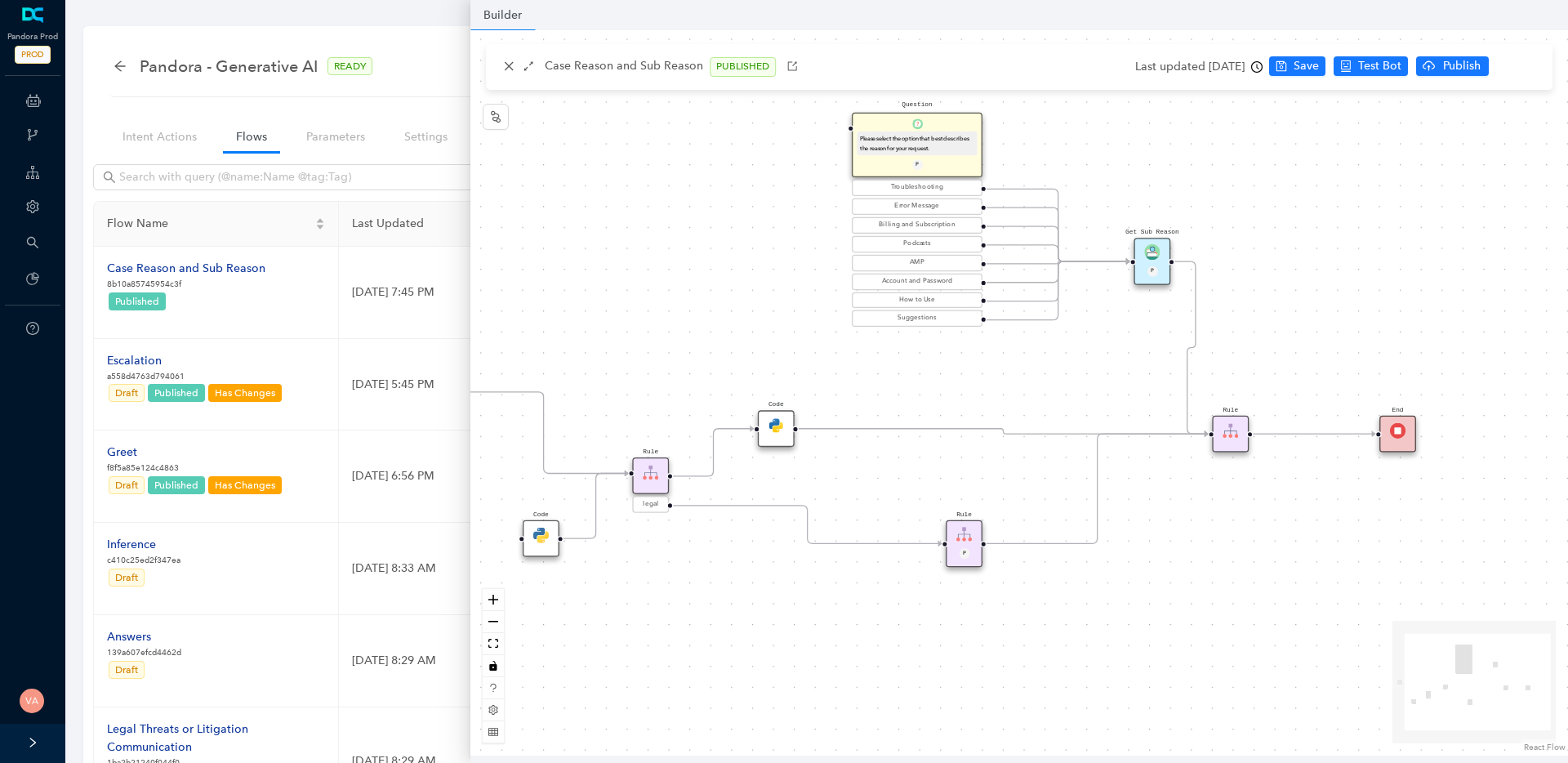
drag, startPoint x: 1164, startPoint y: 412, endPoint x: 1076, endPoint y: 403, distance: 88.5
click at [1076, 403] on div "Start End Question Please select the option that best describes the reason for …" at bounding box center [1020, 392] width 1098 height 726
click at [1231, 437] on img at bounding box center [1231, 431] width 16 height 16
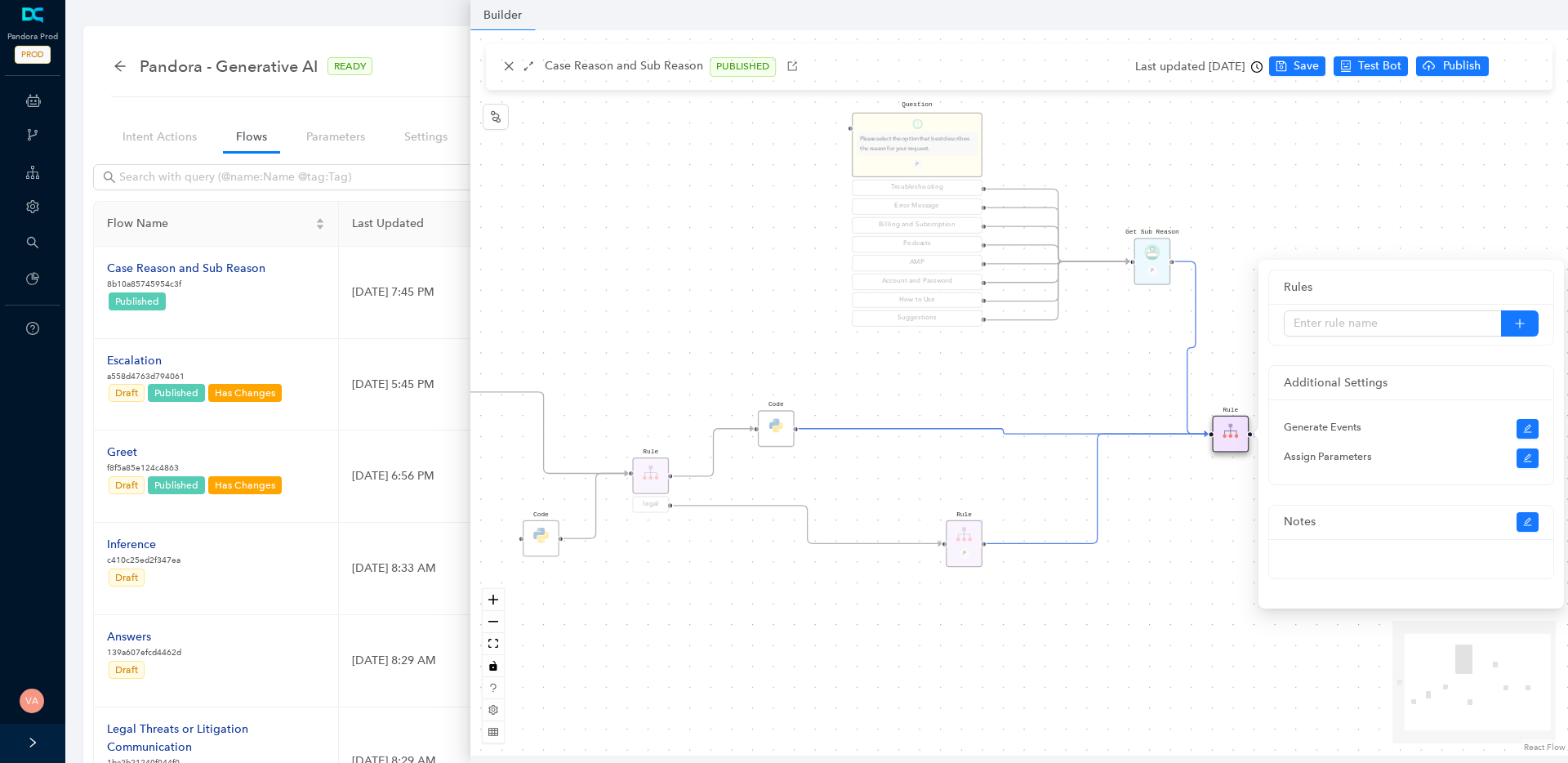
click at [1180, 576] on div "Start End Question Please select the option that best describes the reason for …" at bounding box center [1020, 392] width 1098 height 726
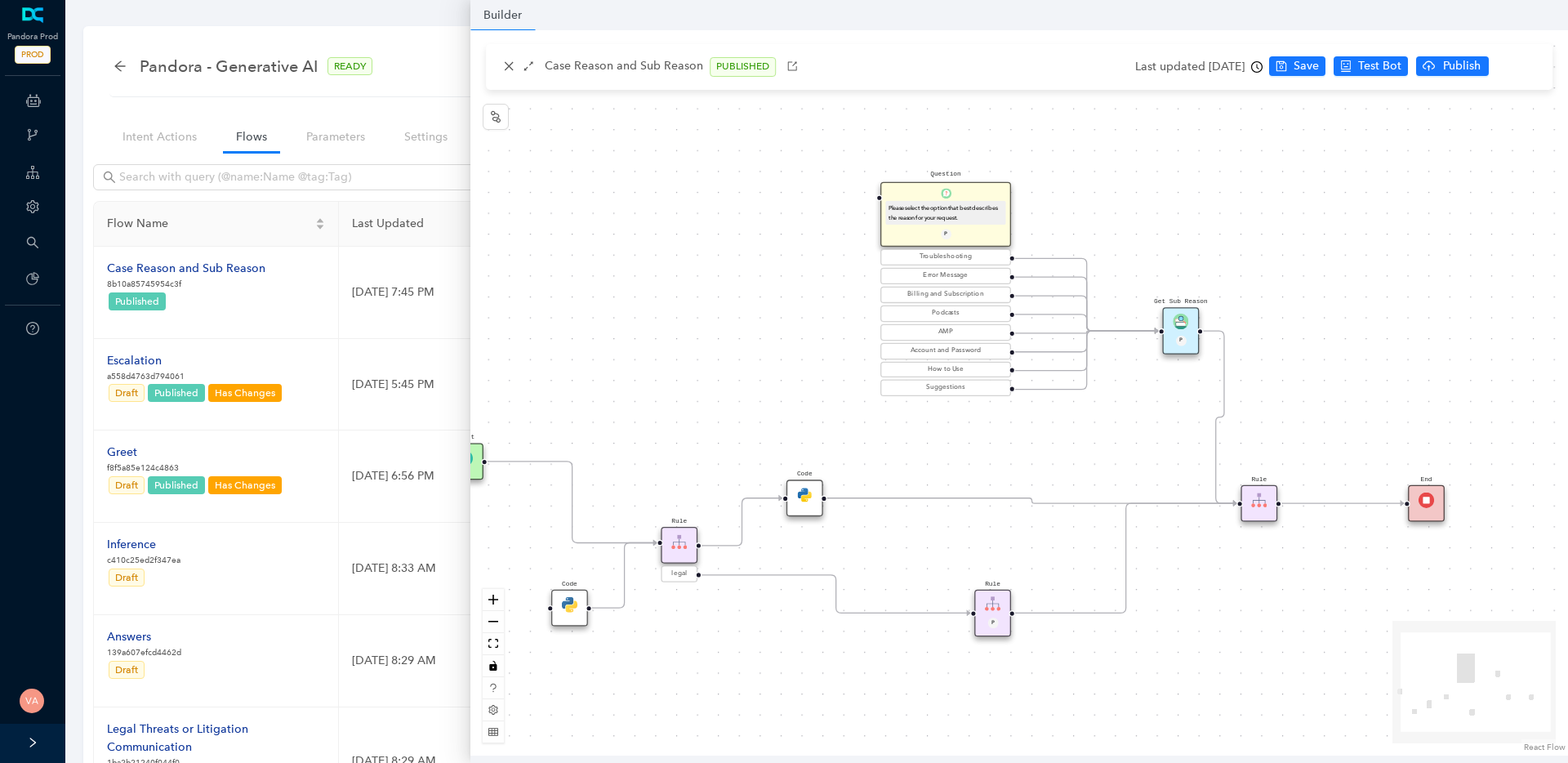
drag, startPoint x: 942, startPoint y: 388, endPoint x: 971, endPoint y: 460, distance: 77.6
click at [971, 460] on div "Start End Question Please select the option that best describes the reason for …" at bounding box center [1020, 392] width 1098 height 726
click at [1263, 499] on img at bounding box center [1260, 503] width 16 height 16
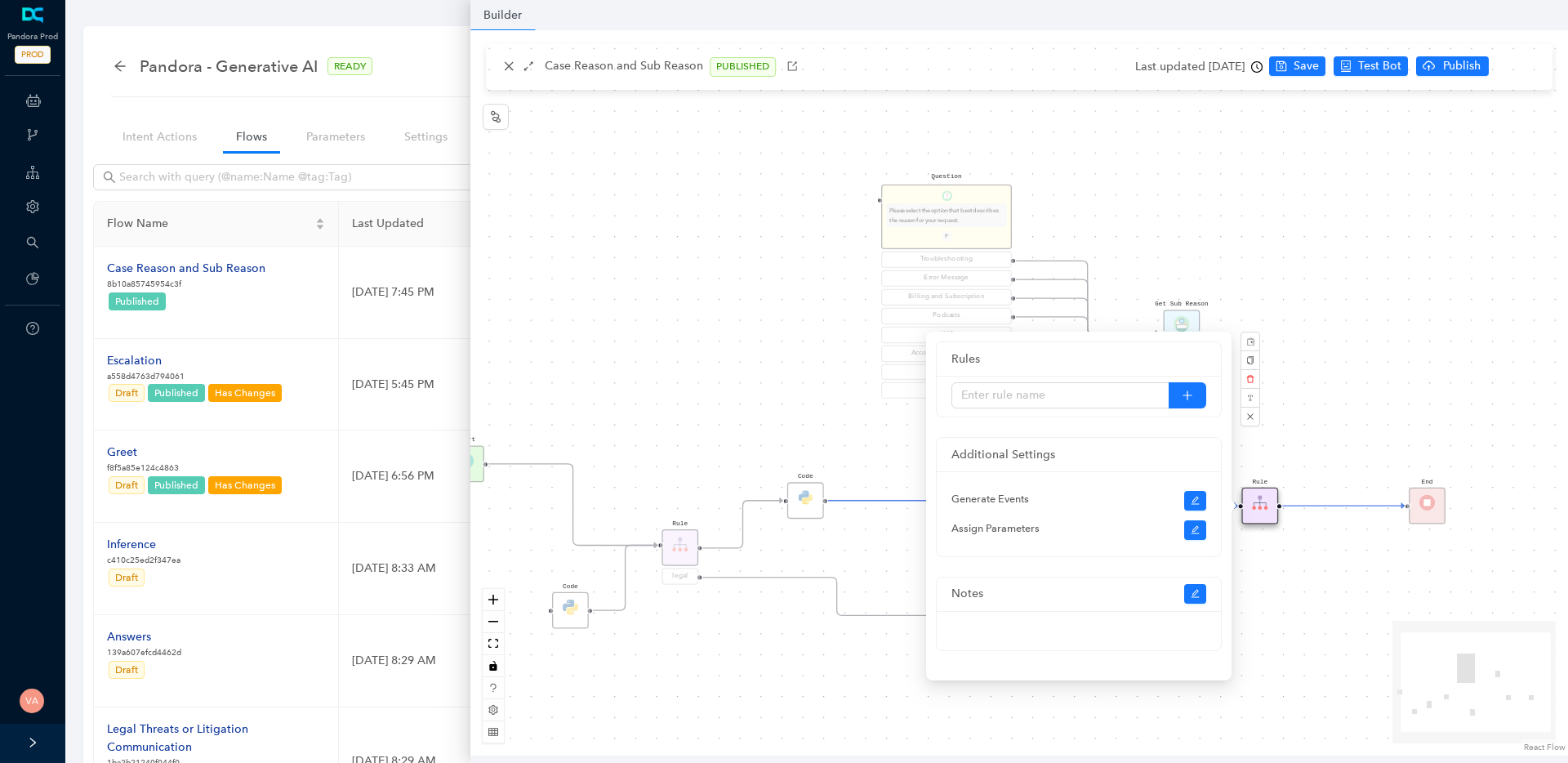
click at [1397, 640] on div "Start End Question Please select the option that best describes the reason for …" at bounding box center [1020, 392] width 1098 height 726
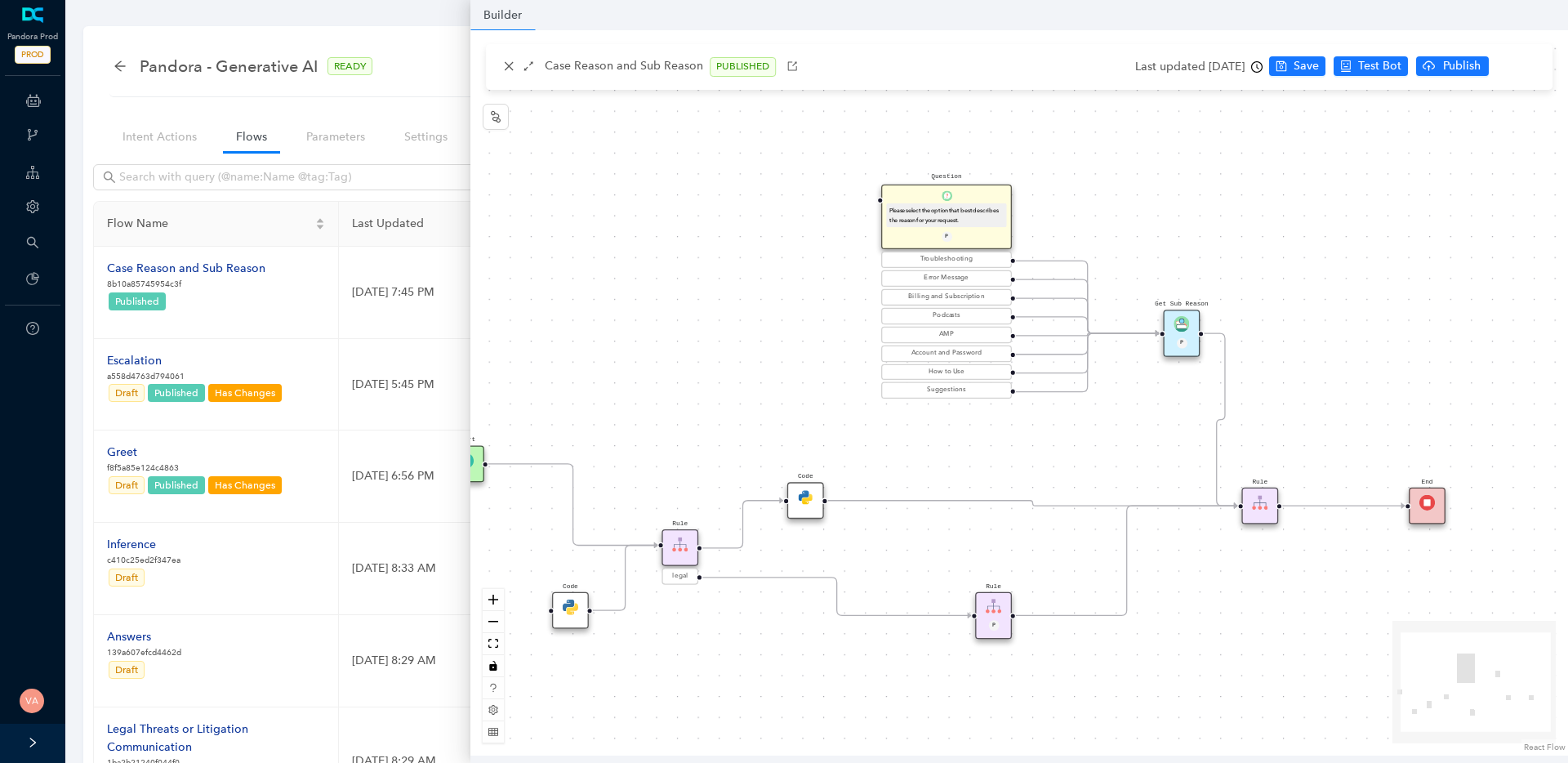
click at [1258, 499] on img at bounding box center [1260, 503] width 16 height 16
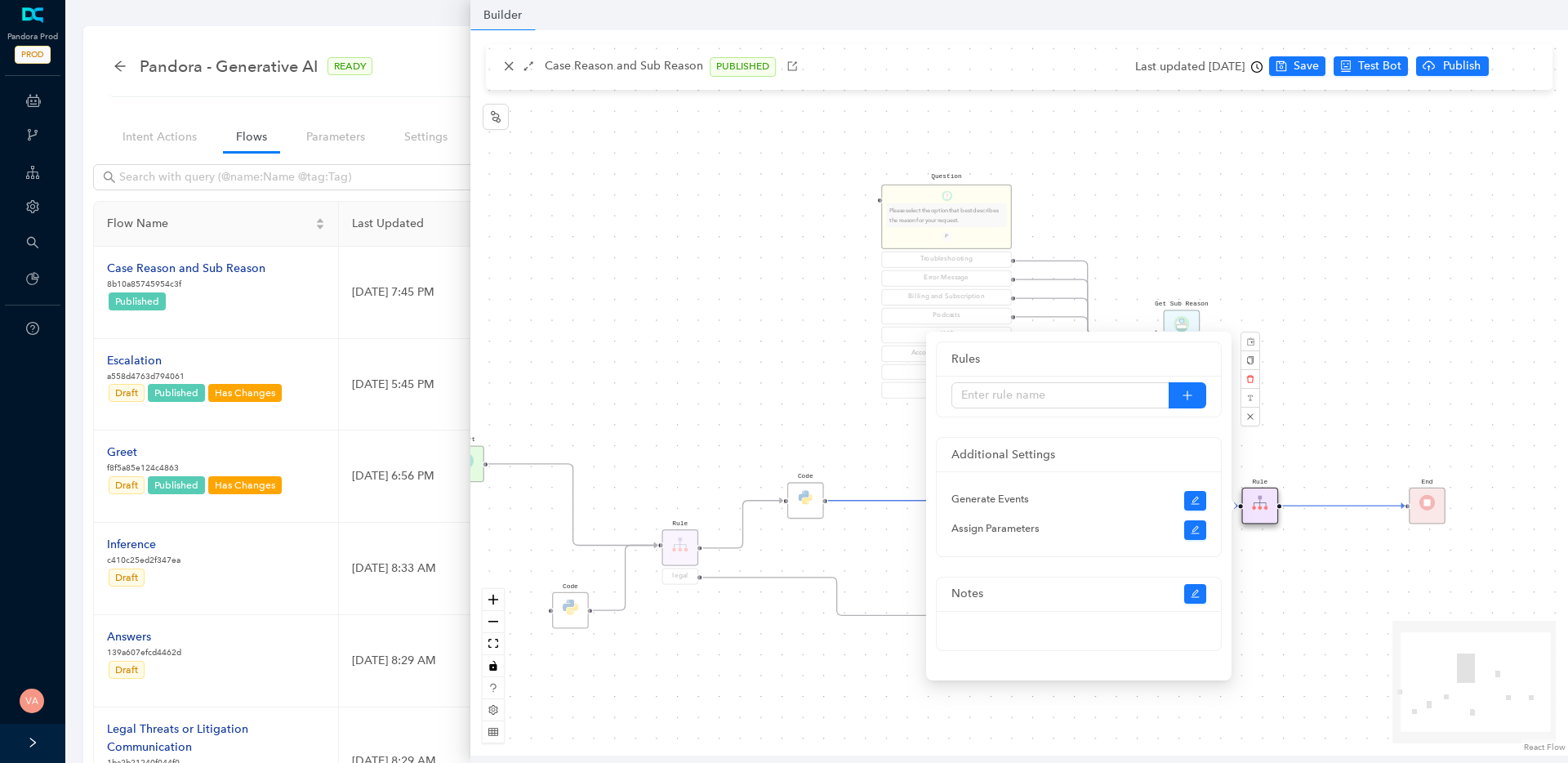
scroll to position [113, 0]
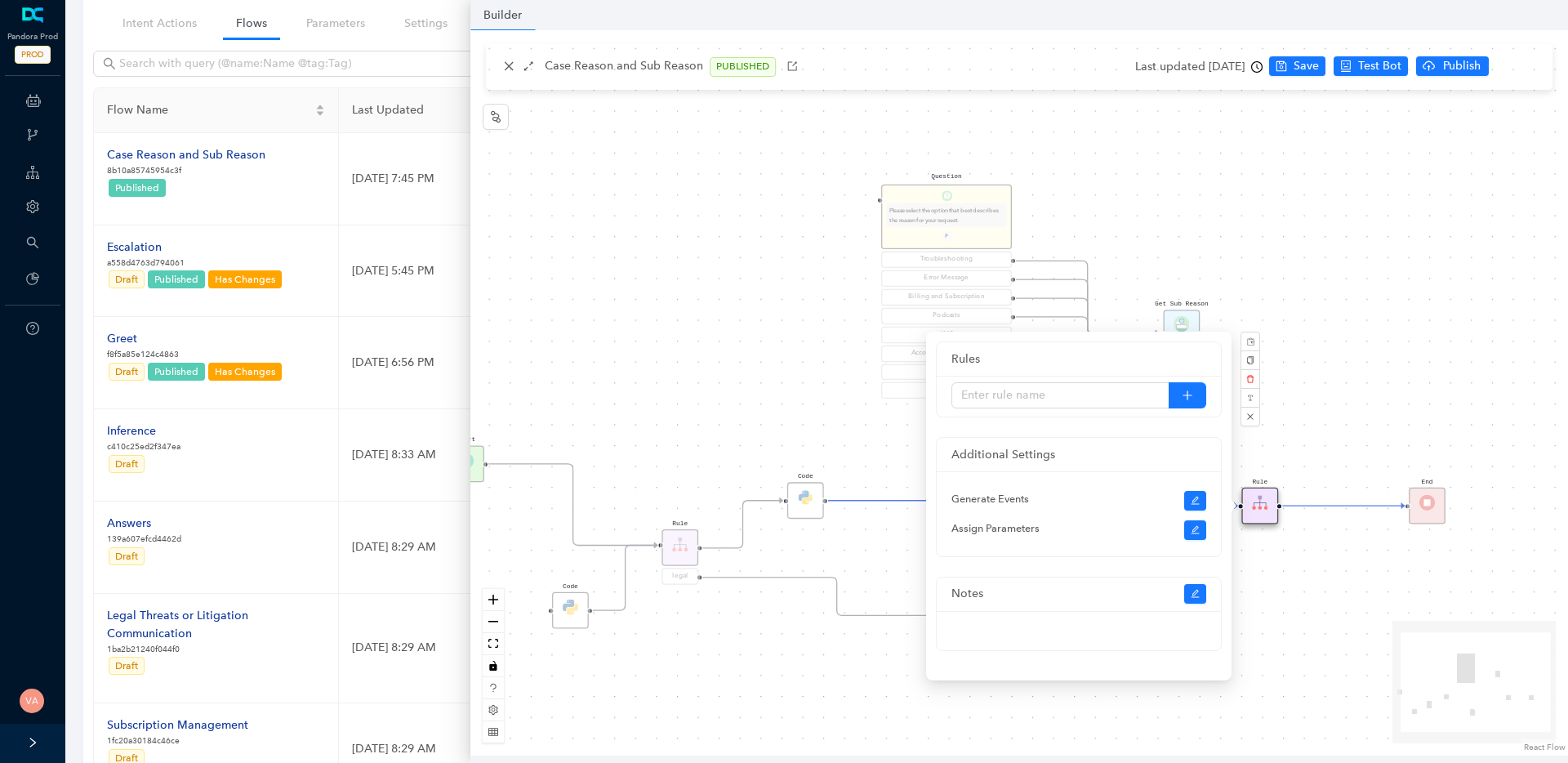
click at [1355, 599] on div "Start End Question Please select the option that best describes the reason for …" at bounding box center [1020, 392] width 1098 height 726
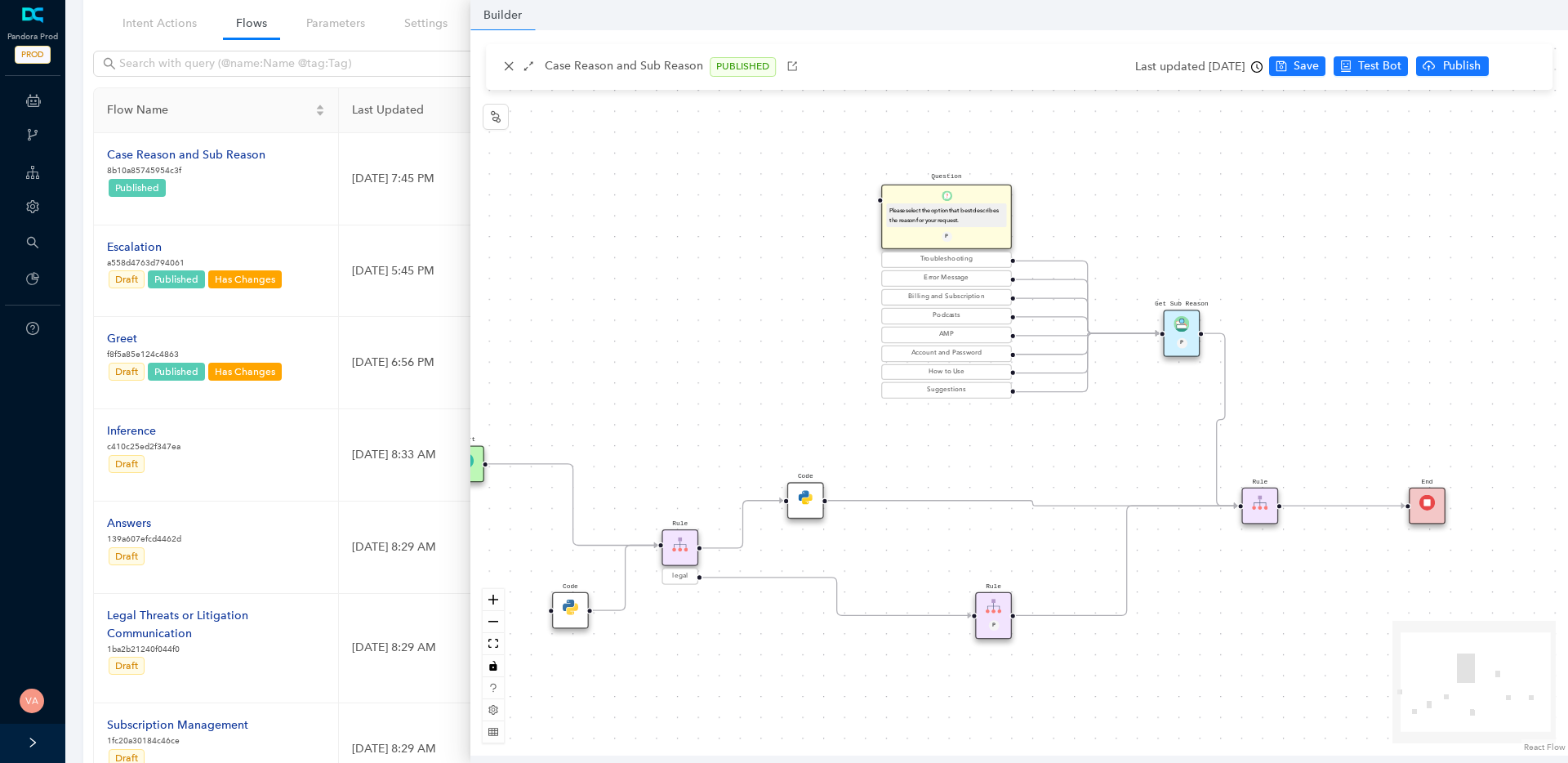
click at [1262, 643] on div "Start End Question Please select the option that best describes the reason for …" at bounding box center [1020, 392] width 1098 height 726
click at [1263, 510] on img at bounding box center [1260, 503] width 16 height 16
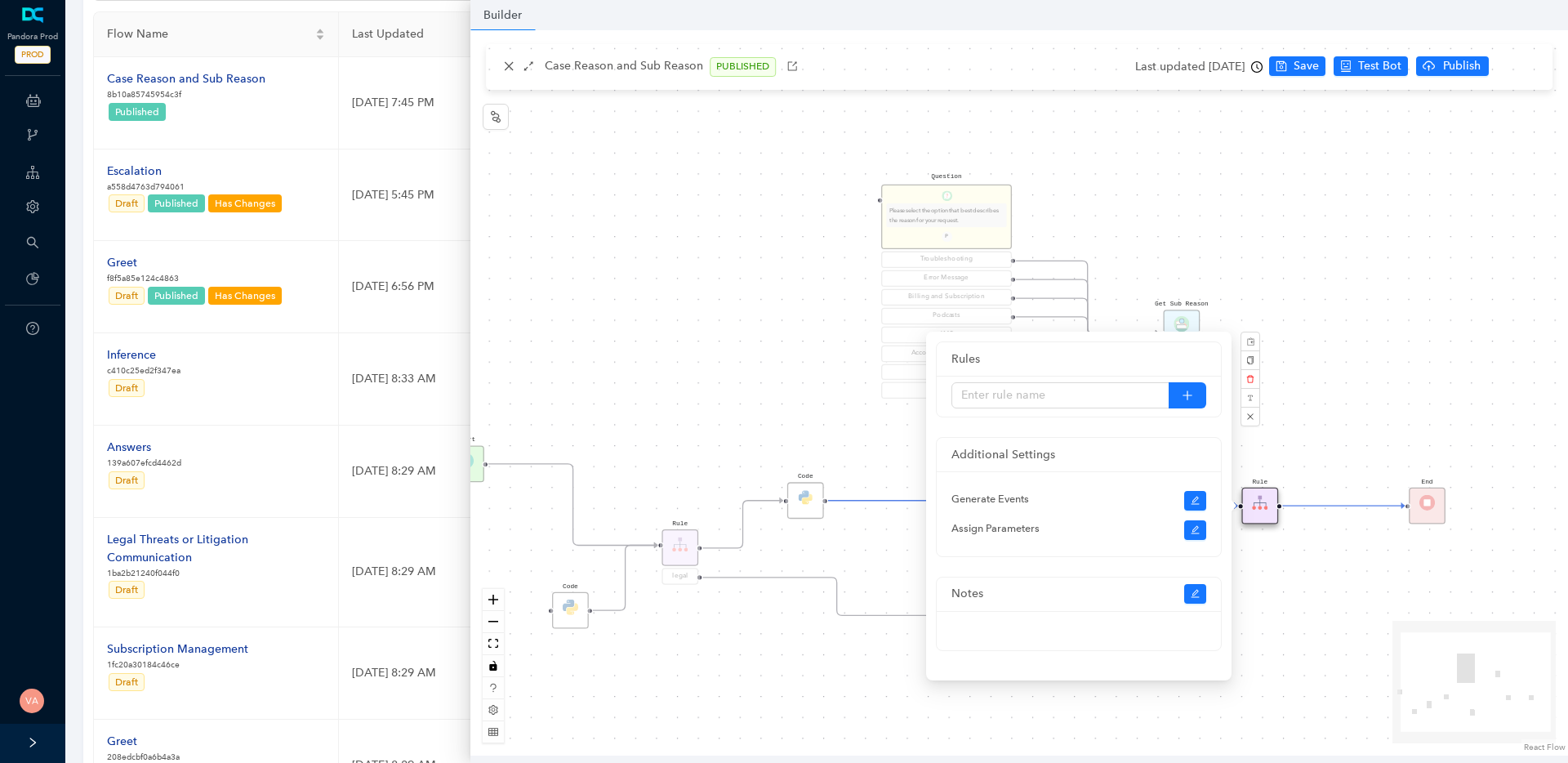
scroll to position [0, 0]
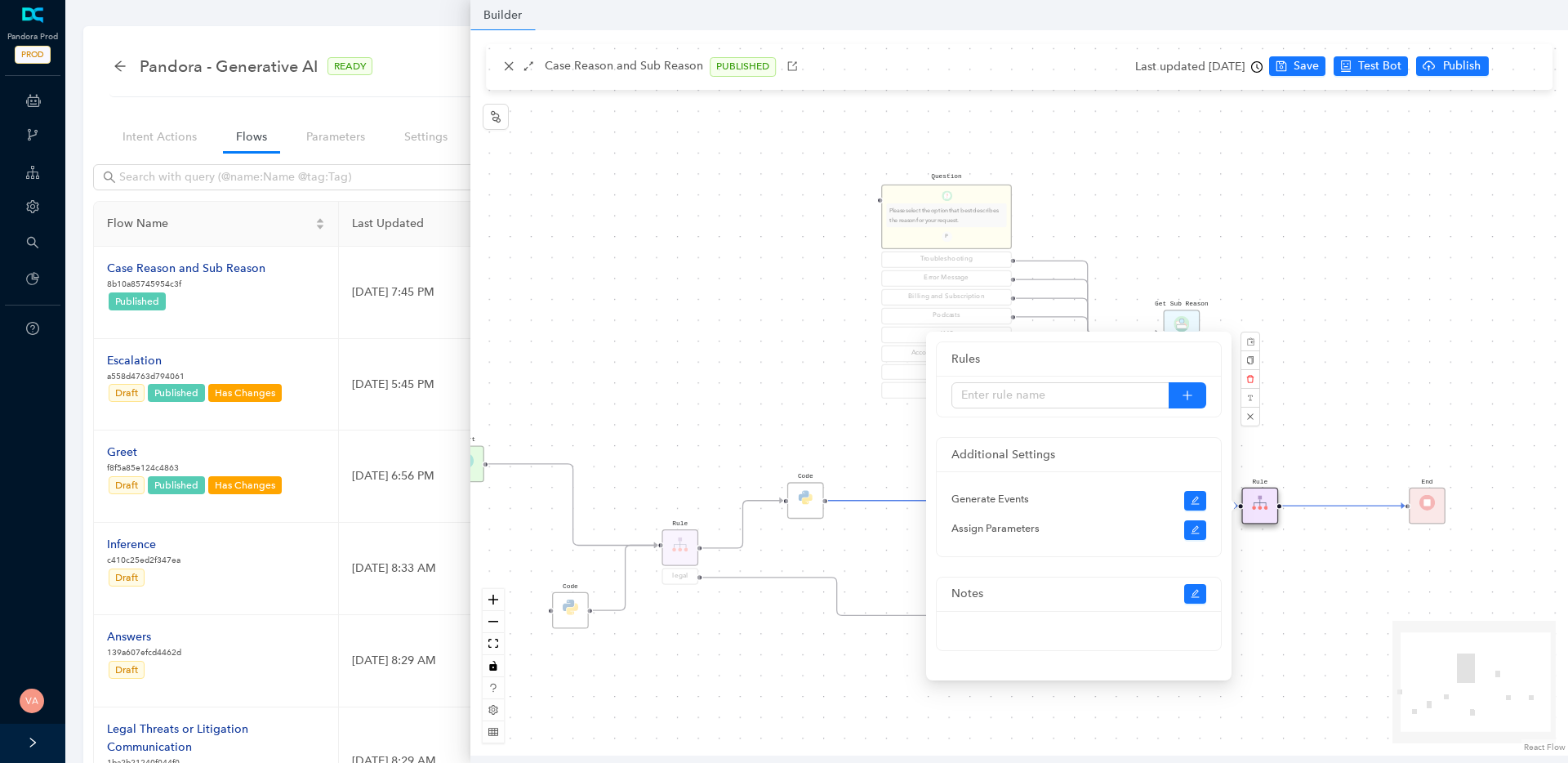
click at [1384, 592] on div "Start End Question Please select the option that best describes the reason for …" at bounding box center [1020, 392] width 1098 height 726
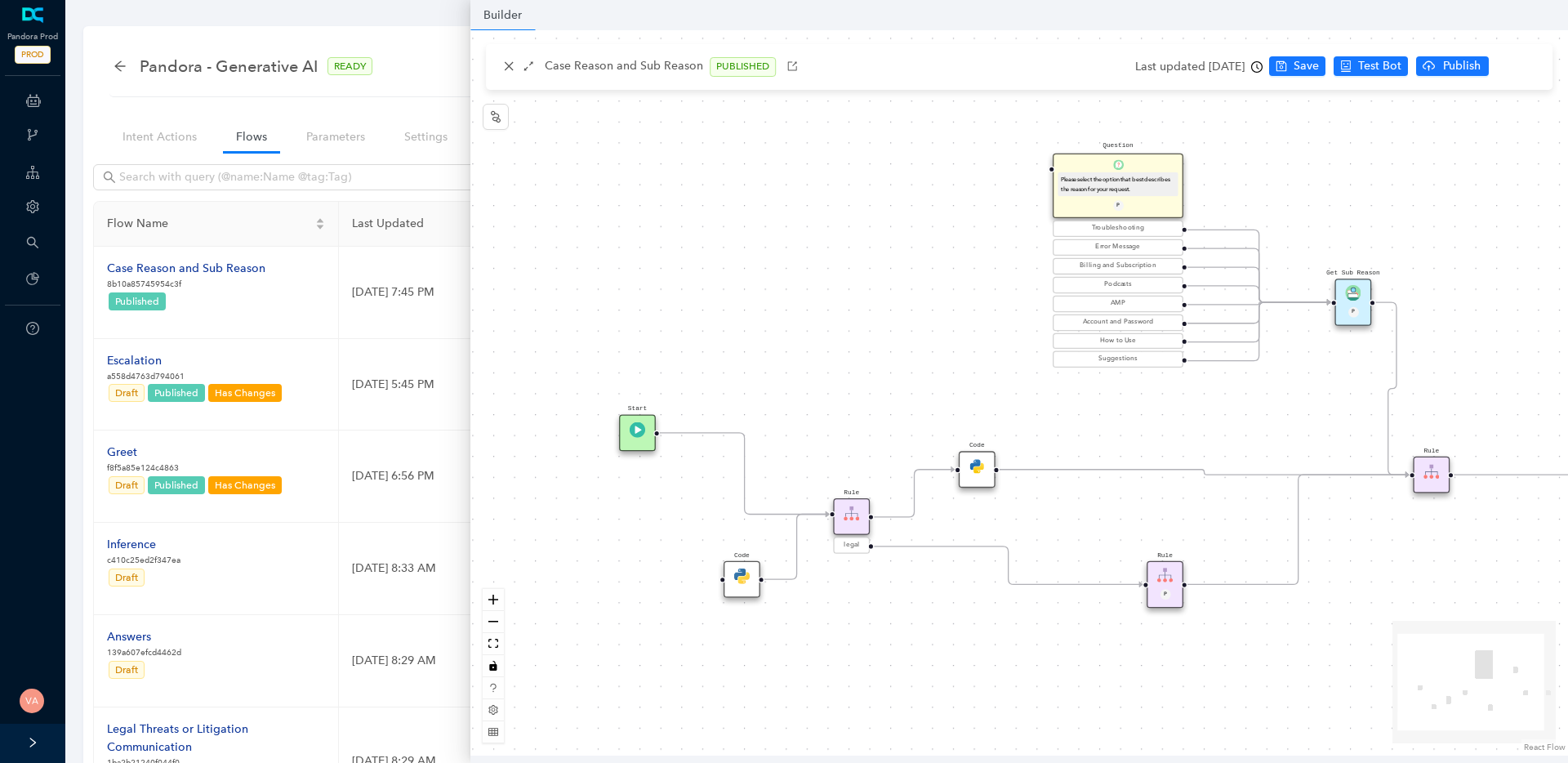
drag, startPoint x: 898, startPoint y: 557, endPoint x: 1088, endPoint y: 519, distance: 193.8
click at [1088, 519] on div "Start End Question Please select the option that best describes the reason for …" at bounding box center [1020, 392] width 1098 height 726
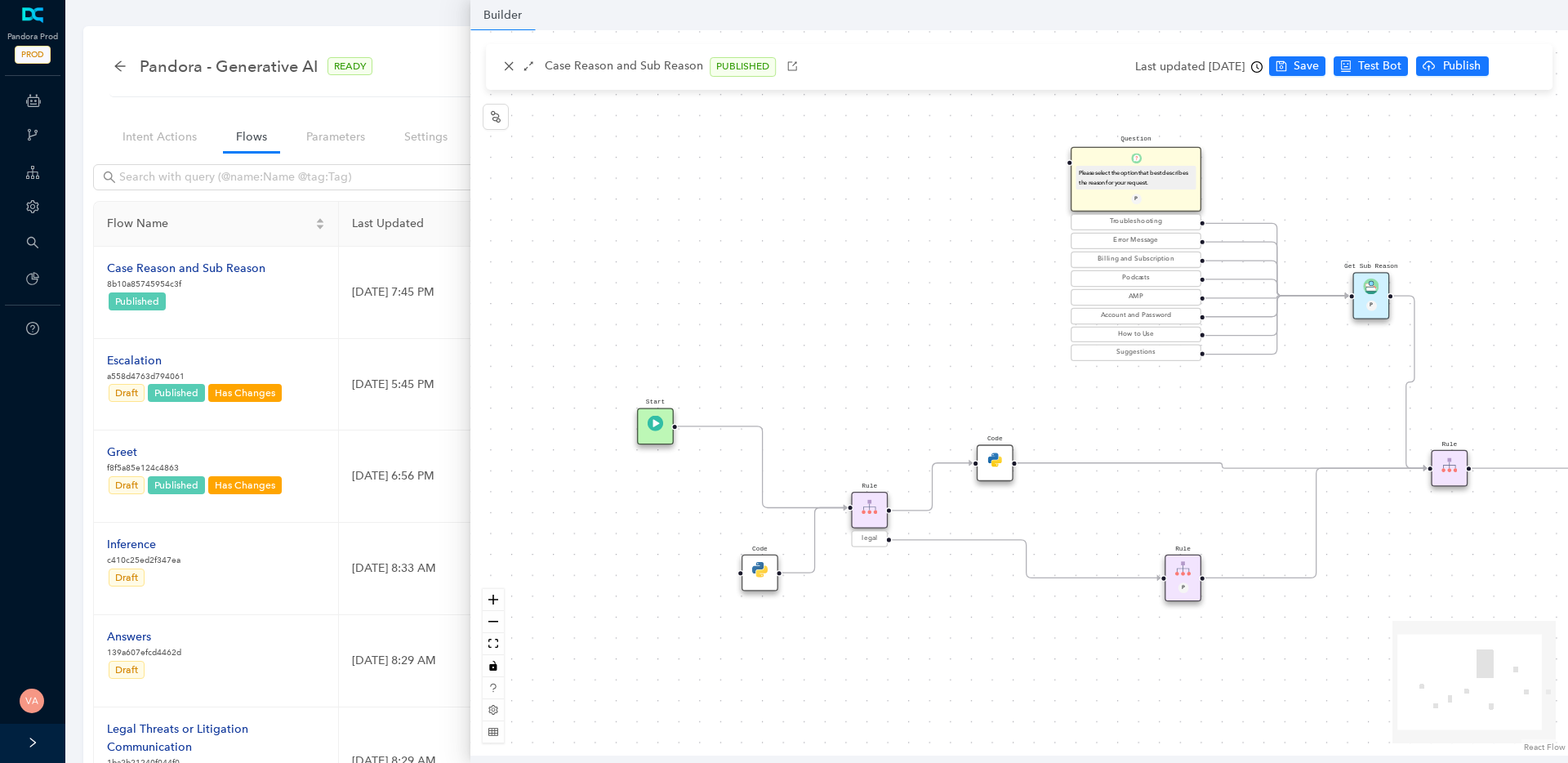
click at [753, 580] on div "Code" at bounding box center [760, 573] width 36 height 37
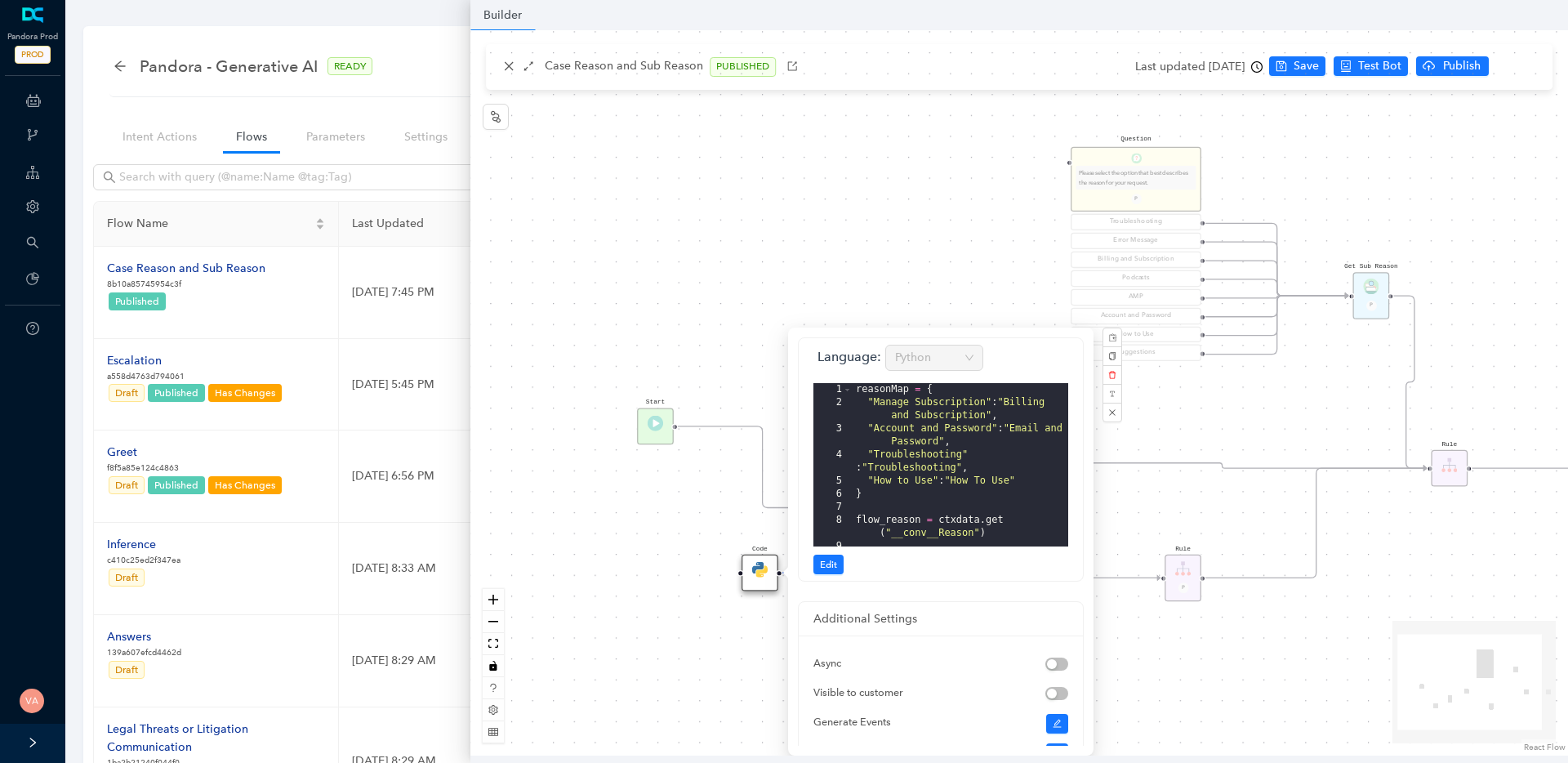
click at [607, 575] on div "Start End Question Please select the option that best describes the reason for …" at bounding box center [1020, 392] width 1098 height 726
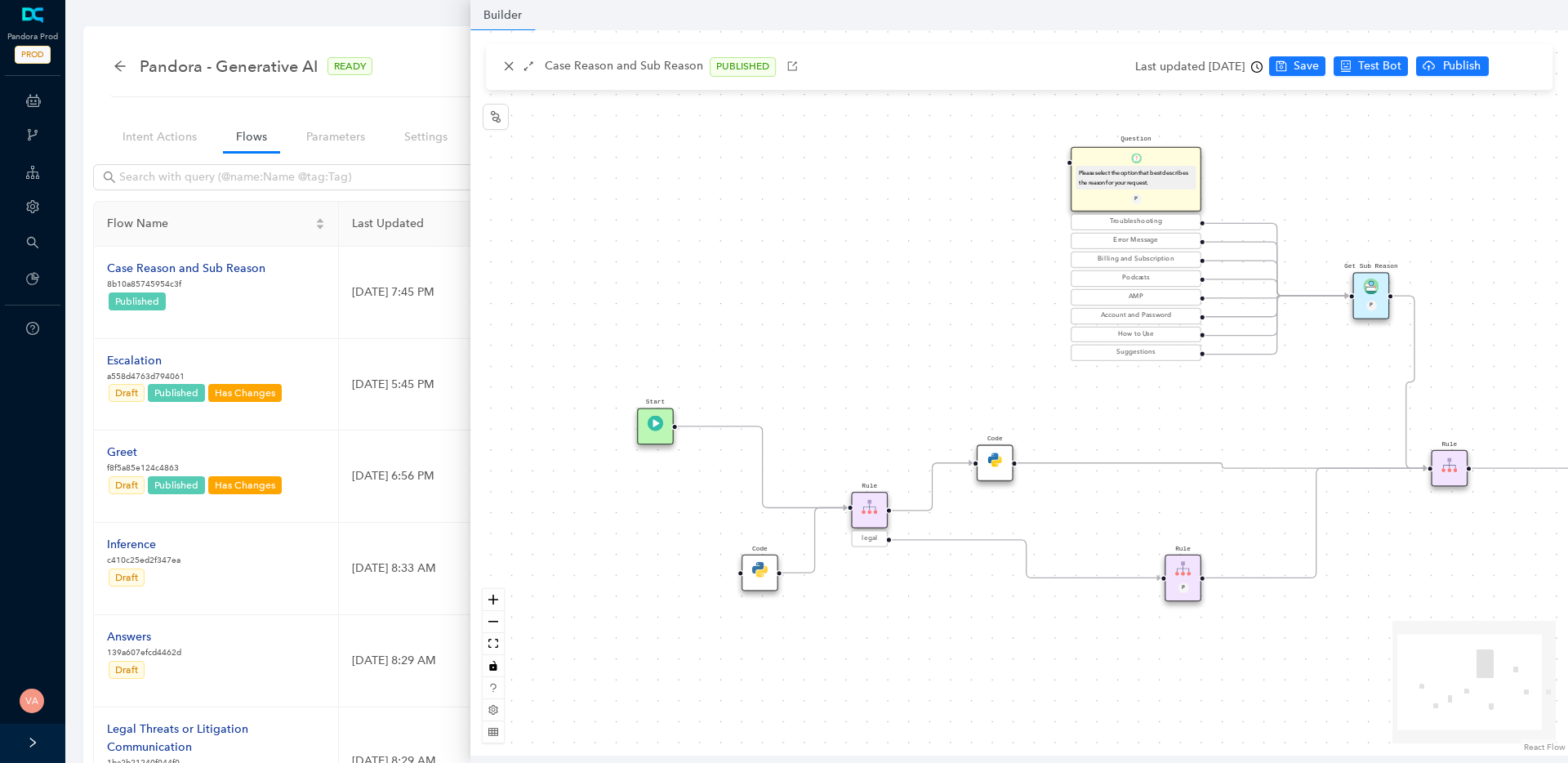
drag, startPoint x: 1148, startPoint y: 508, endPoint x: 1138, endPoint y: 509, distance: 10.0
click at [1138, 509] on div "Start End Question Please select the option that best describes the reason for …" at bounding box center [1020, 392] width 1098 height 726
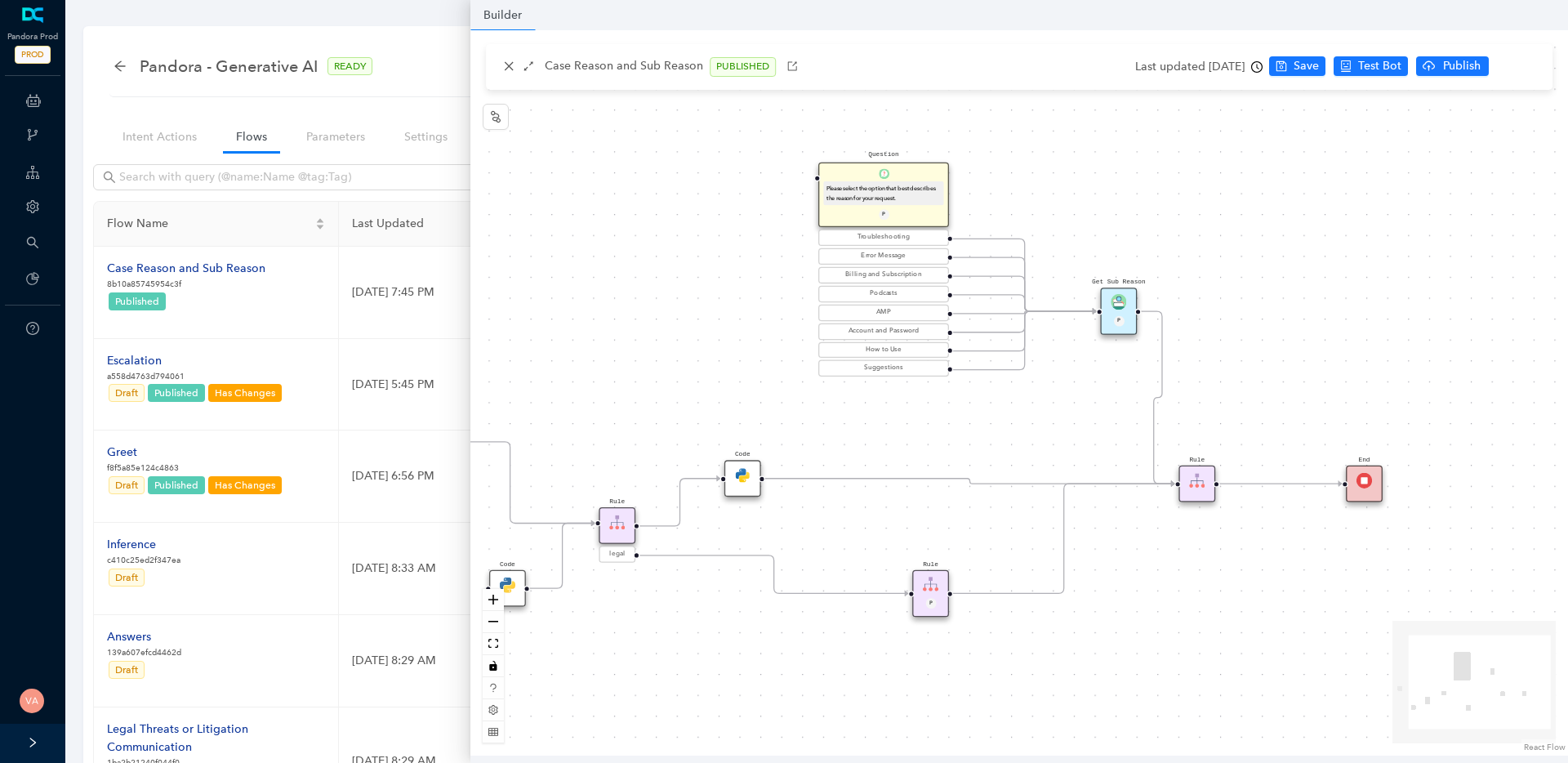
drag, startPoint x: 1242, startPoint y: 403, endPoint x: 980, endPoint y: 419, distance: 262.5
click at [980, 419] on div "Start End Question Please select the option that best describes the reason for …" at bounding box center [1020, 392] width 1098 height 726
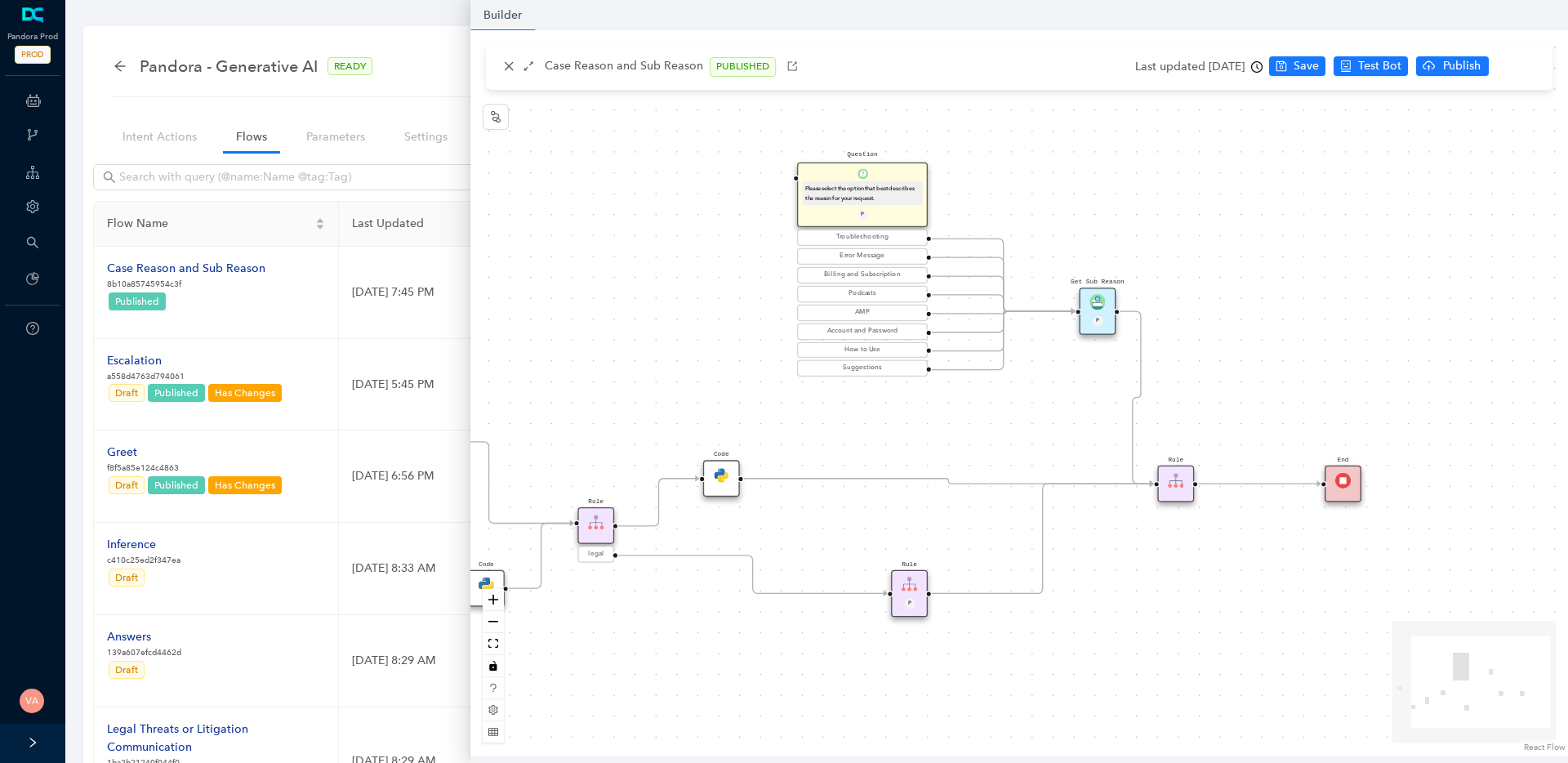
click at [1171, 474] on img at bounding box center [1176, 481] width 16 height 16
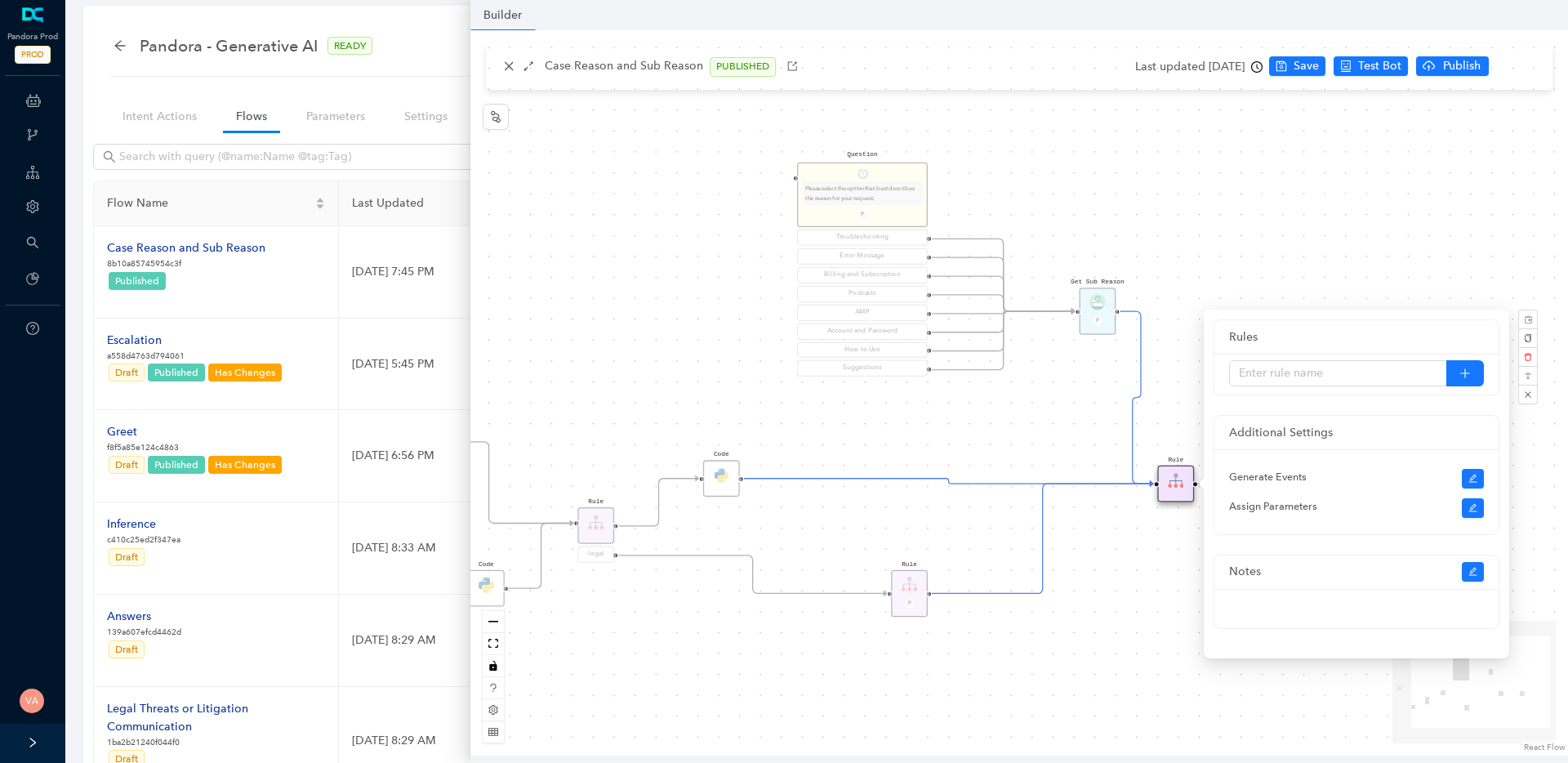
scroll to position [31, 0]
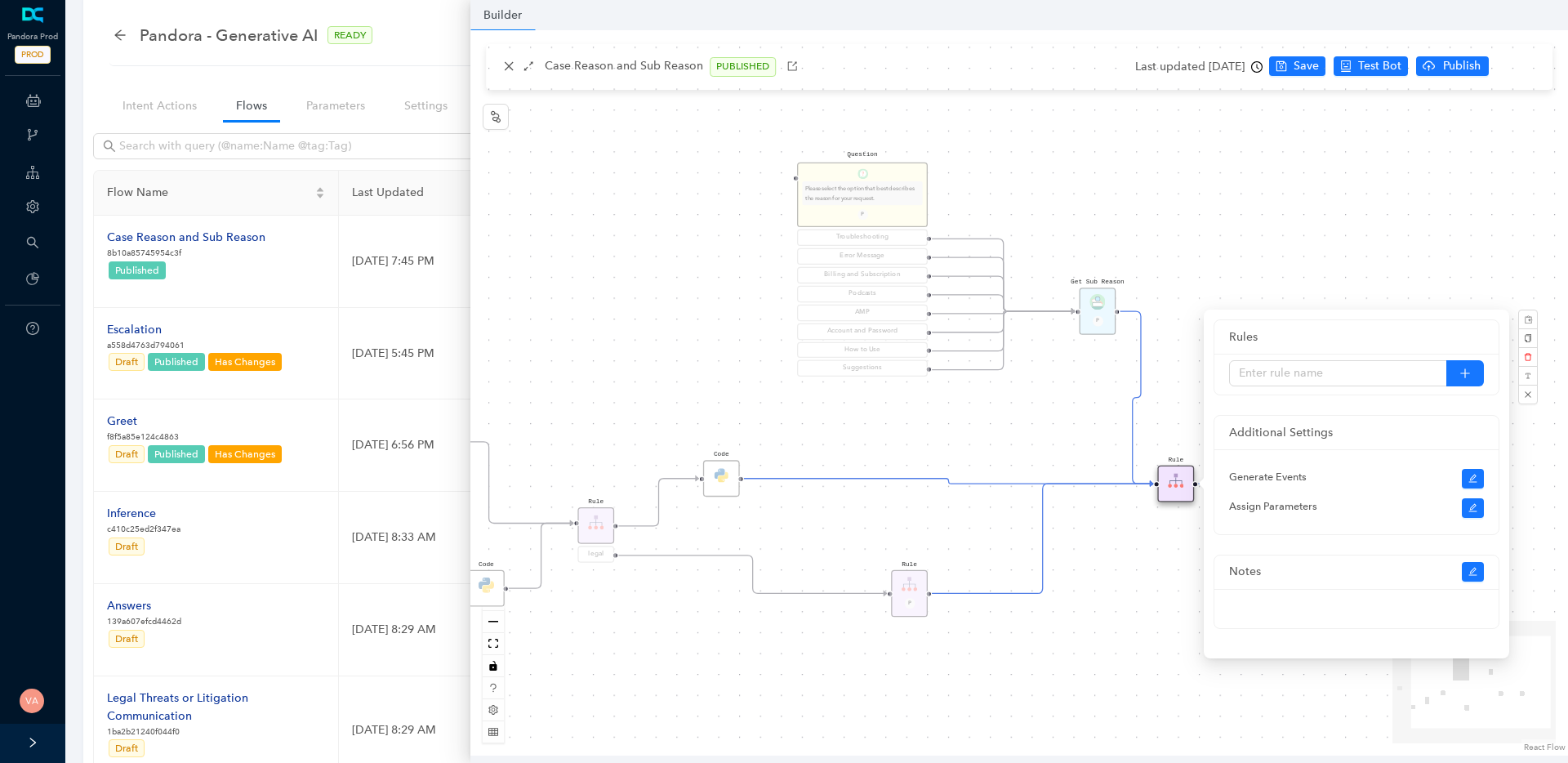
click at [1105, 635] on div "Start End Question Please select the option that best describes the reason for …" at bounding box center [1020, 392] width 1098 height 726
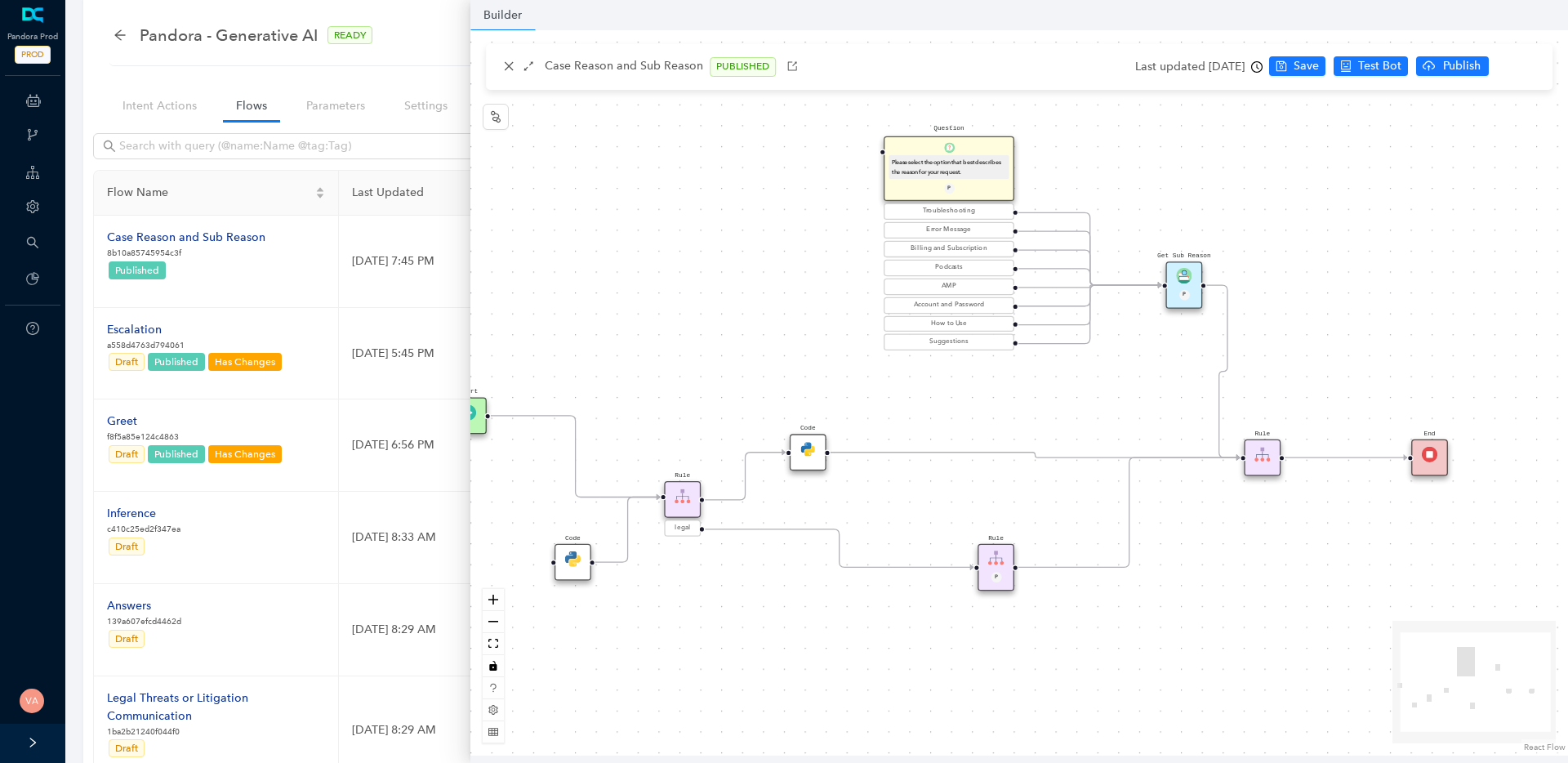
drag, startPoint x: 1137, startPoint y: 645, endPoint x: 1223, endPoint y: 620, distance: 89.6
click at [1223, 620] on div "Start End Question Please select the option that best describes the reason for …" at bounding box center [1020, 392] width 1098 height 726
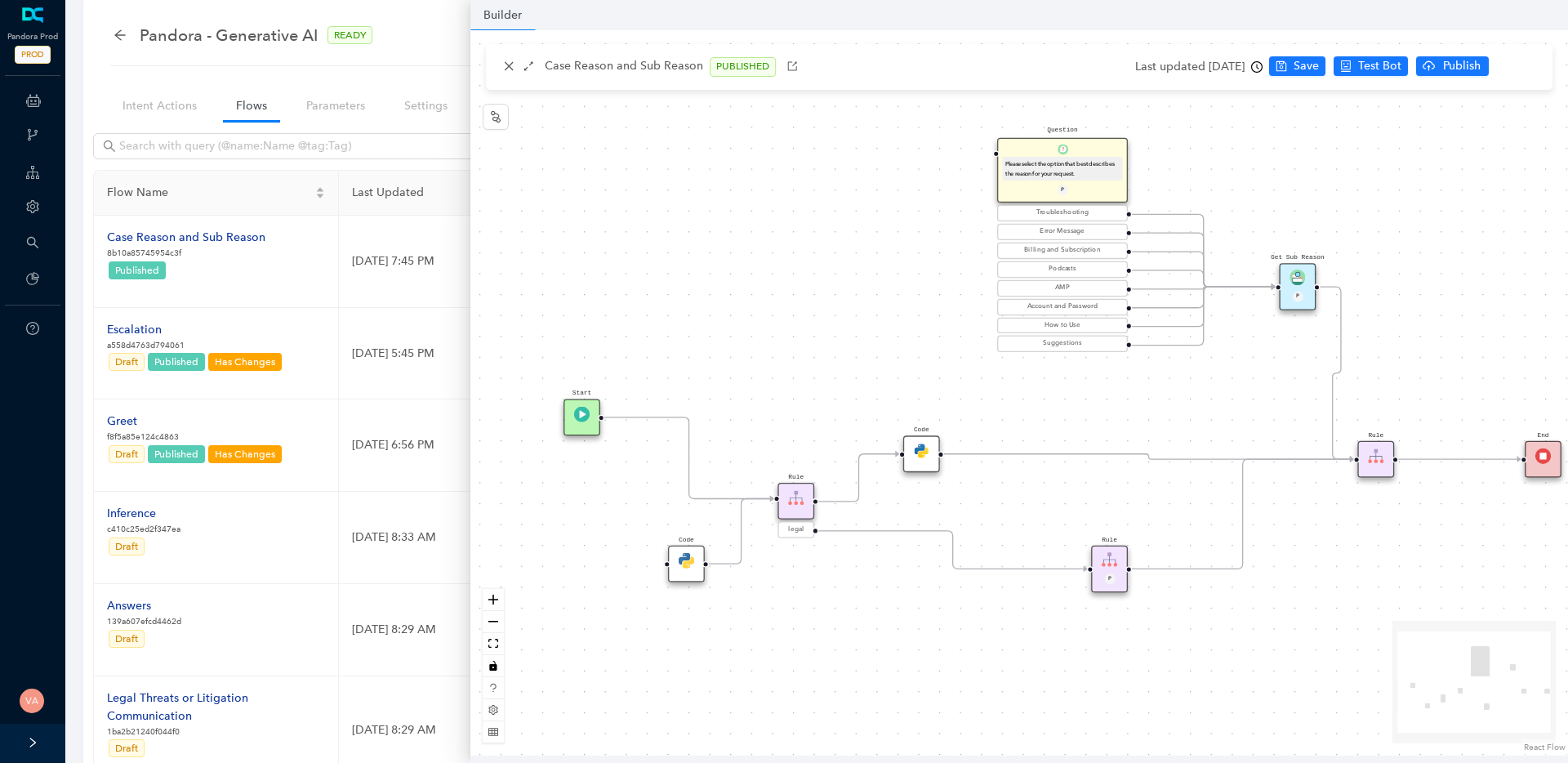
drag, startPoint x: 668, startPoint y: 210, endPoint x: 781, endPoint y: 212, distance: 113.0
click at [781, 212] on div "Start End Question Please select the option that best describes the reason for …" at bounding box center [1020, 392] width 1098 height 726
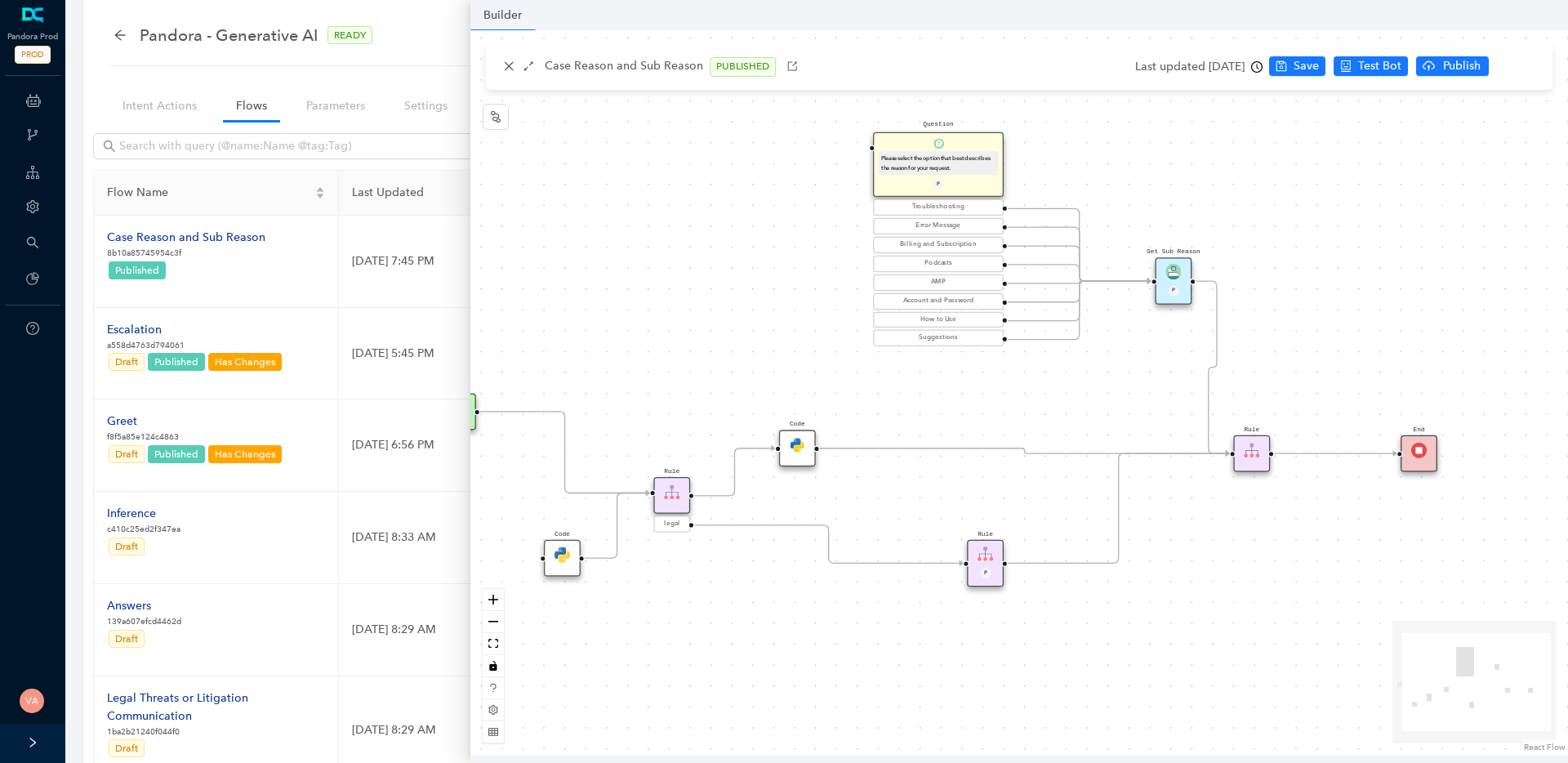
drag, startPoint x: 1066, startPoint y: 504, endPoint x: 913, endPoint y: 496, distance: 153.2
click at [913, 496] on div "Start End Question Please select the option that best describes the reason for …" at bounding box center [1020, 392] width 1098 height 726
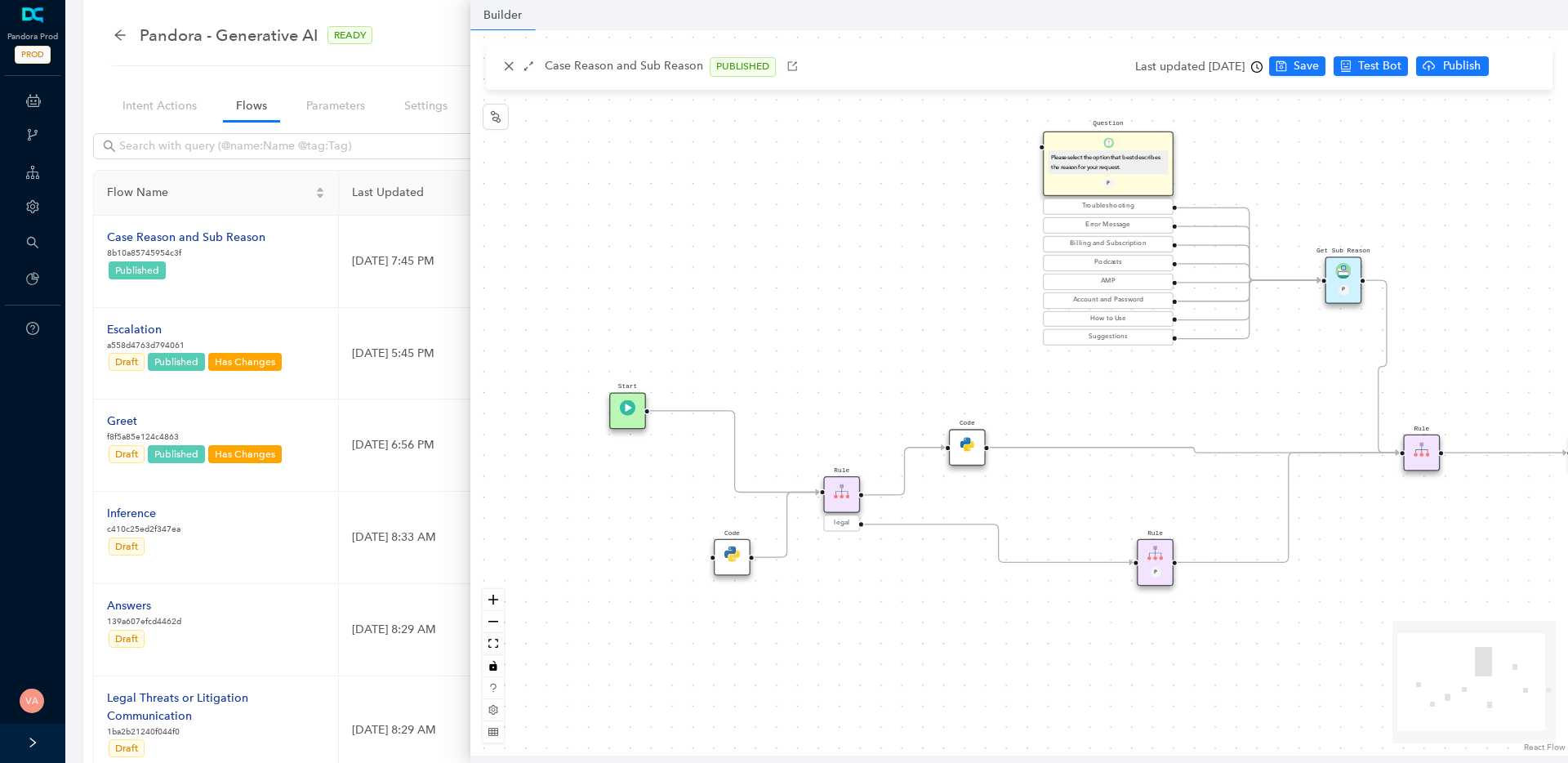
drag, startPoint x: 1329, startPoint y: 591, endPoint x: 1528, endPoint y: 592, distance: 199.0
click at [1528, 592] on div "Start End Question Please select the option that best describes the reason for …" at bounding box center [1020, 392] width 1098 height 726
